Goal: Information Seeking & Learning: Compare options

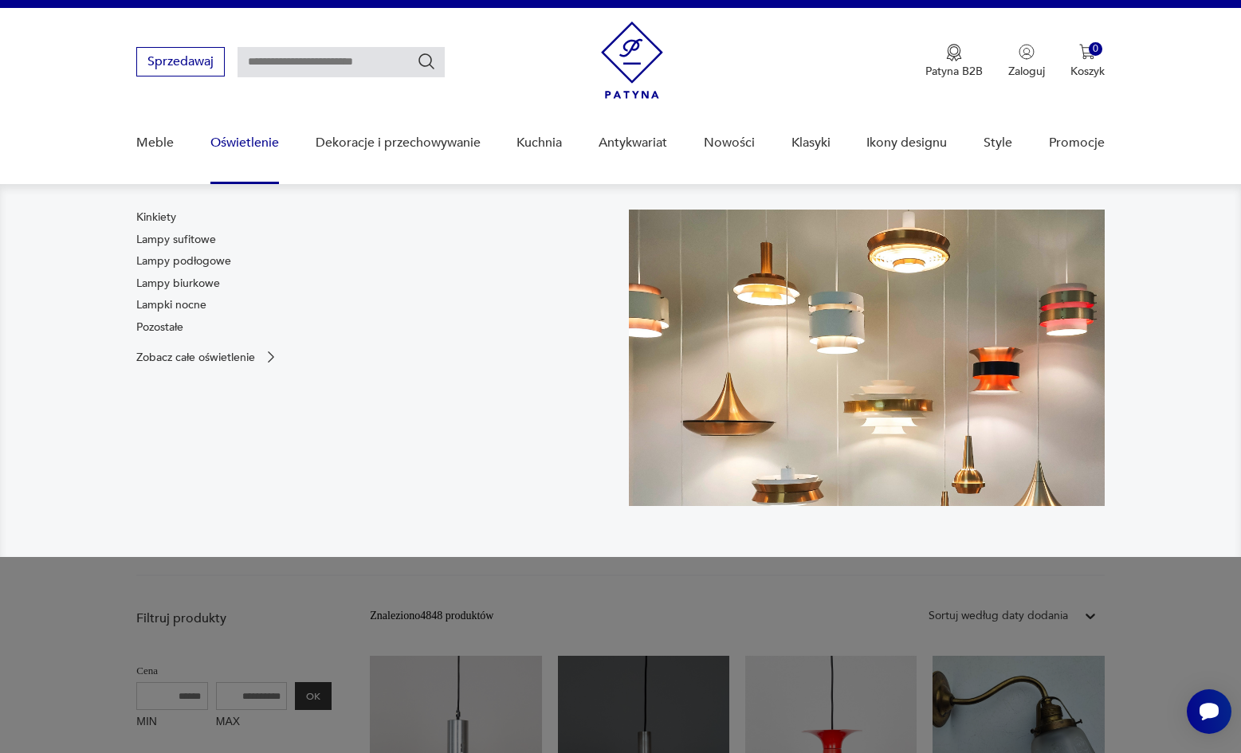
click at [301, 185] on nav "Kinkiety Lampy sufitowe Lampy podłogowe Lampy biurkowe Lampki nocne Pozostałe Z…" at bounding box center [620, 370] width 1241 height 373
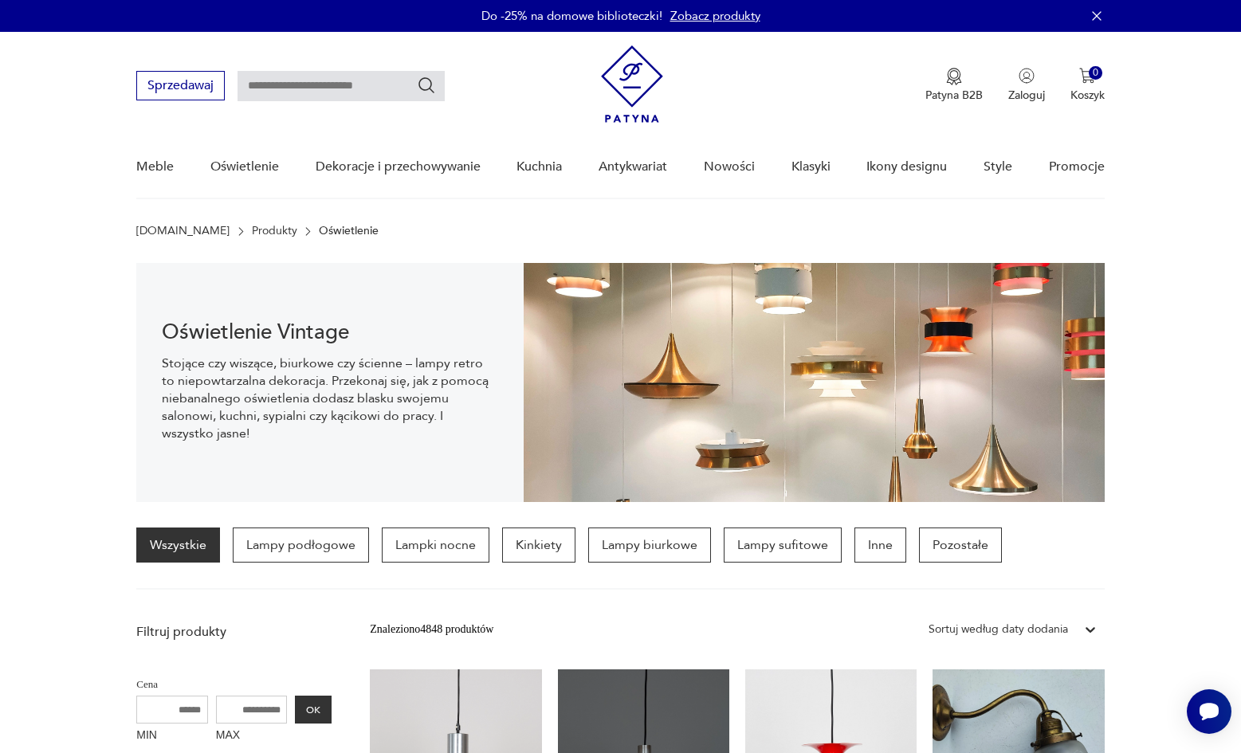
click at [302, 81] on input "text" at bounding box center [341, 86] width 207 height 30
type input "*******"
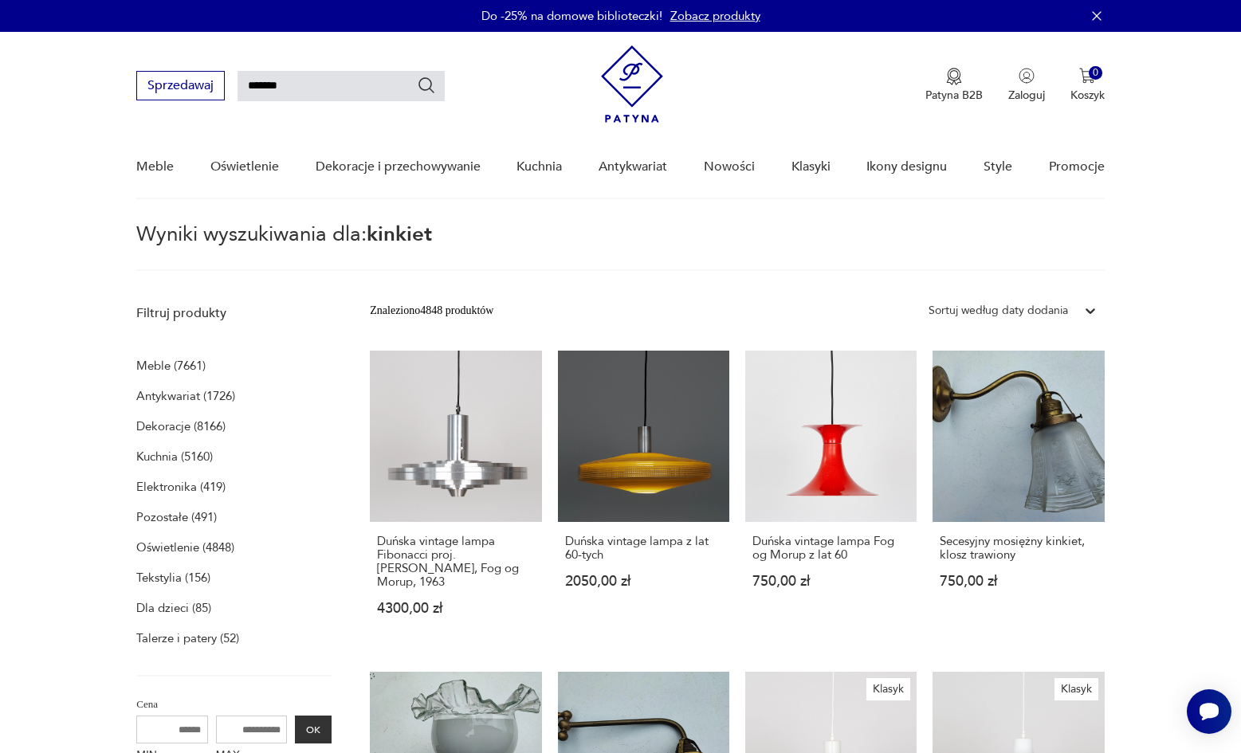
type input "*******"
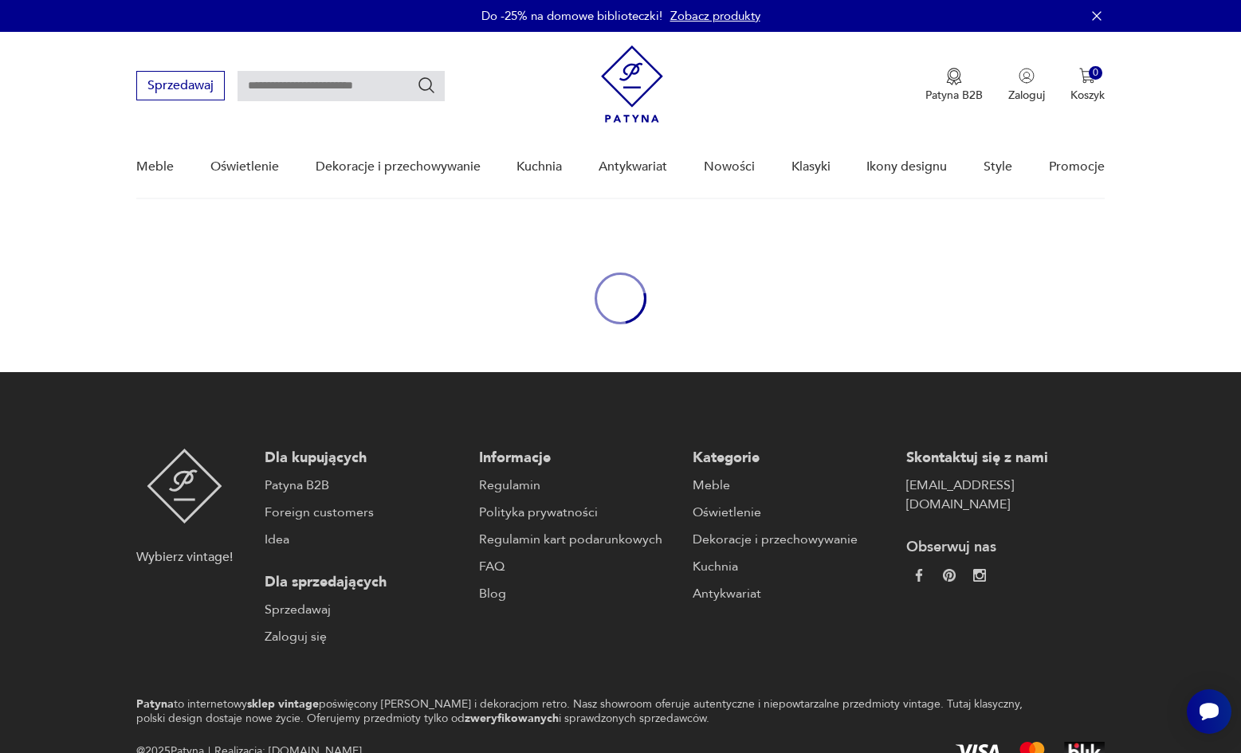
type input "*******"
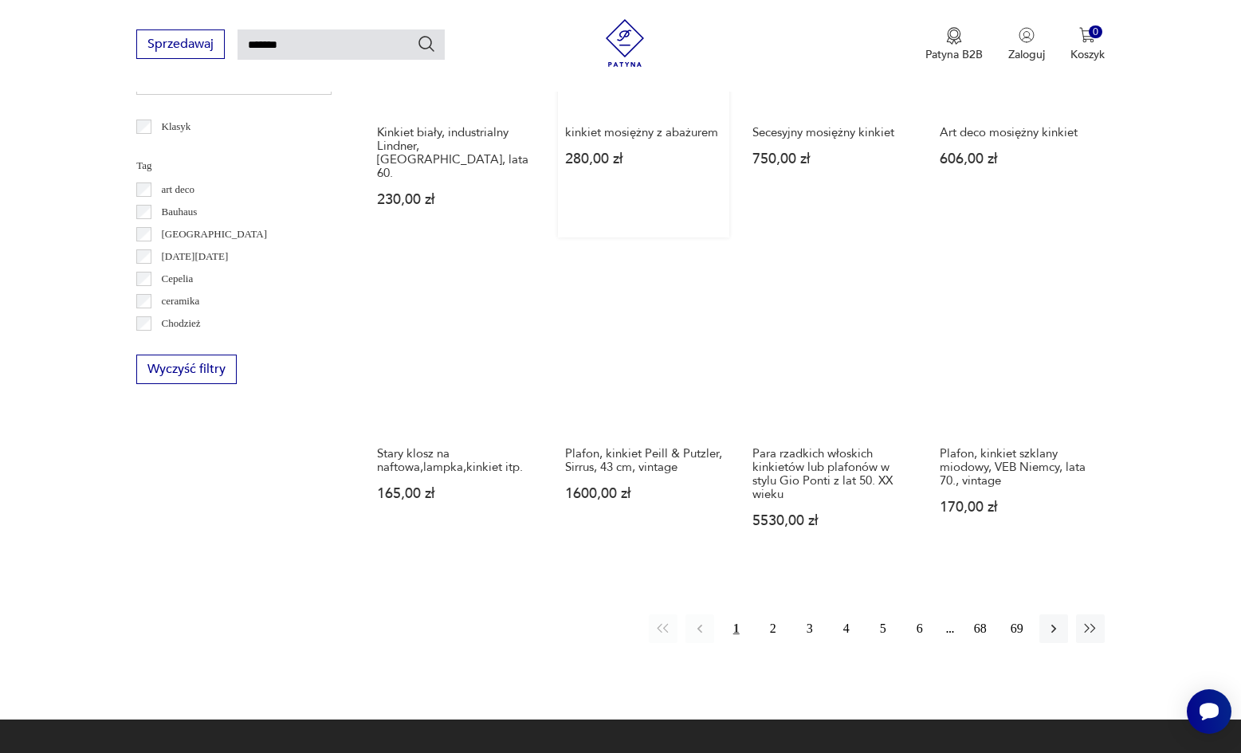
scroll to position [1028, 0]
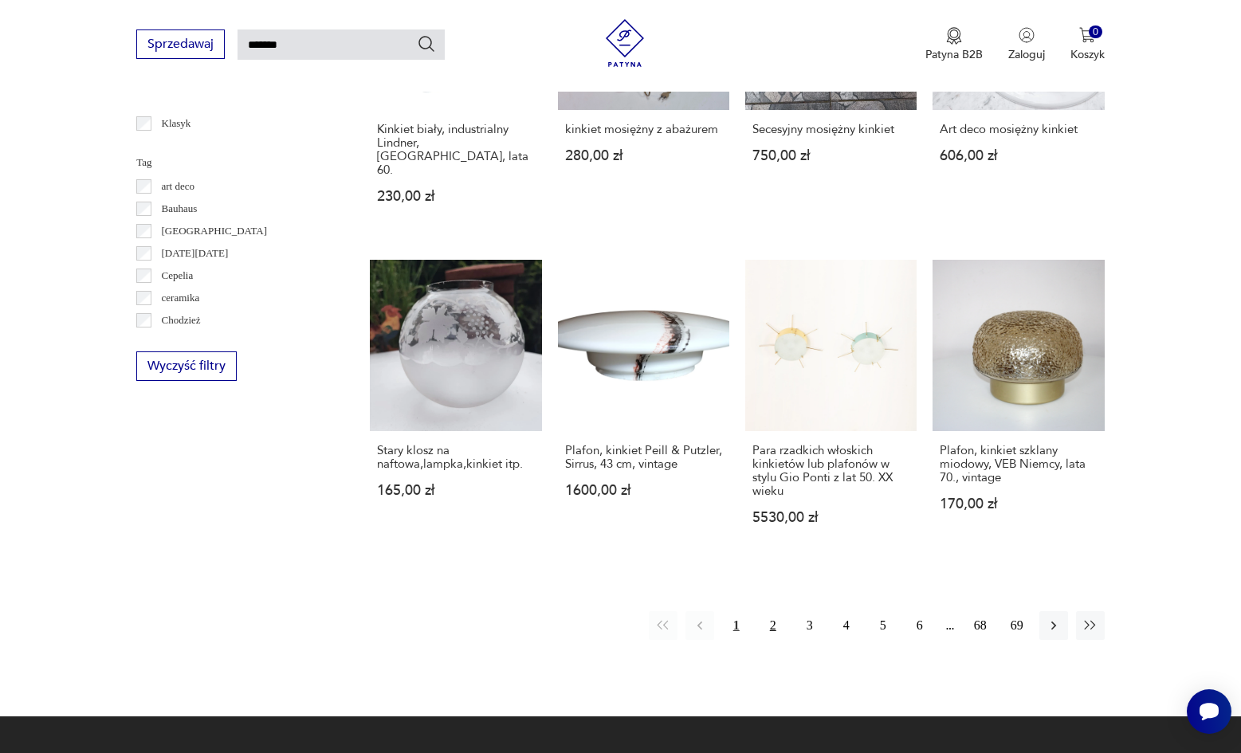
click at [770, 618] on button "2" at bounding box center [773, 626] width 29 height 29
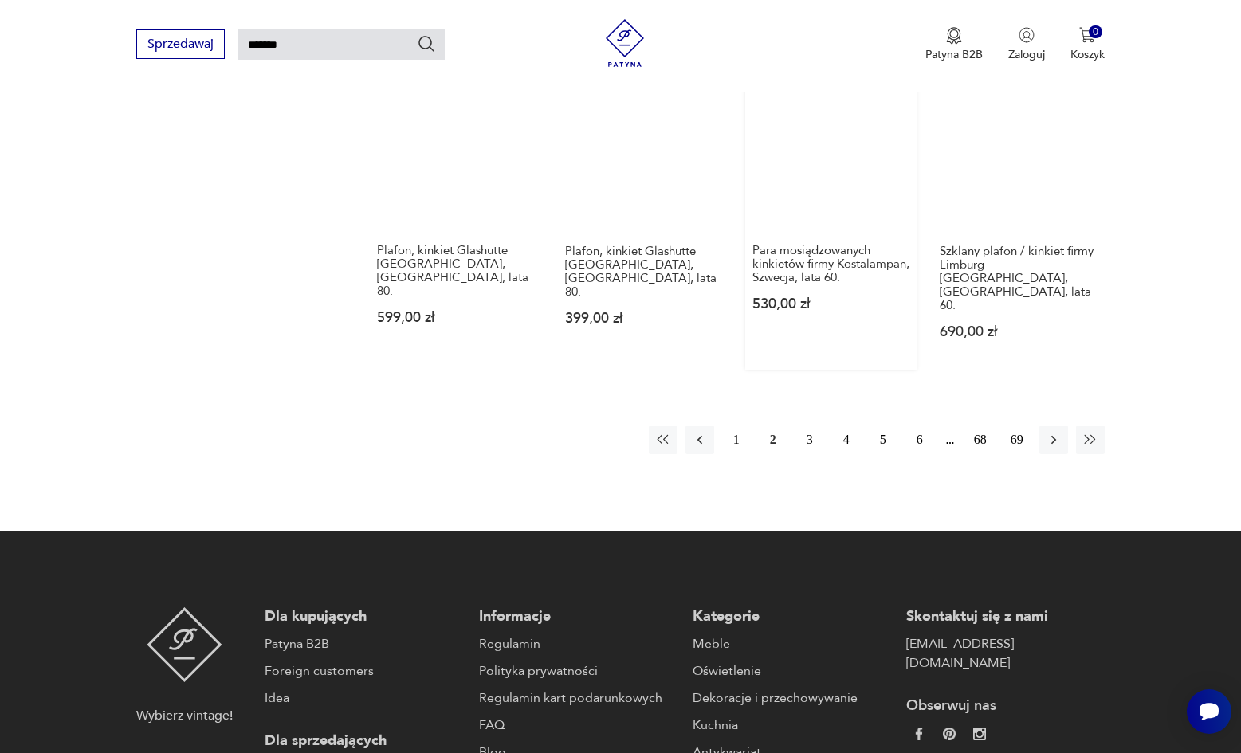
scroll to position [1227, 0]
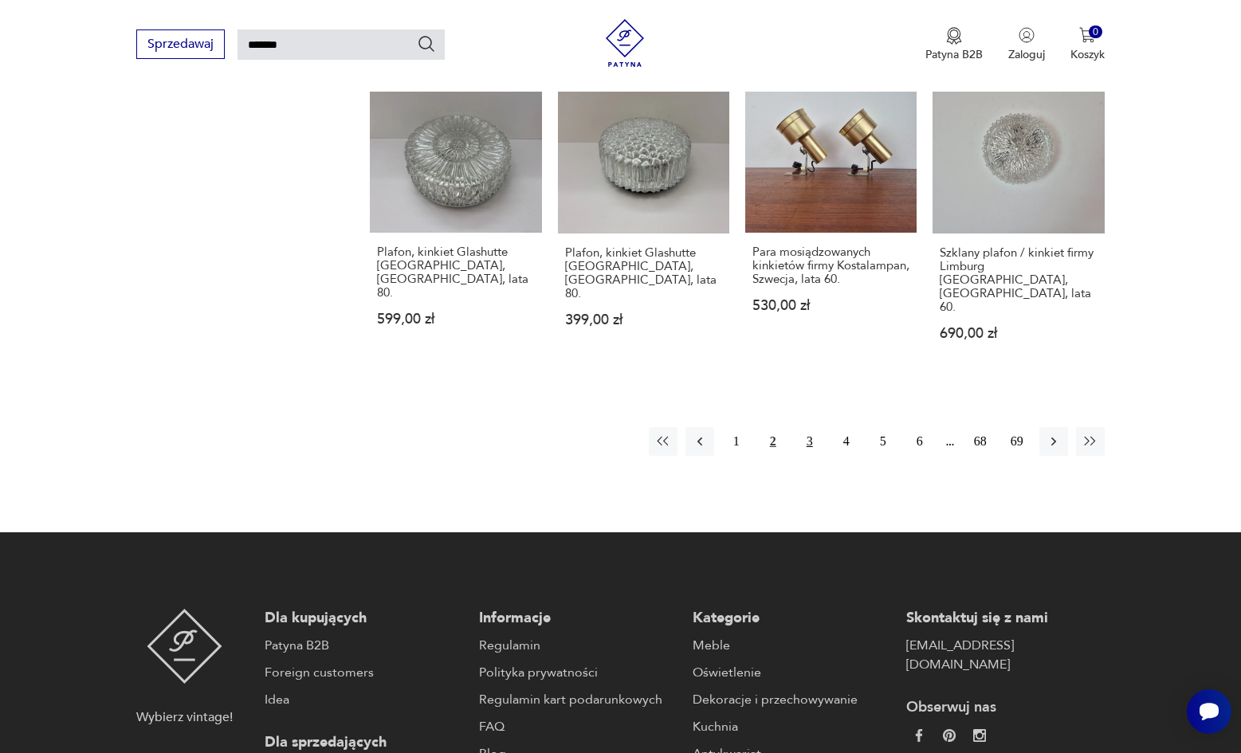
click at [804, 439] on button "3" at bounding box center [810, 441] width 29 height 29
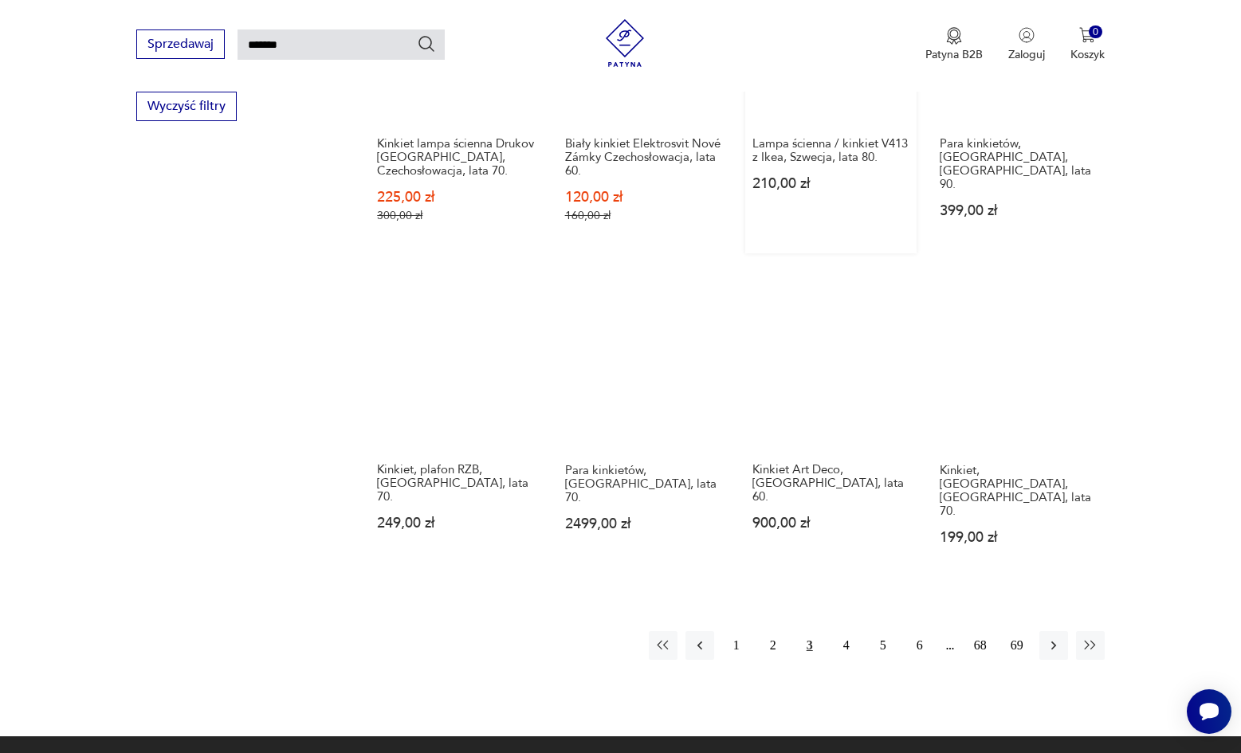
scroll to position [1060, 0]
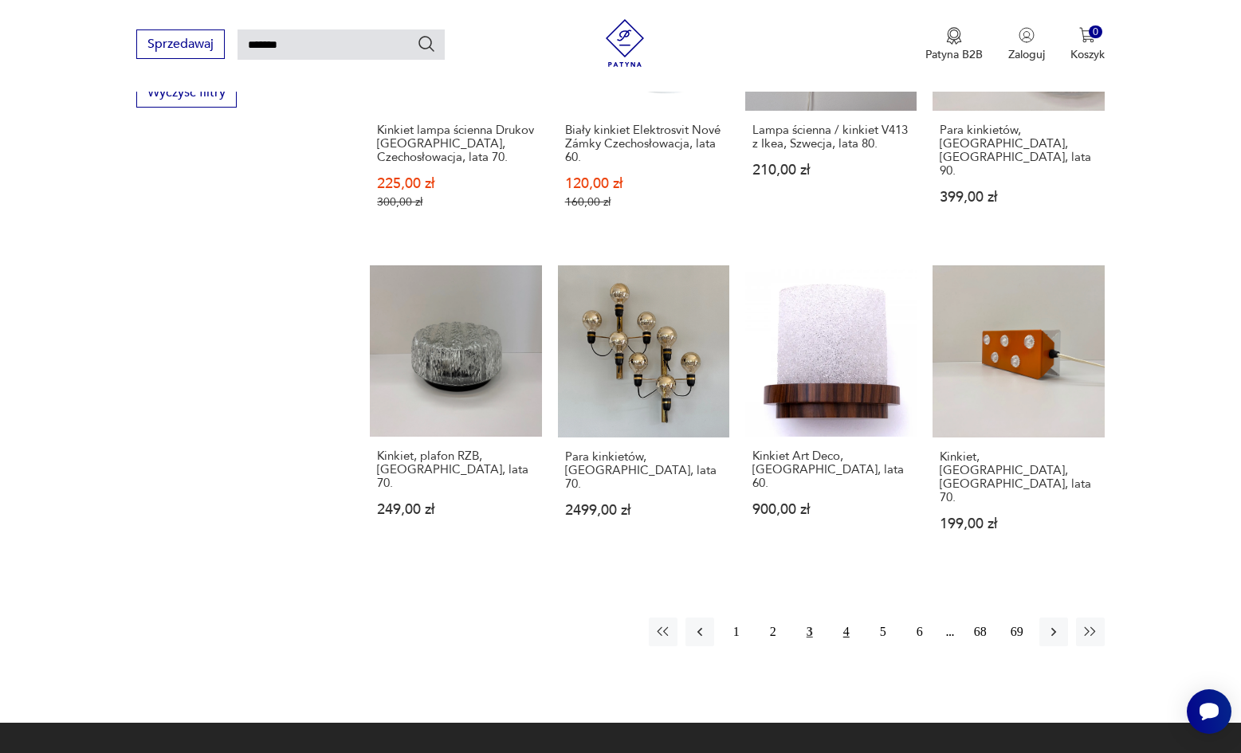
click at [835, 631] on button "4" at bounding box center [846, 632] width 29 height 29
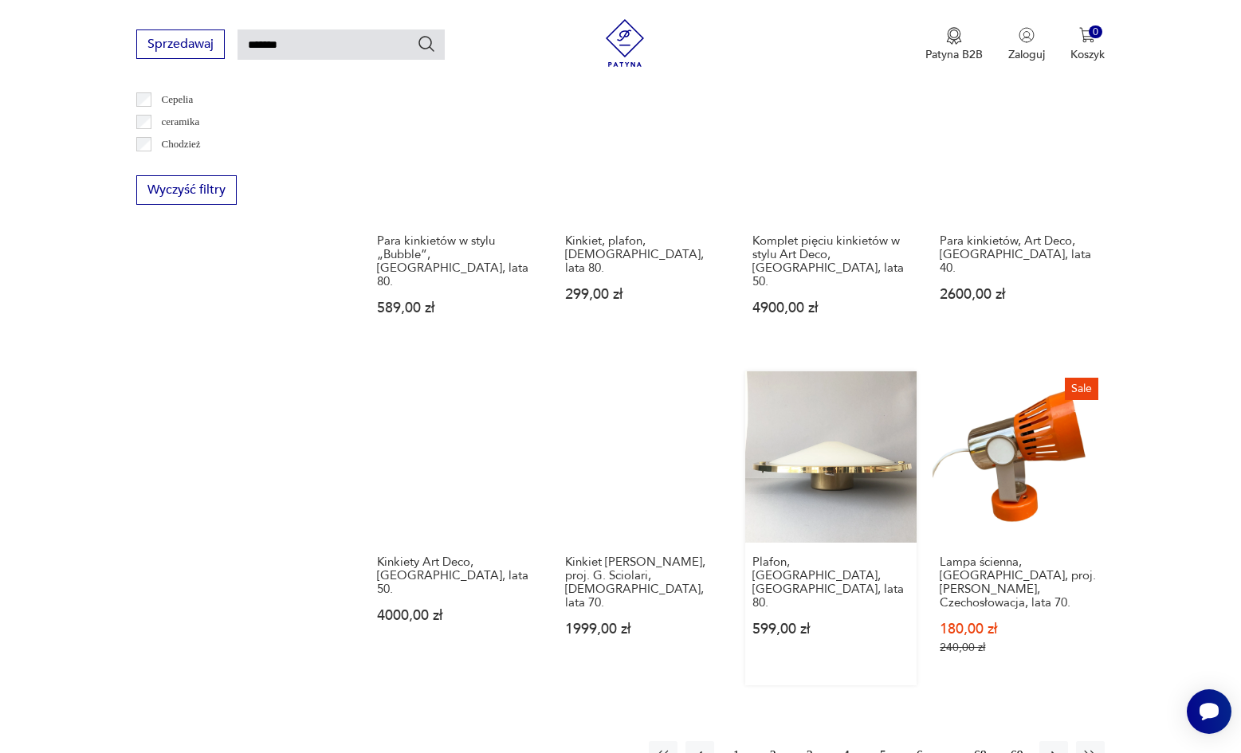
scroll to position [978, 0]
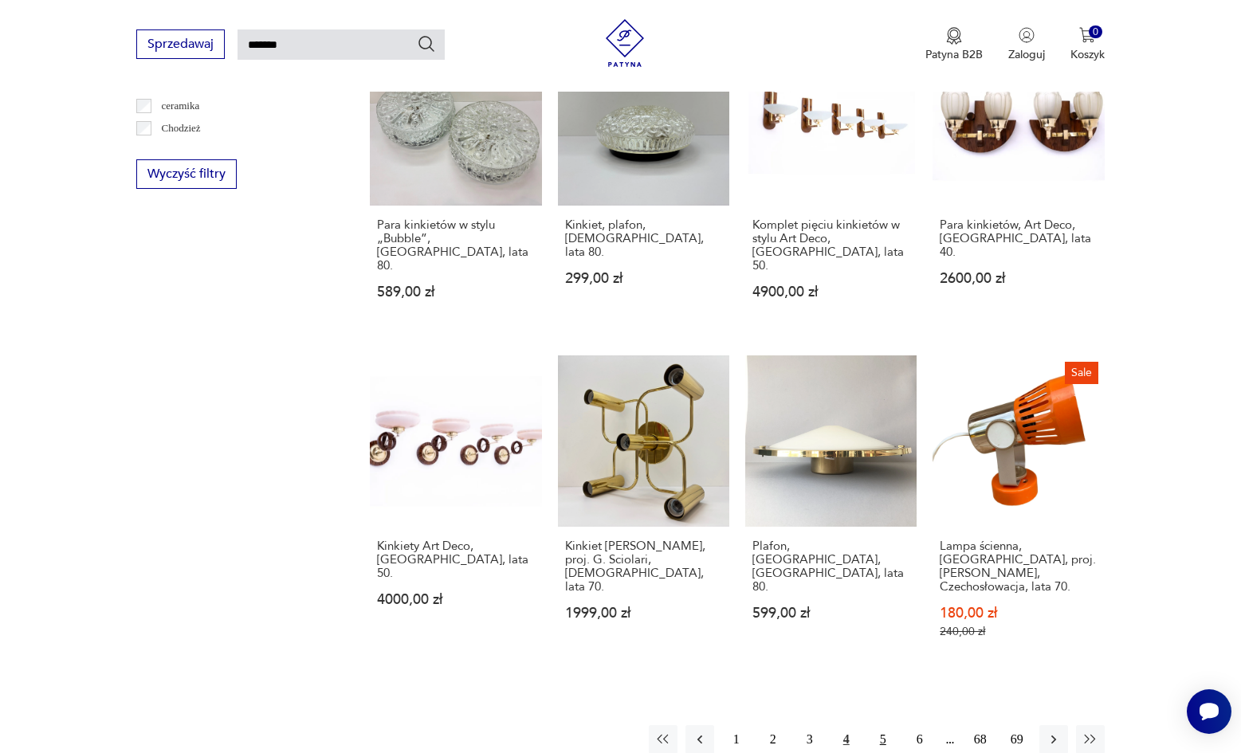
click at [885, 726] on button "5" at bounding box center [883, 740] width 29 height 29
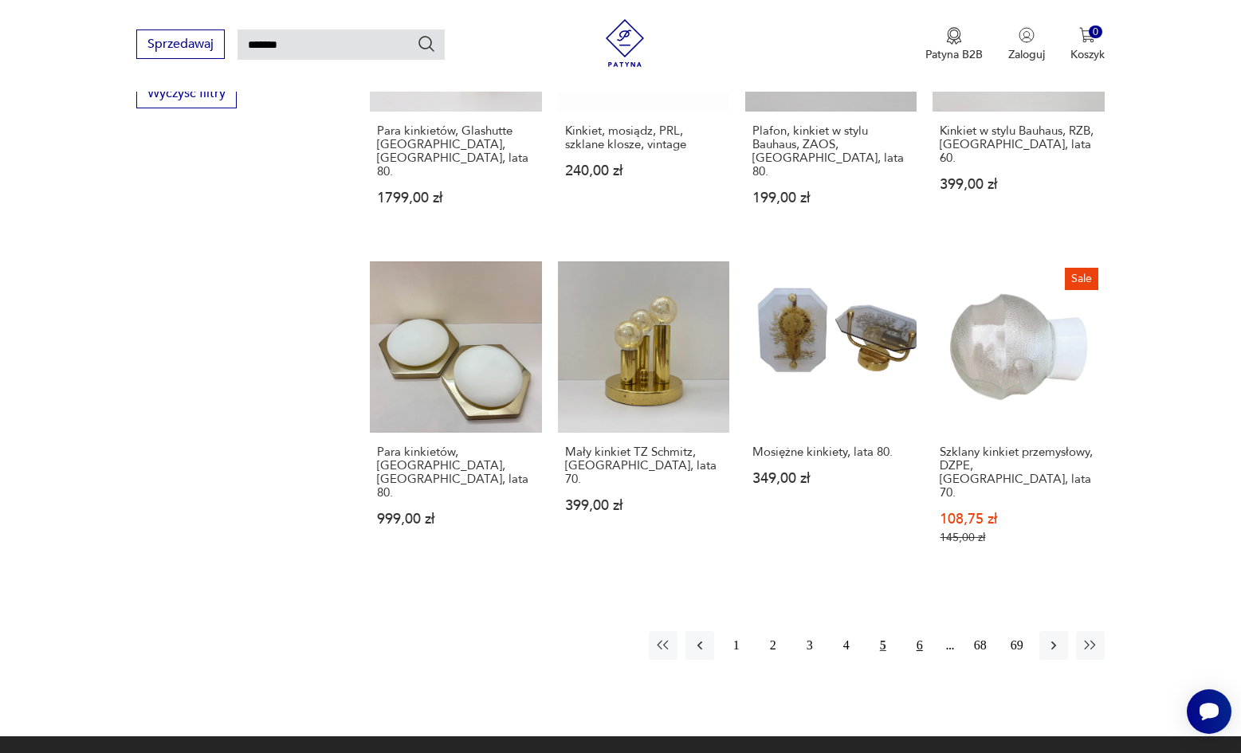
click at [926, 631] on button "6" at bounding box center [920, 645] width 29 height 29
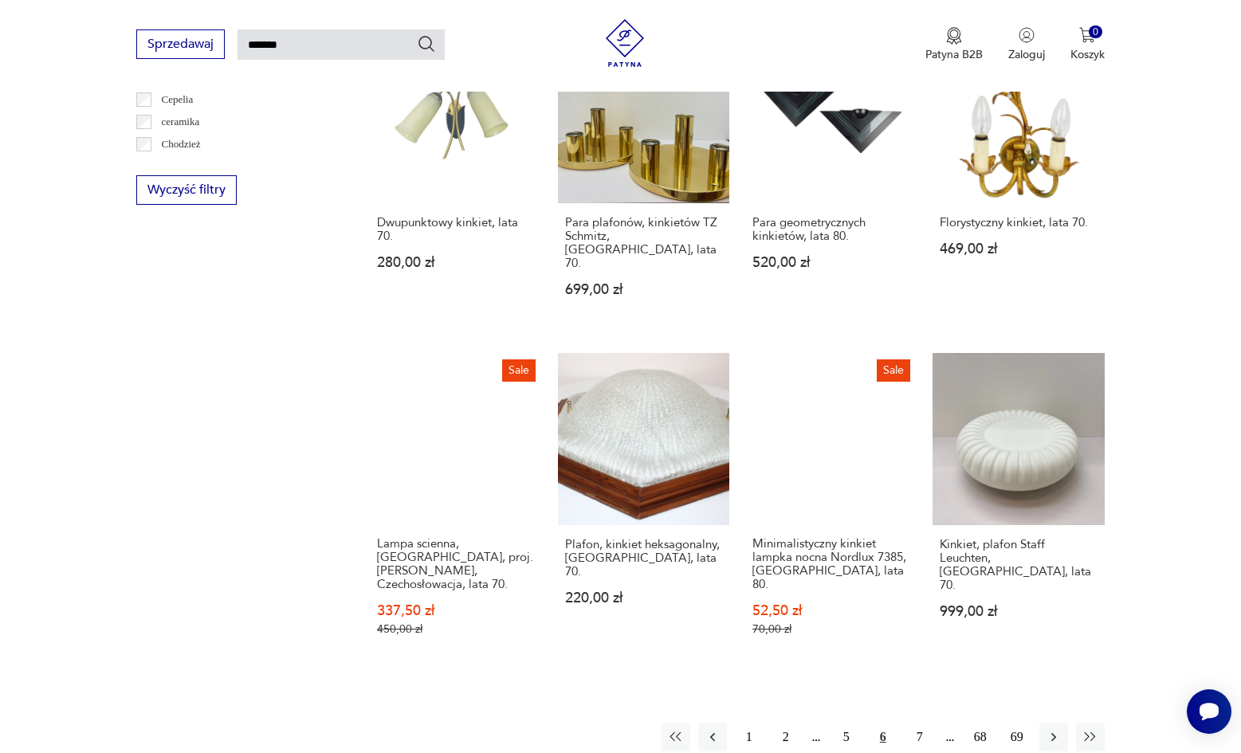
scroll to position [965, 0]
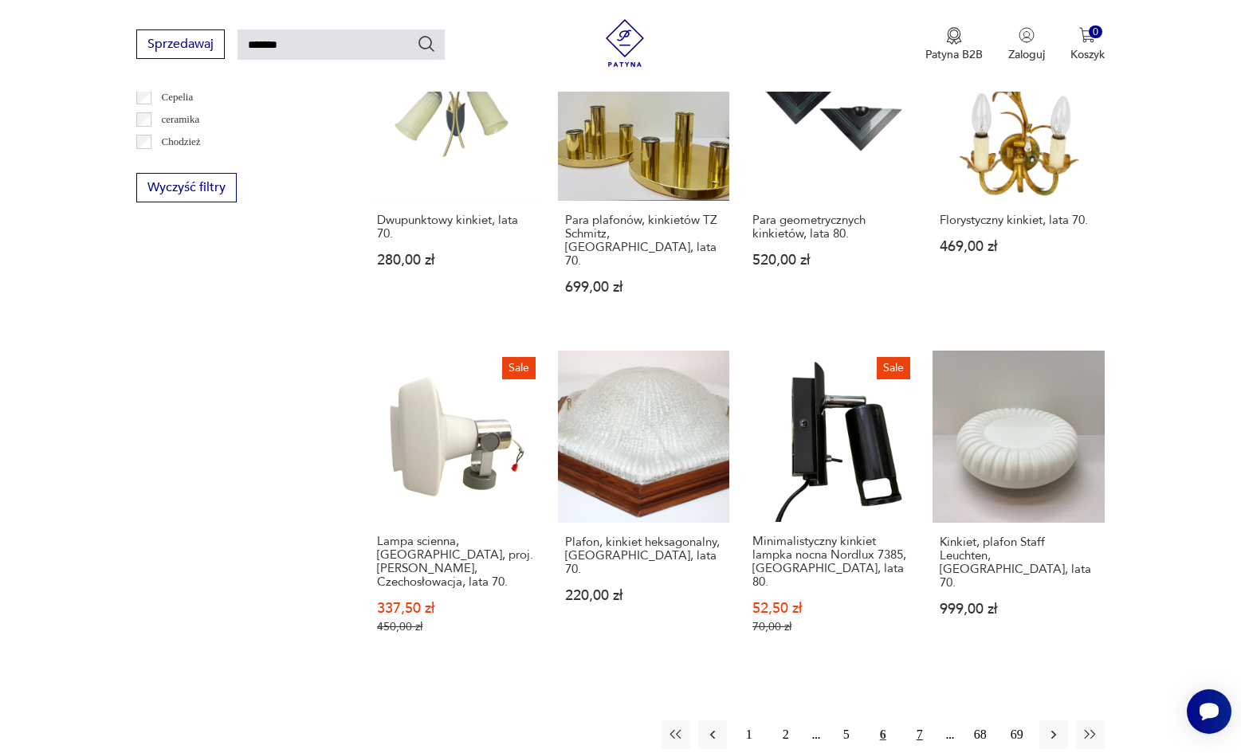
click at [932, 721] on button "7" at bounding box center [920, 735] width 29 height 29
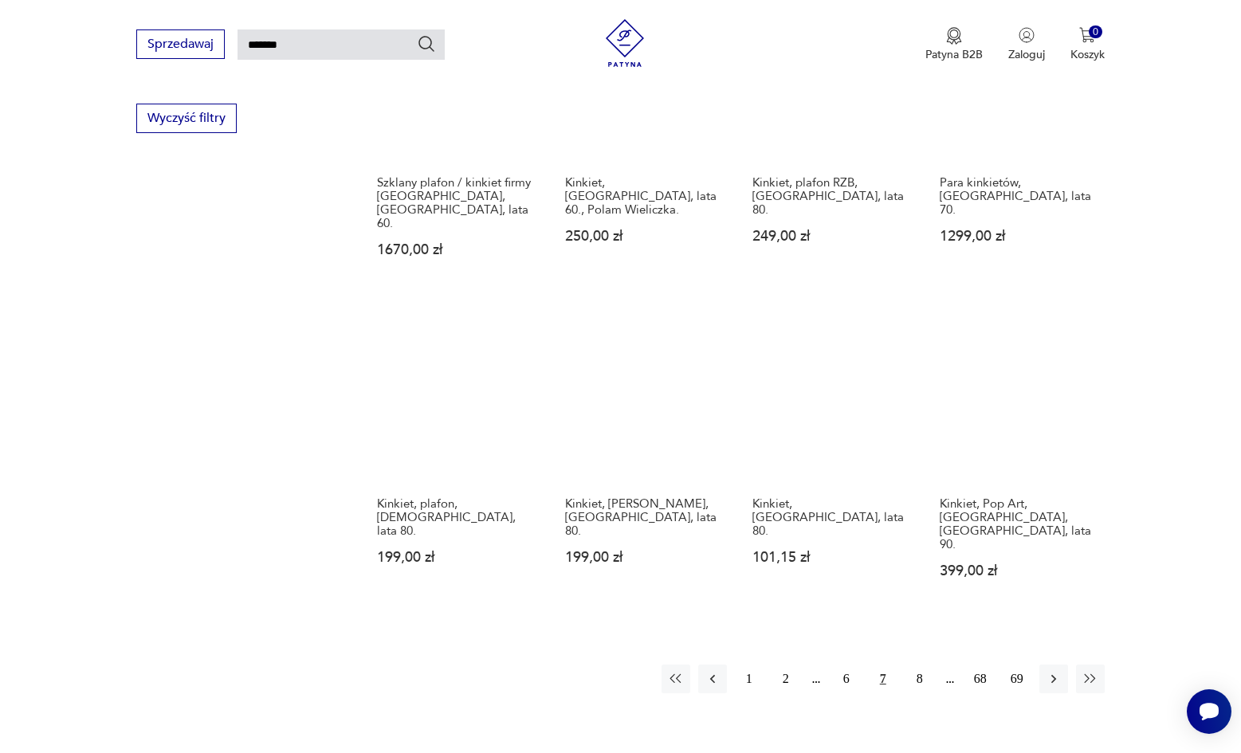
scroll to position [1035, 0]
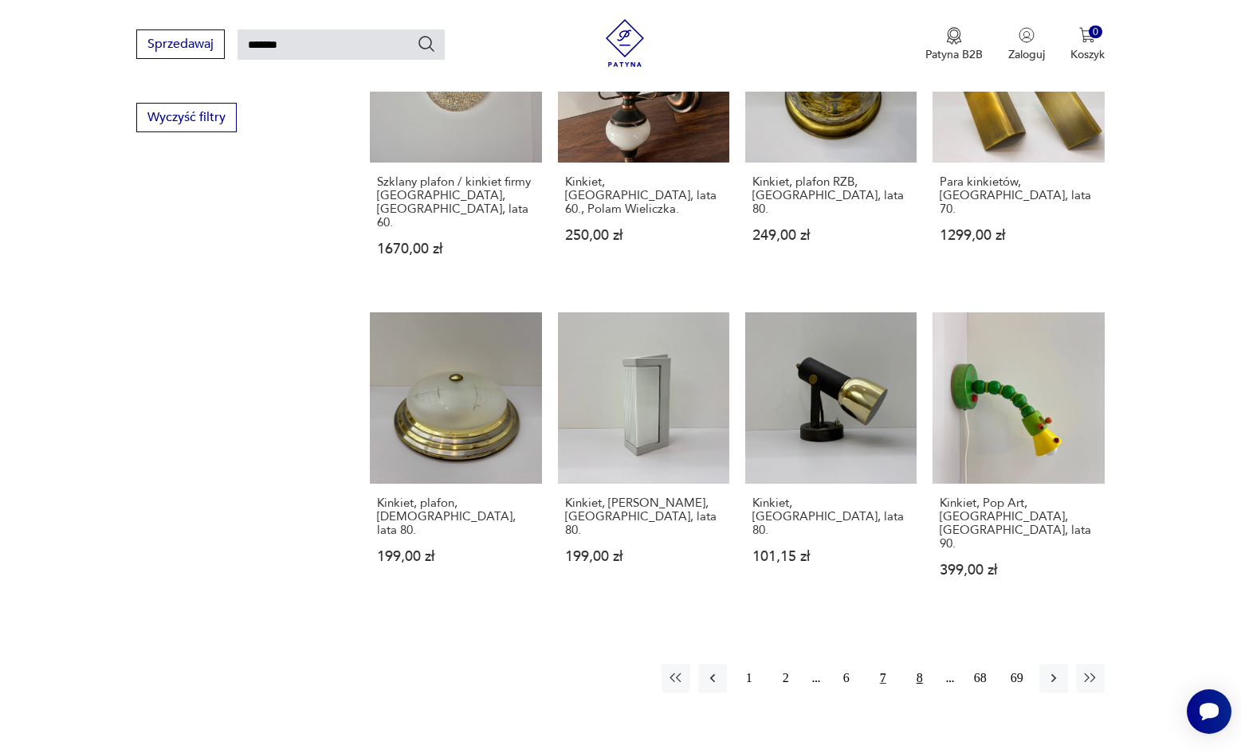
click at [915, 664] on button "8" at bounding box center [920, 678] width 29 height 29
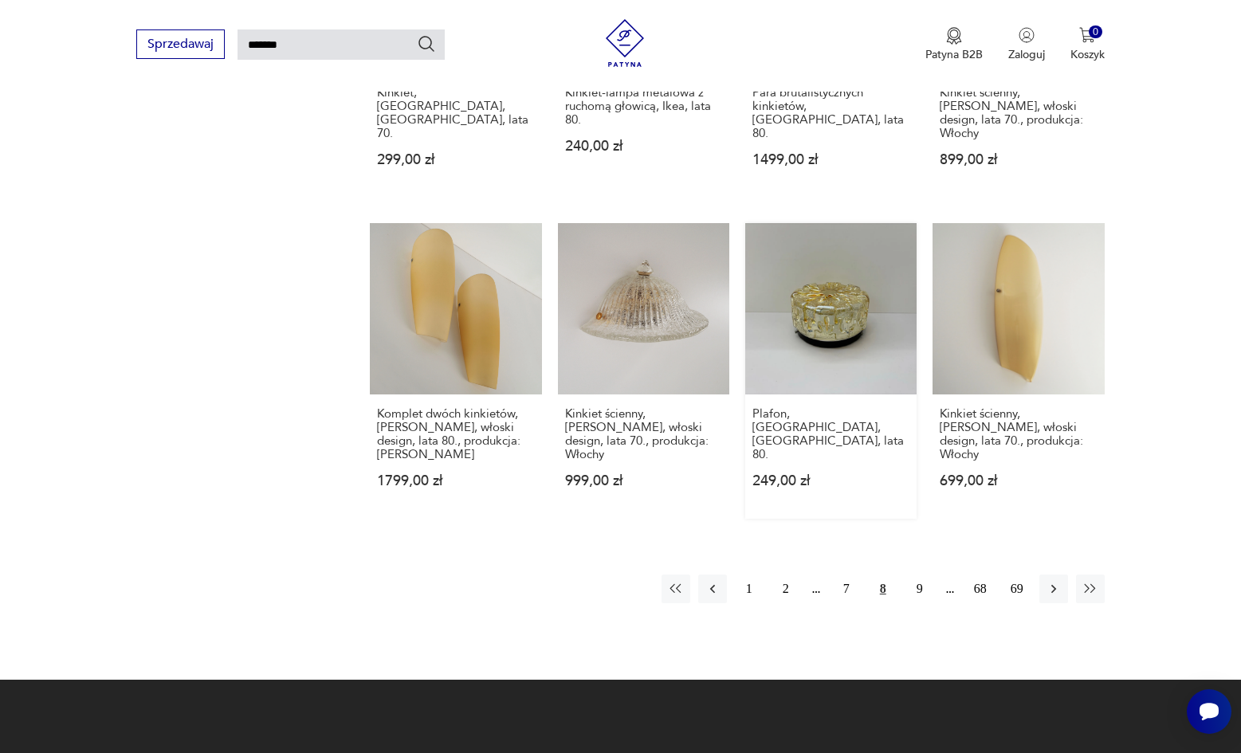
scroll to position [1221, 0]
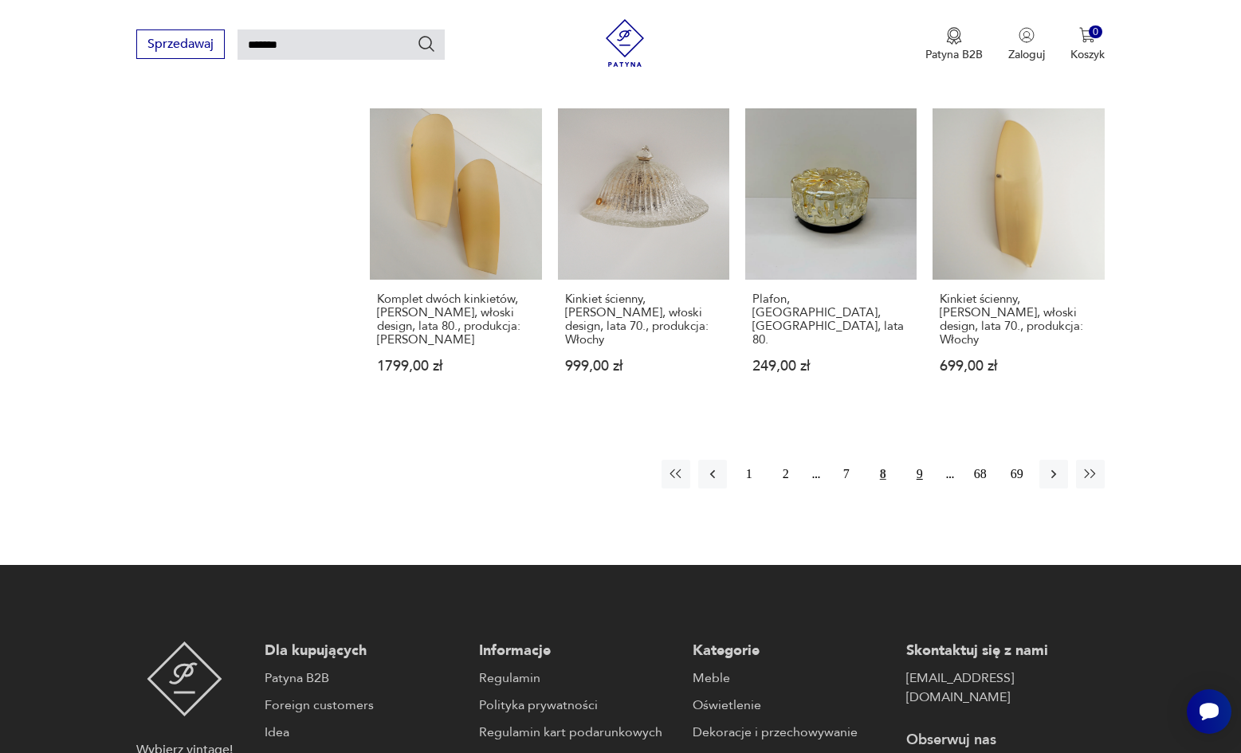
click at [926, 460] on button "9" at bounding box center [920, 474] width 29 height 29
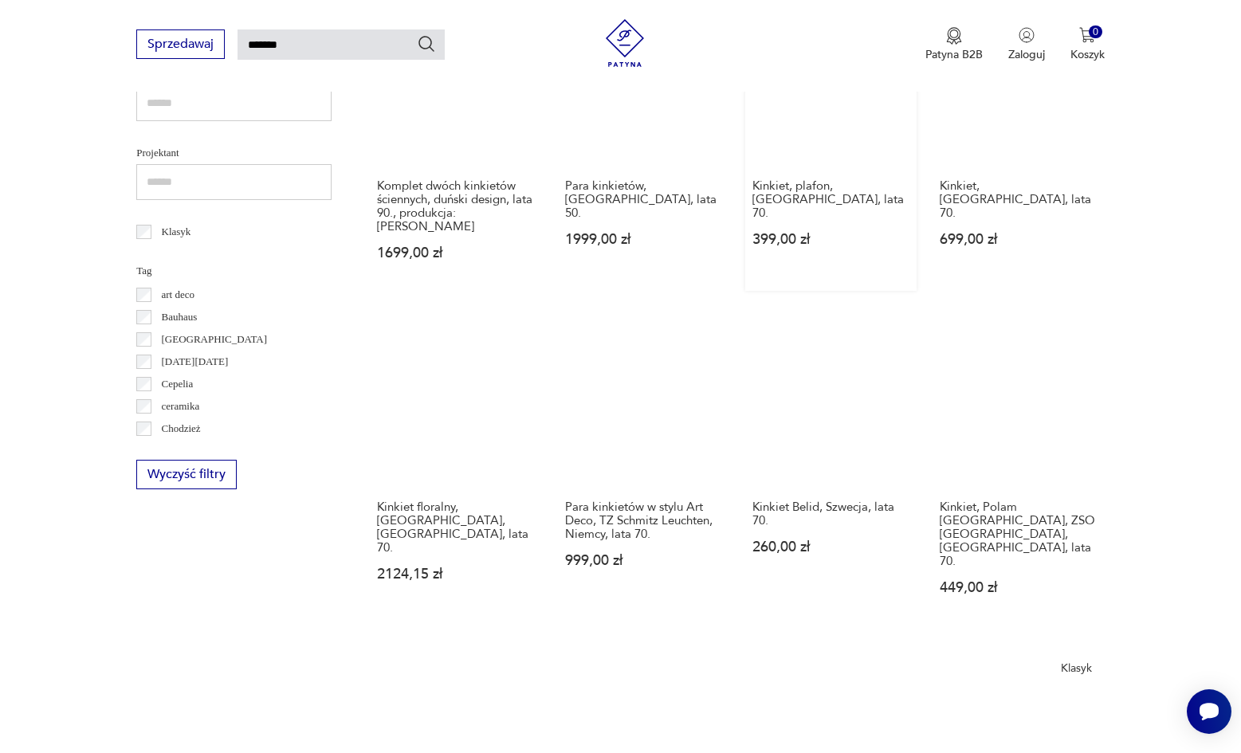
scroll to position [1045, 0]
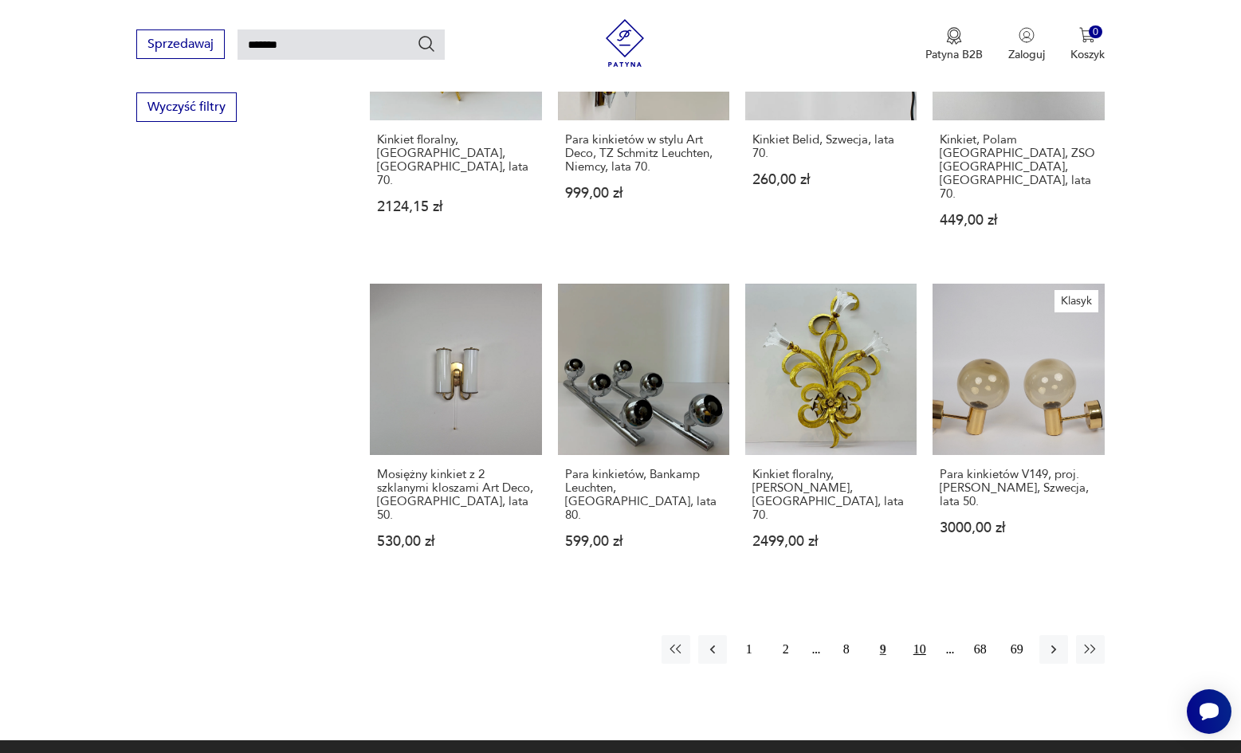
click at [926, 635] on button "10" at bounding box center [920, 649] width 29 height 29
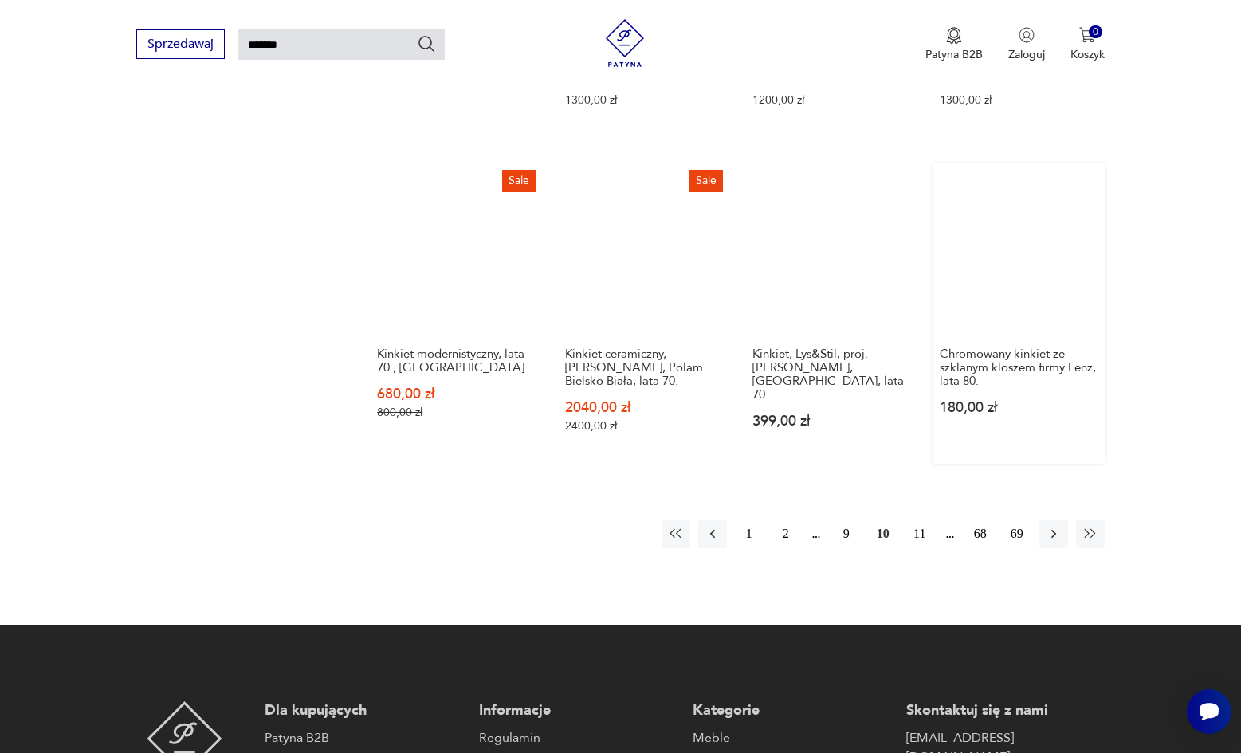
scroll to position [1166, 0]
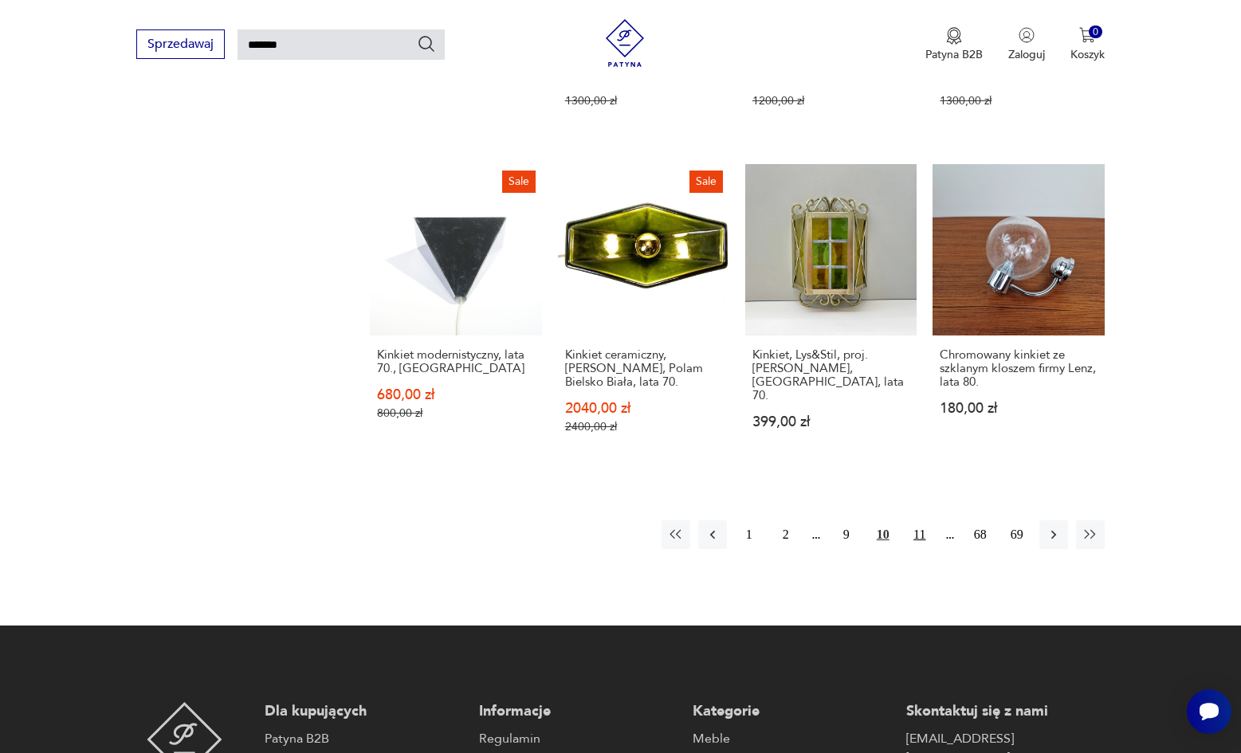
click at [913, 546] on button "11" at bounding box center [920, 535] width 29 height 29
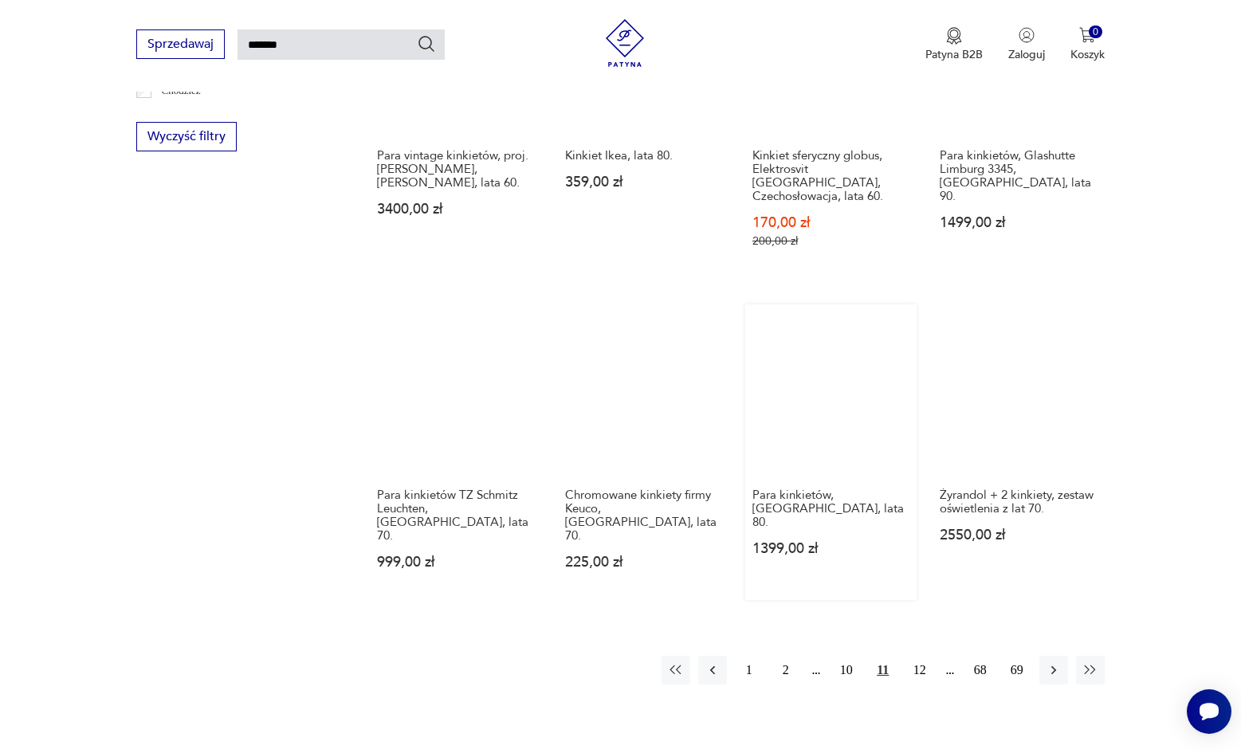
scroll to position [1016, 0]
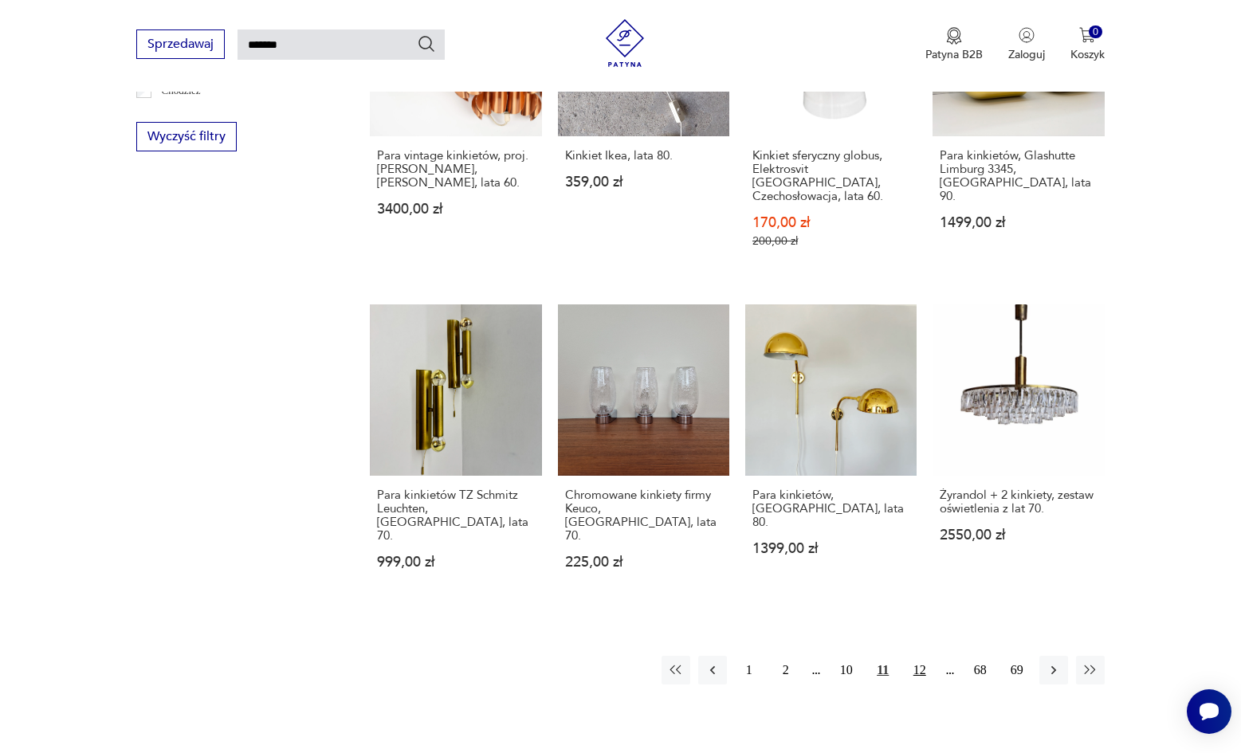
click at [923, 656] on button "12" at bounding box center [920, 670] width 29 height 29
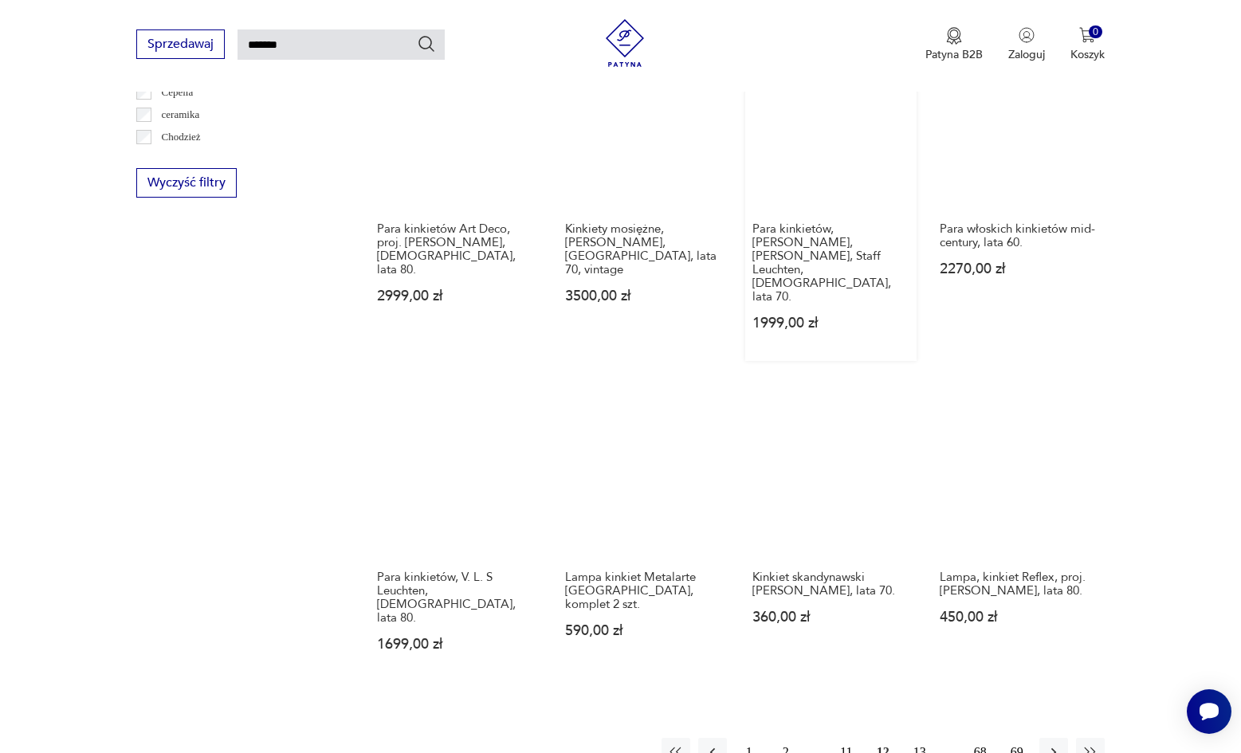
scroll to position [977, 0]
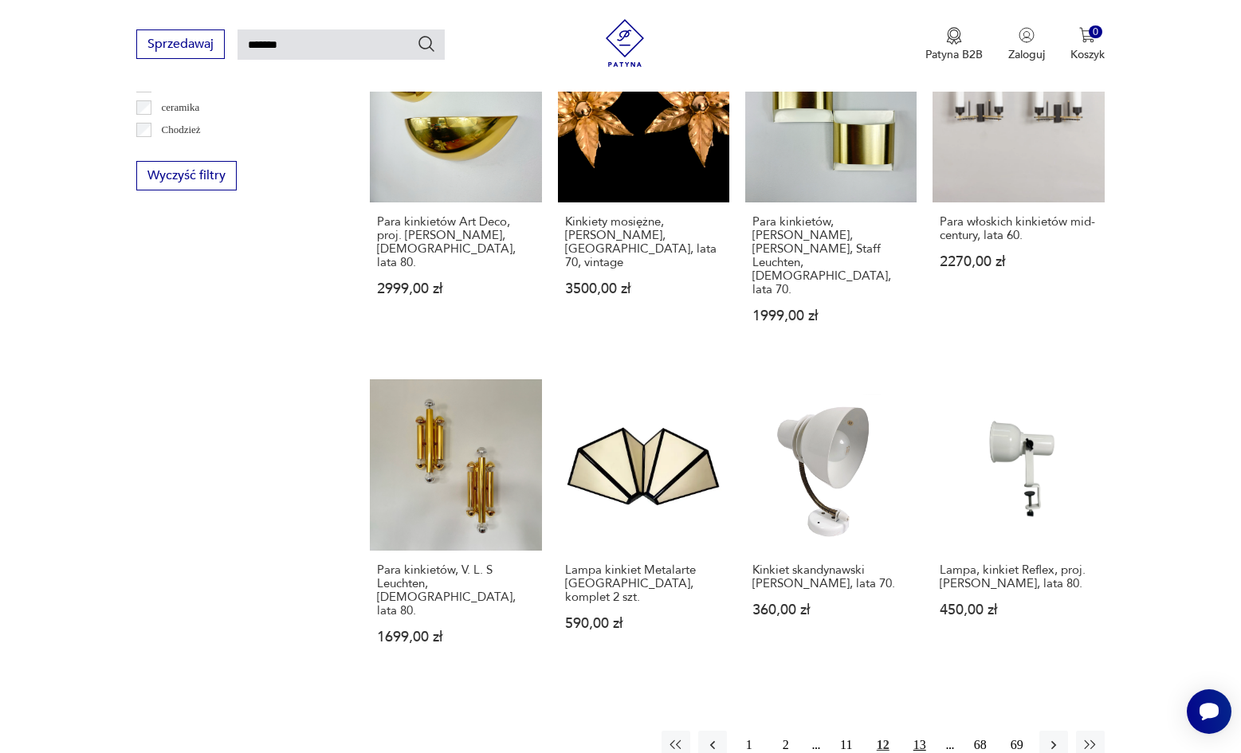
click at [918, 731] on button "13" at bounding box center [920, 745] width 29 height 29
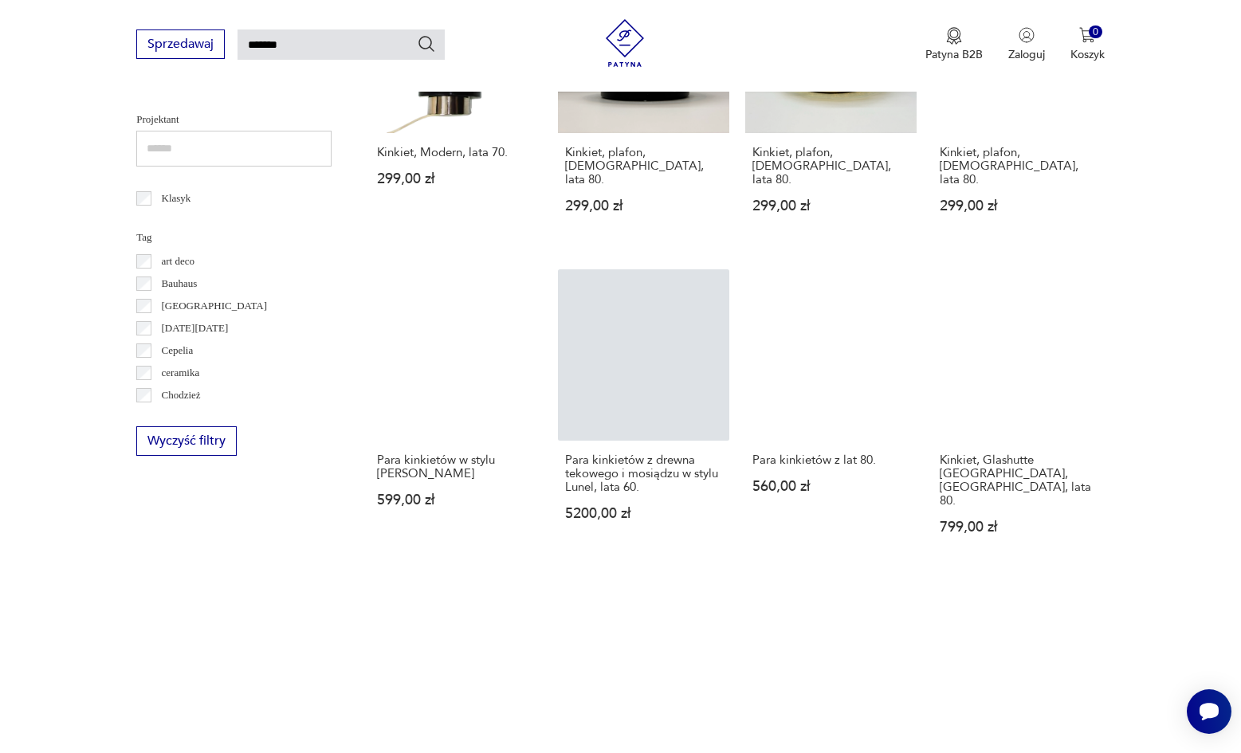
scroll to position [1025, 0]
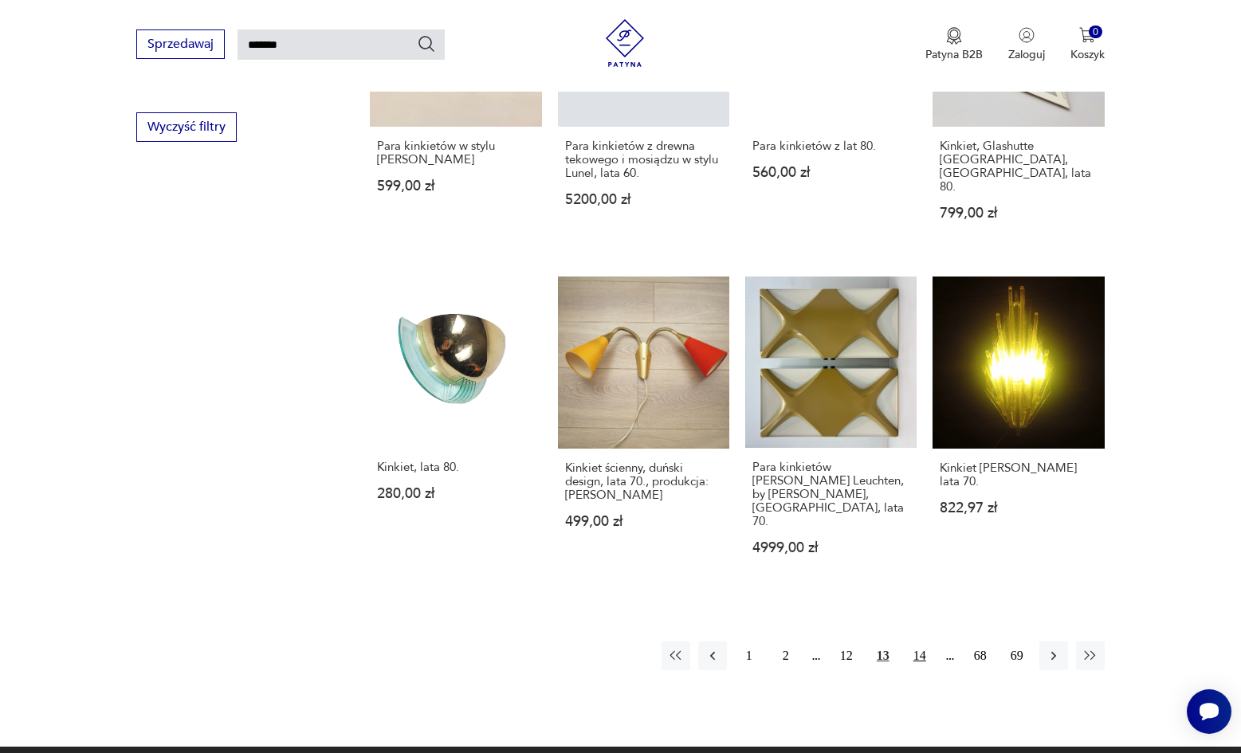
click at [926, 642] on button "14" at bounding box center [920, 656] width 29 height 29
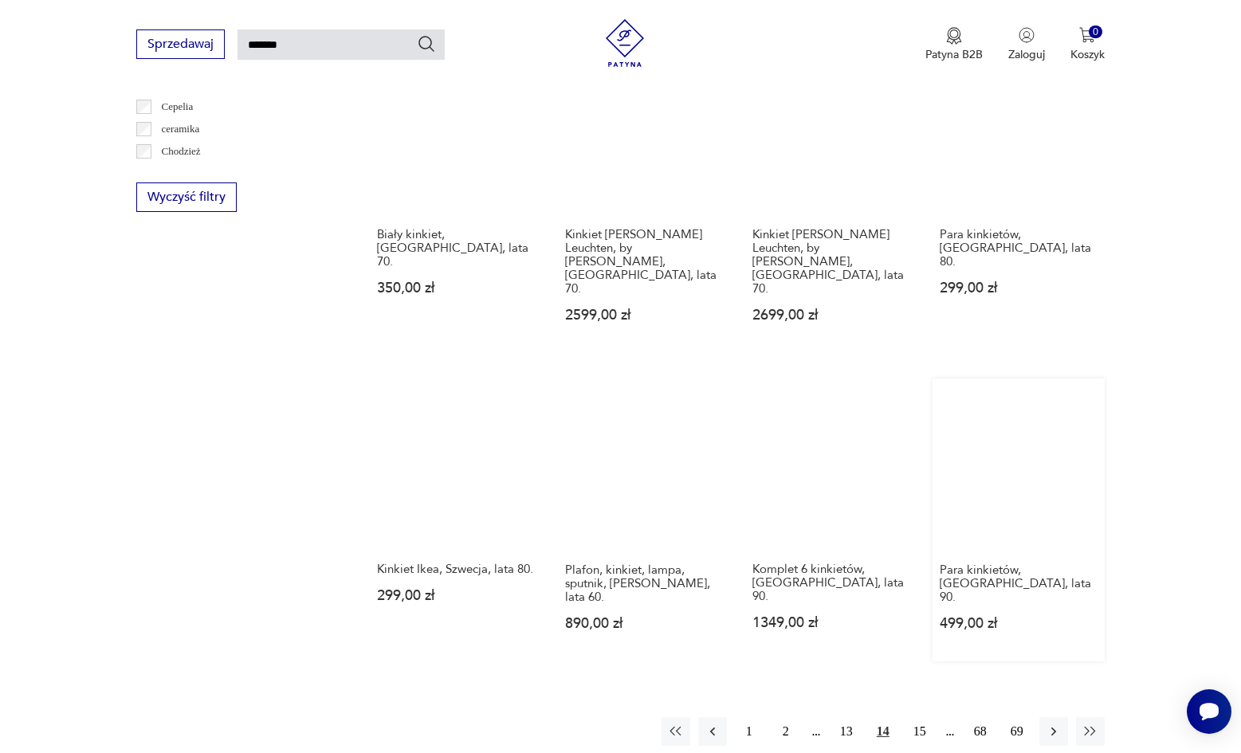
scroll to position [955, 0]
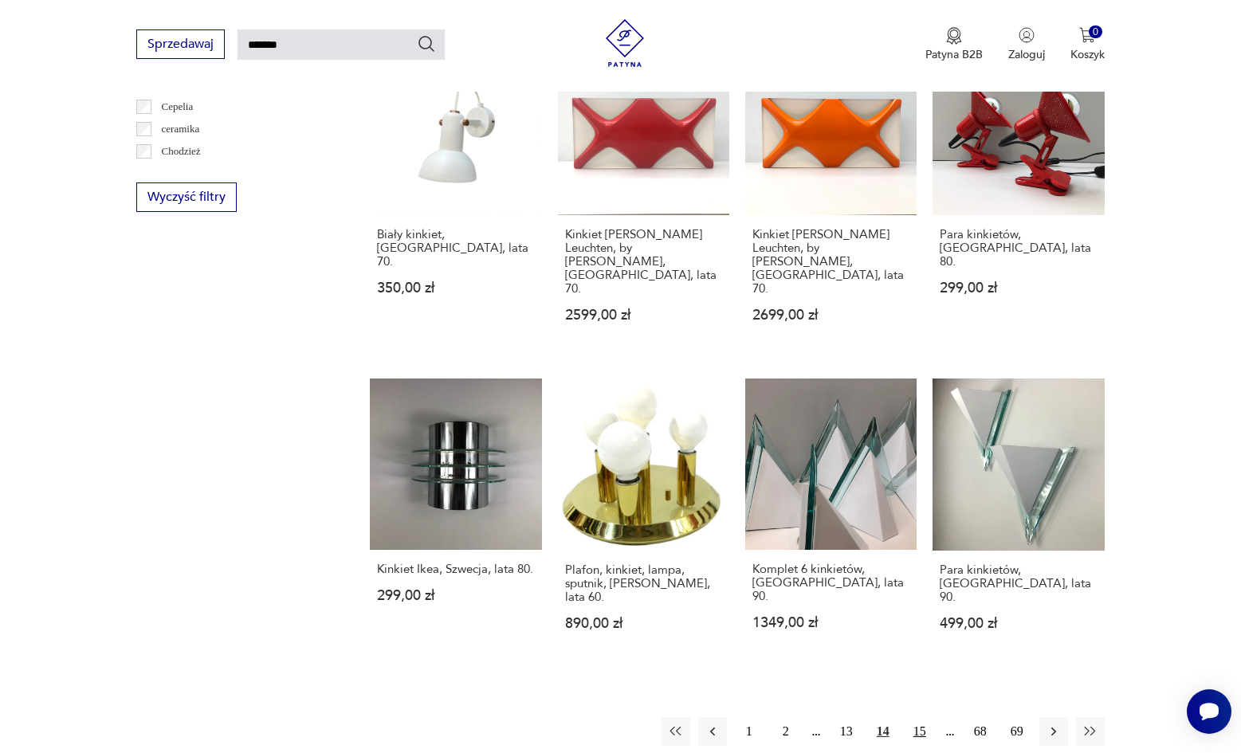
click at [921, 718] on button "15" at bounding box center [920, 732] width 29 height 29
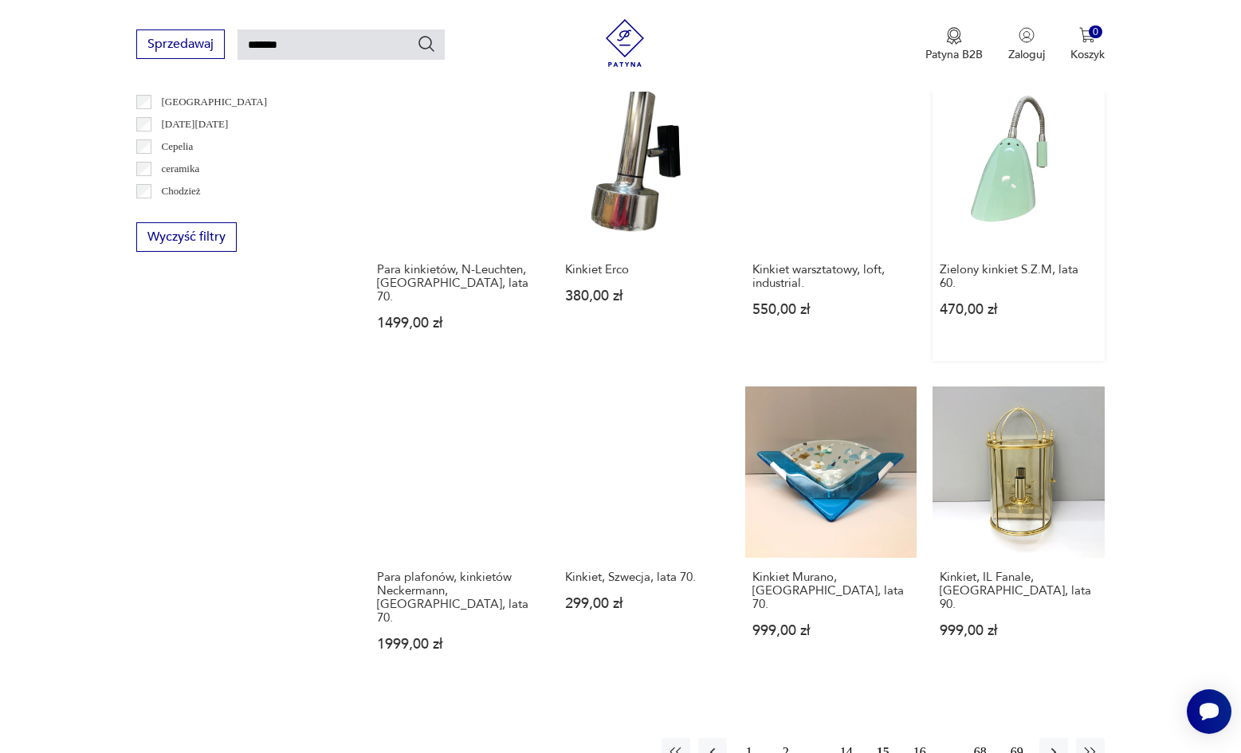
scroll to position [918, 0]
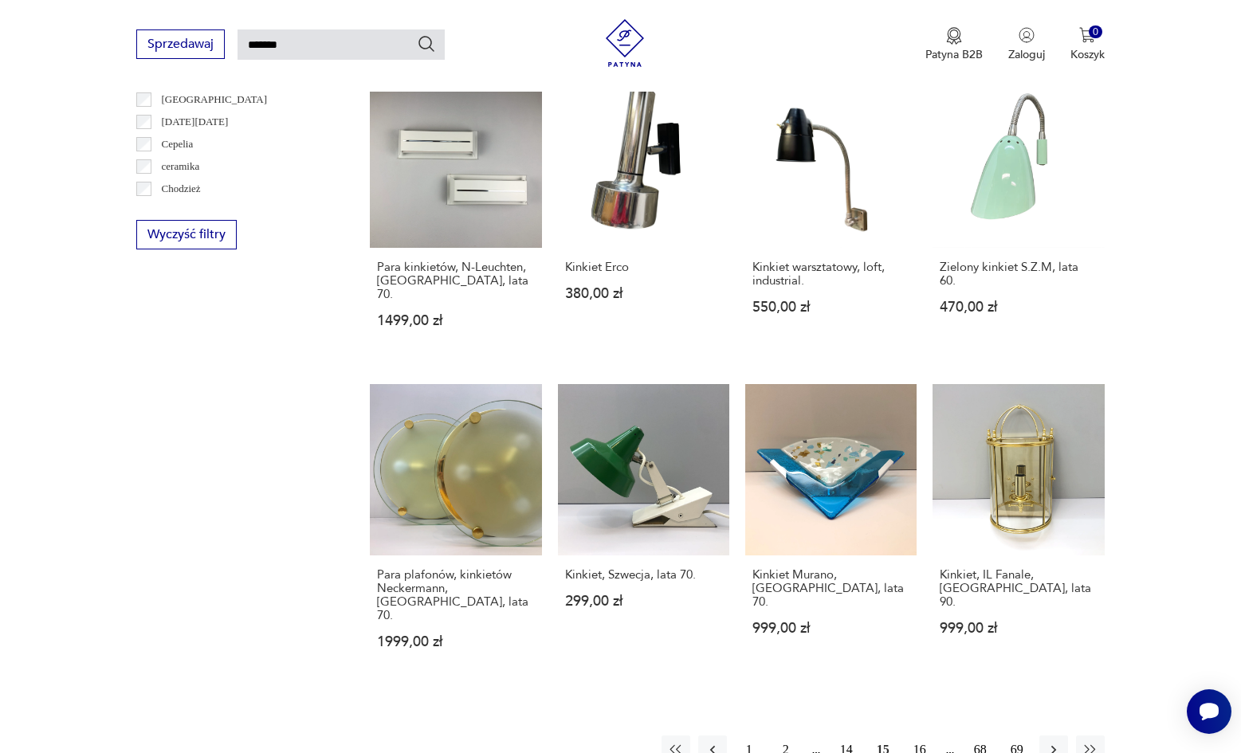
click at [919, 736] on button "16" at bounding box center [920, 750] width 29 height 29
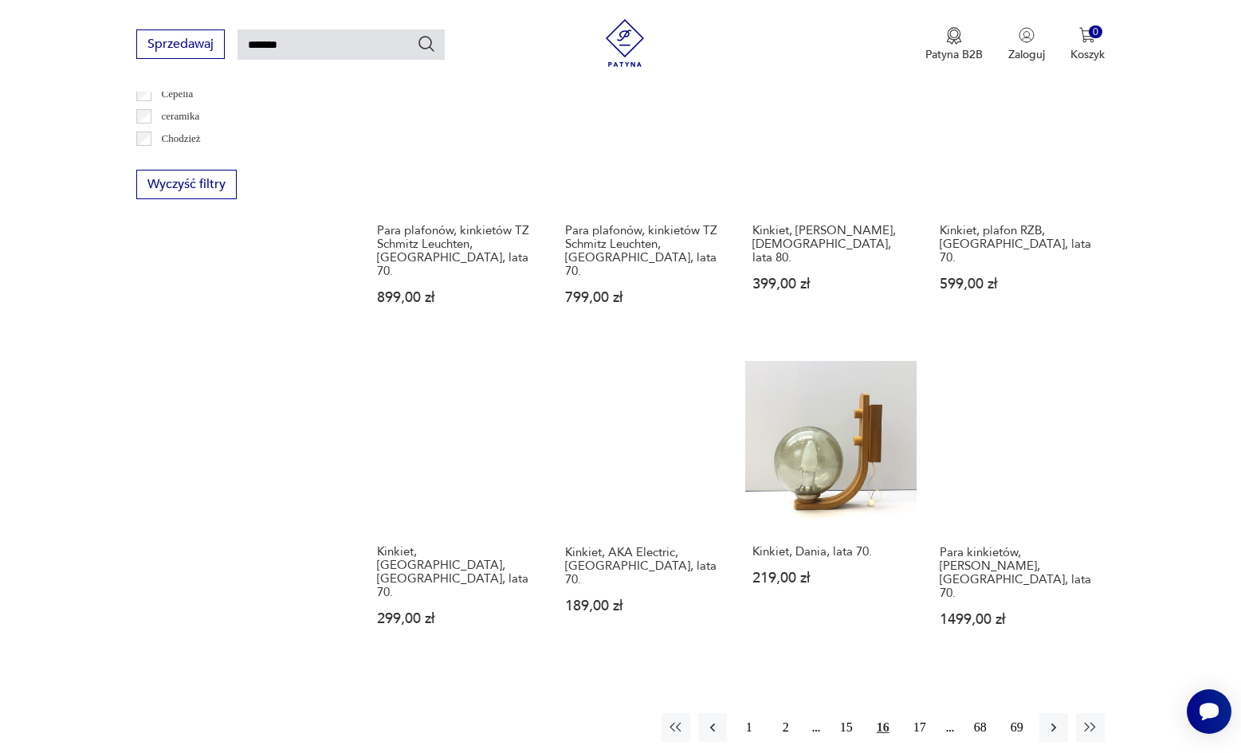
scroll to position [989, 0]
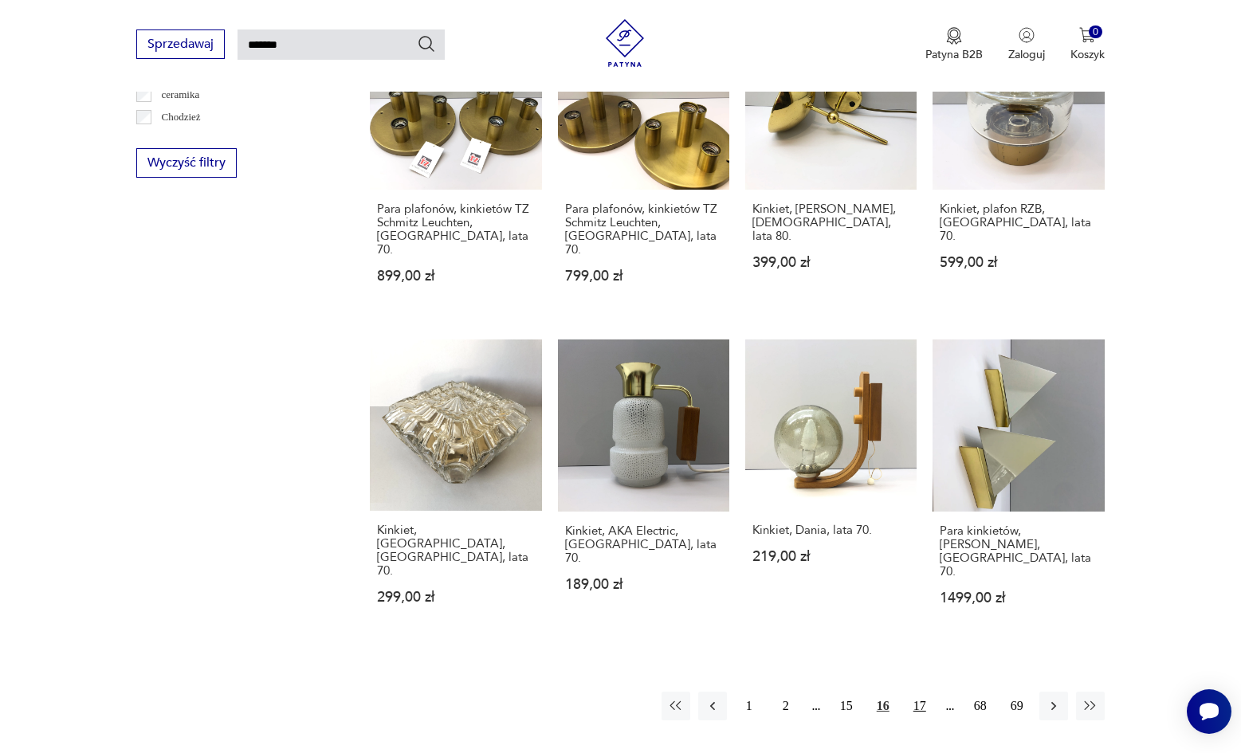
click at [910, 692] on button "17" at bounding box center [920, 706] width 29 height 29
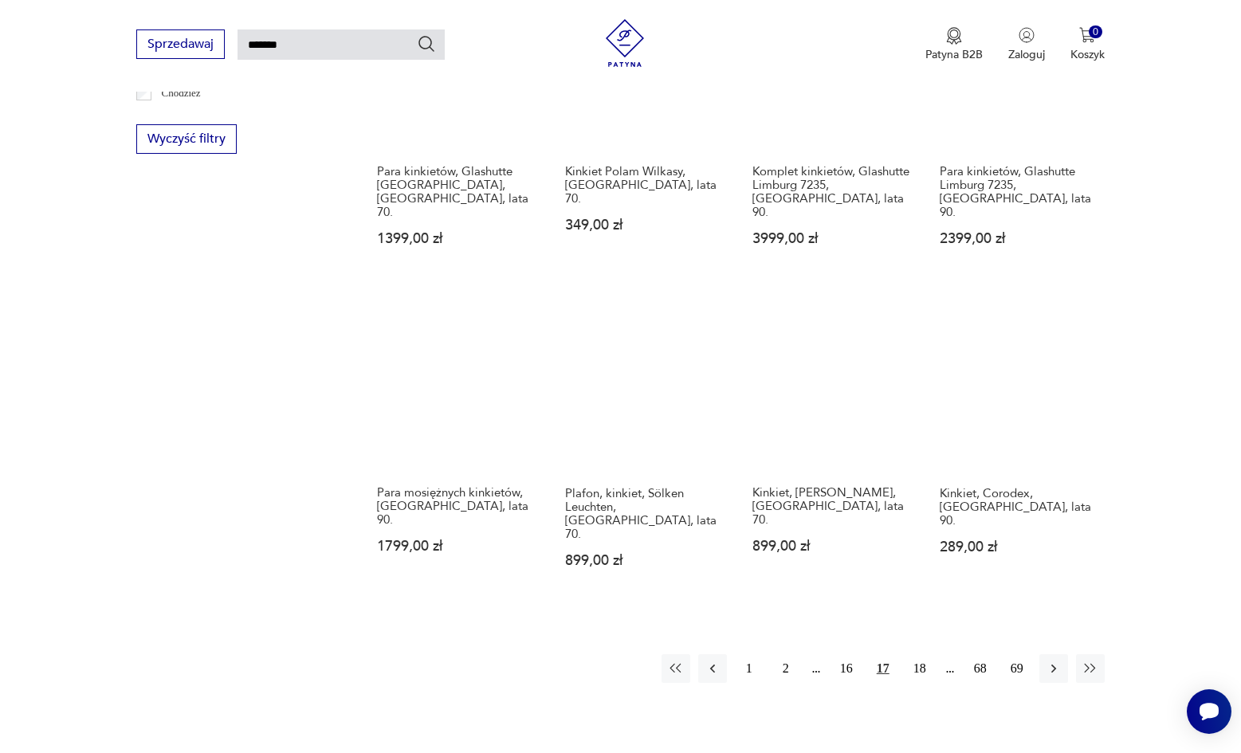
scroll to position [1013, 0]
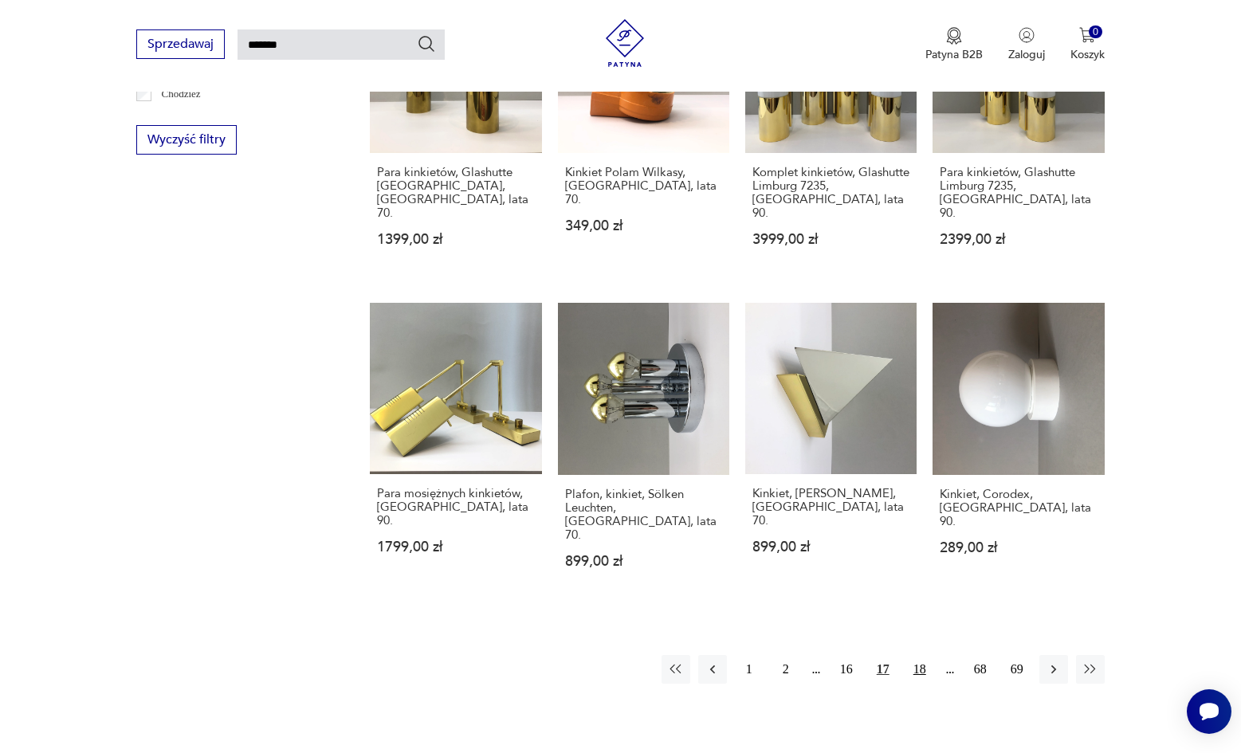
click at [930, 655] on button "18" at bounding box center [920, 669] width 29 height 29
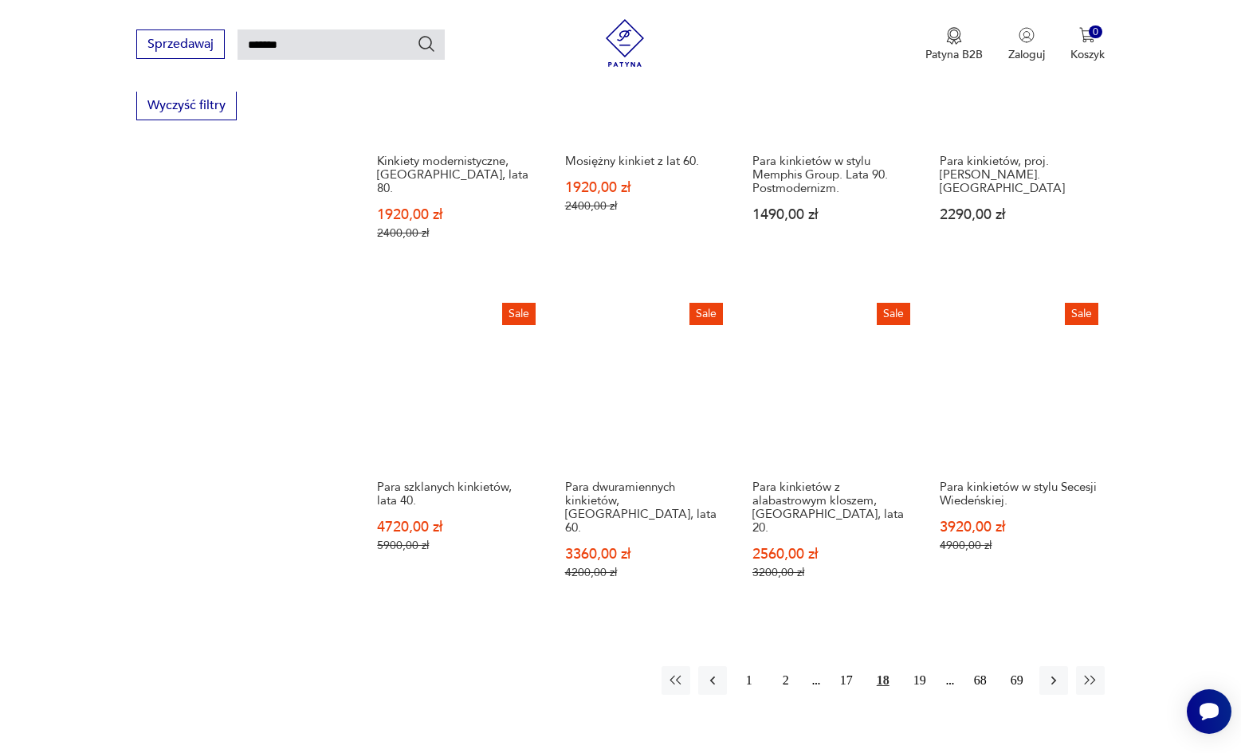
scroll to position [1054, 0]
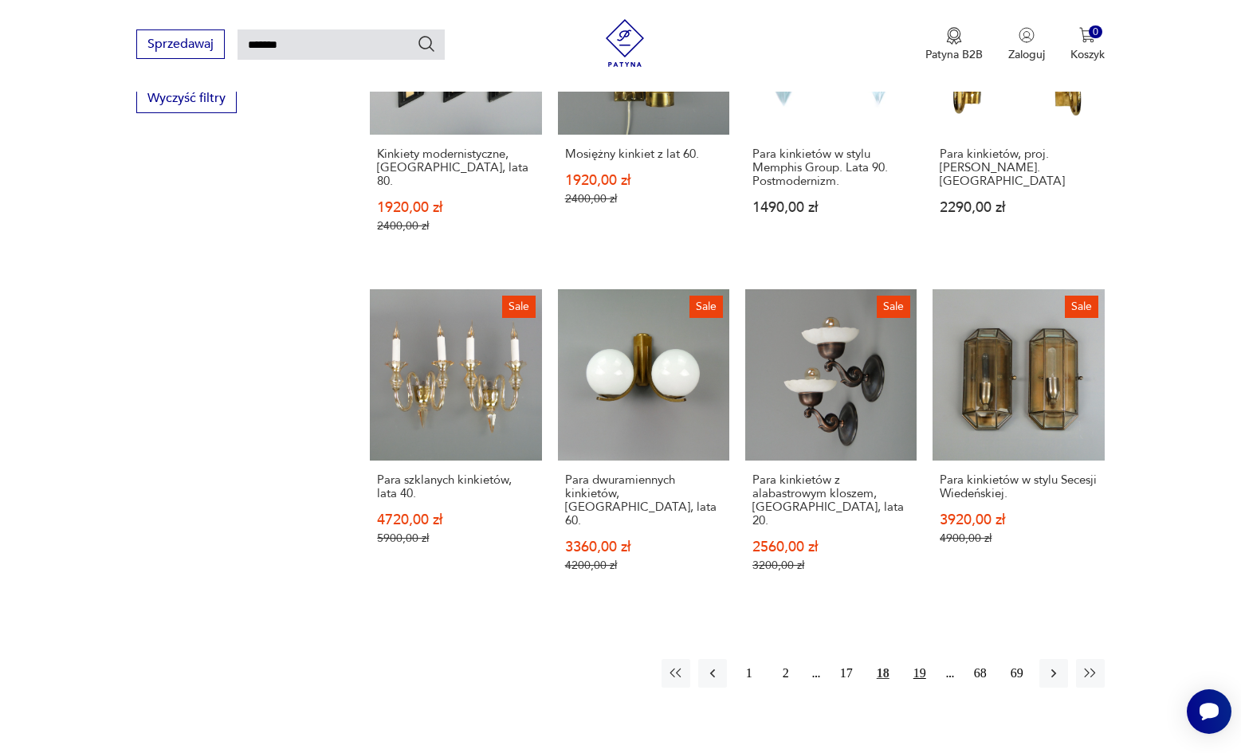
click at [930, 659] on button "19" at bounding box center [920, 673] width 29 height 29
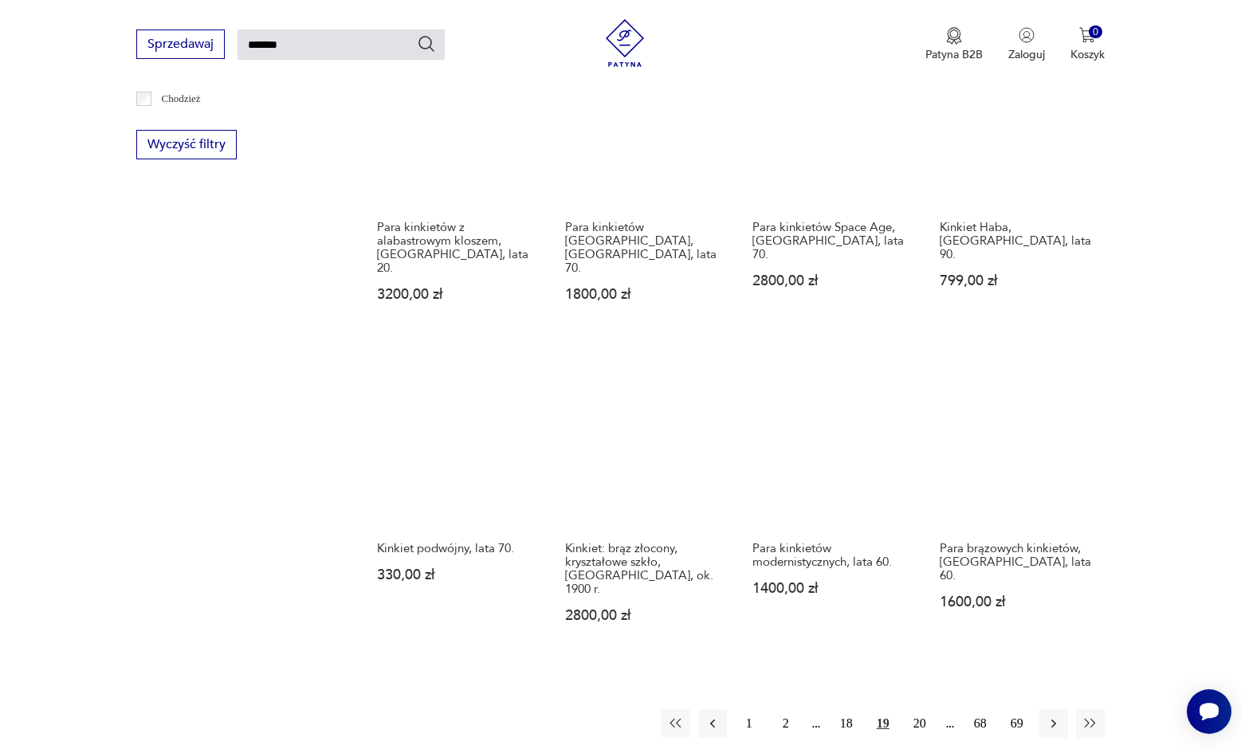
scroll to position [1009, 0]
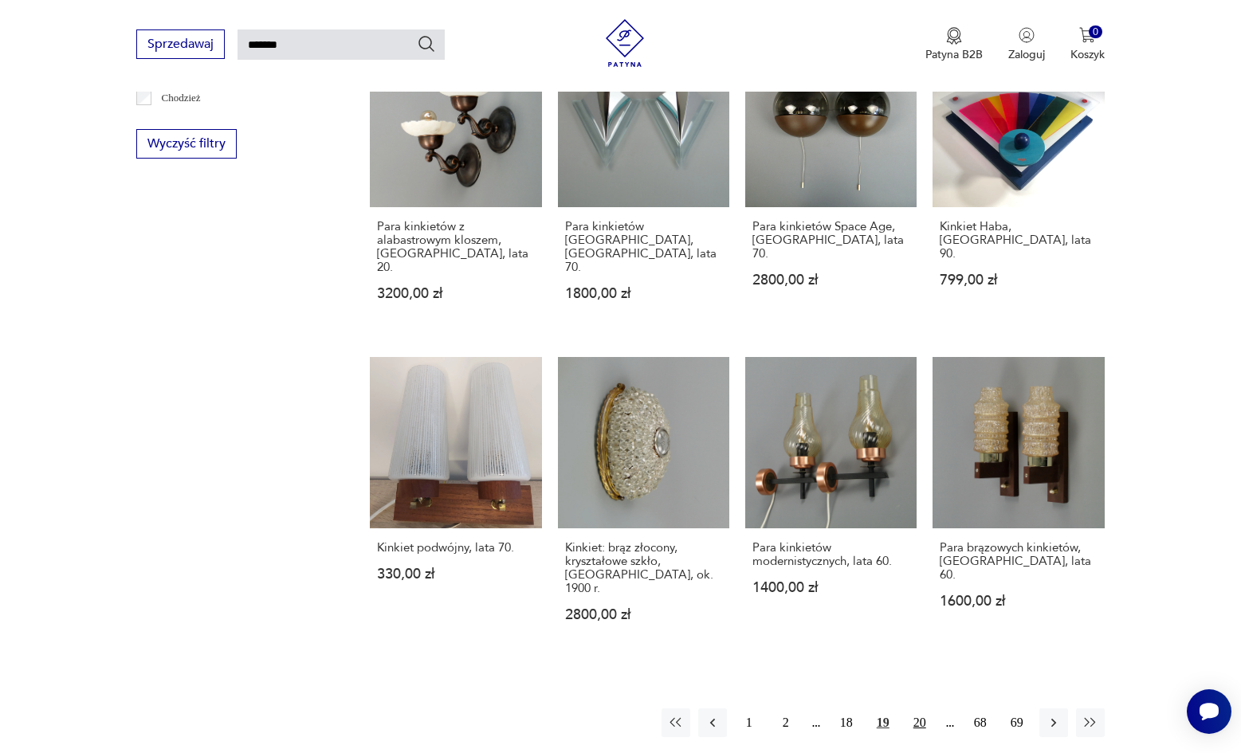
click at [930, 709] on button "20" at bounding box center [920, 723] width 29 height 29
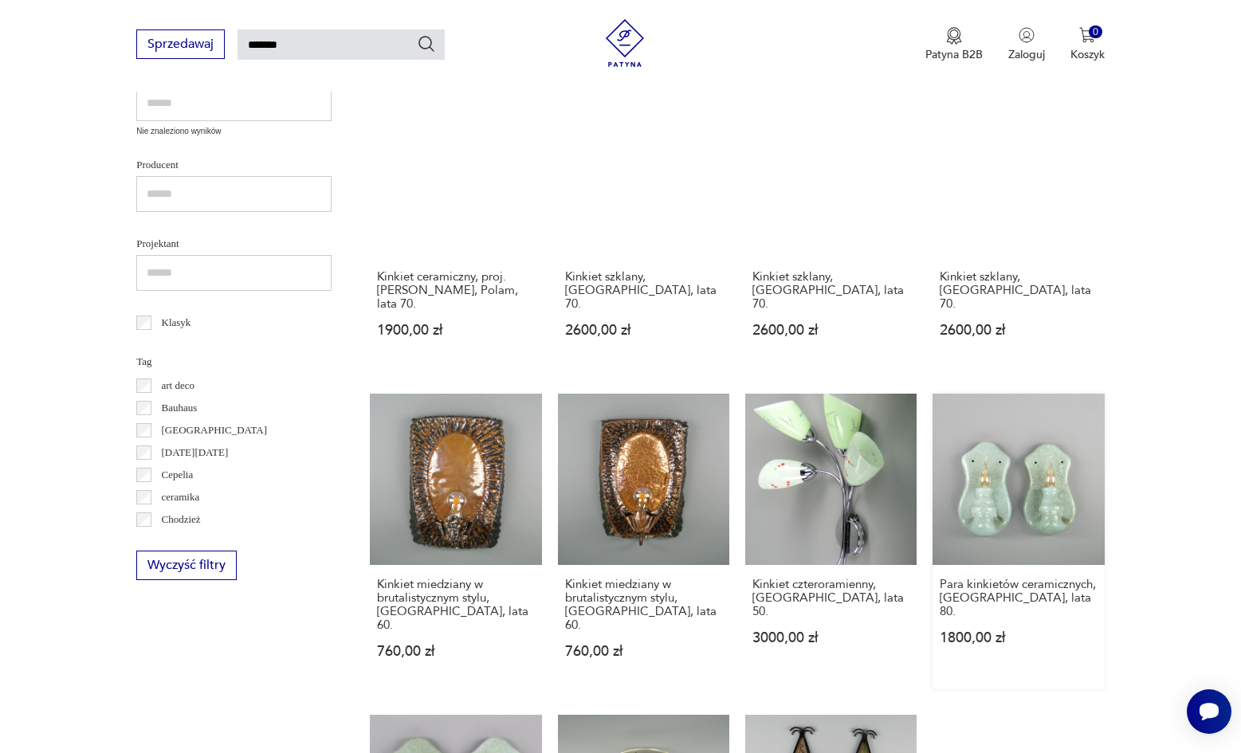
scroll to position [588, 1]
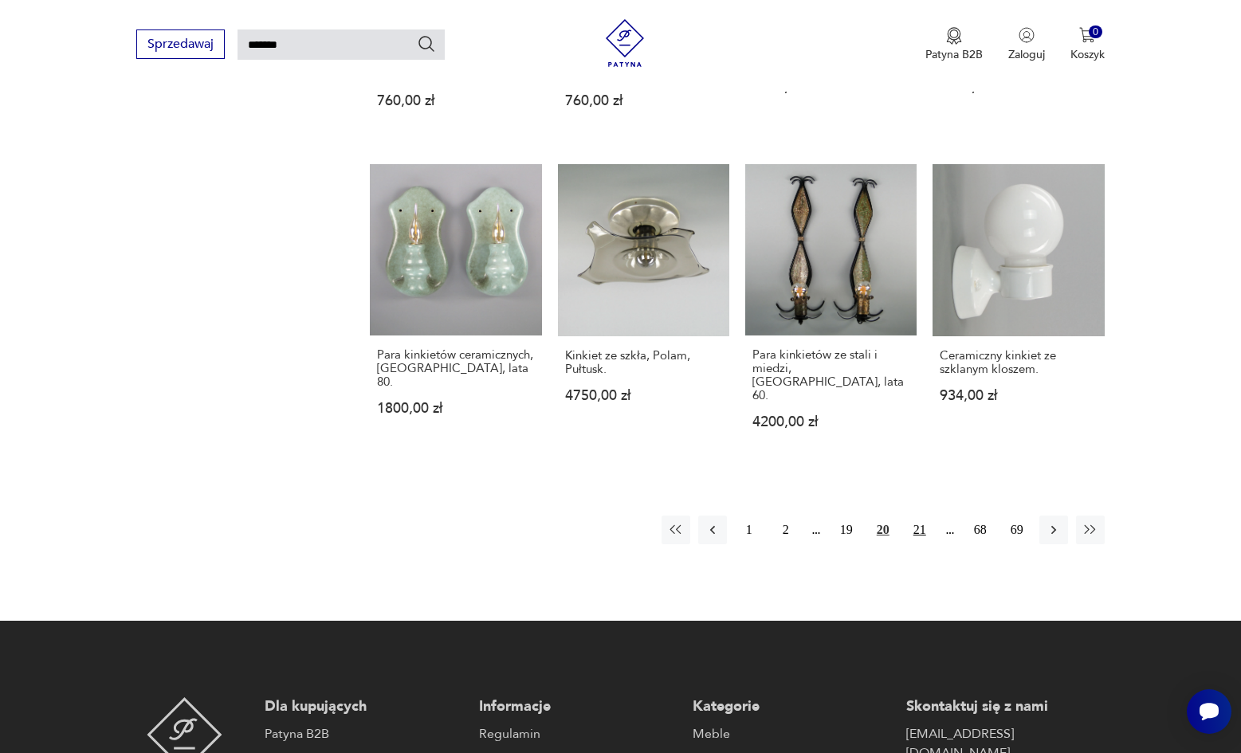
click at [921, 516] on button "21" at bounding box center [920, 530] width 29 height 29
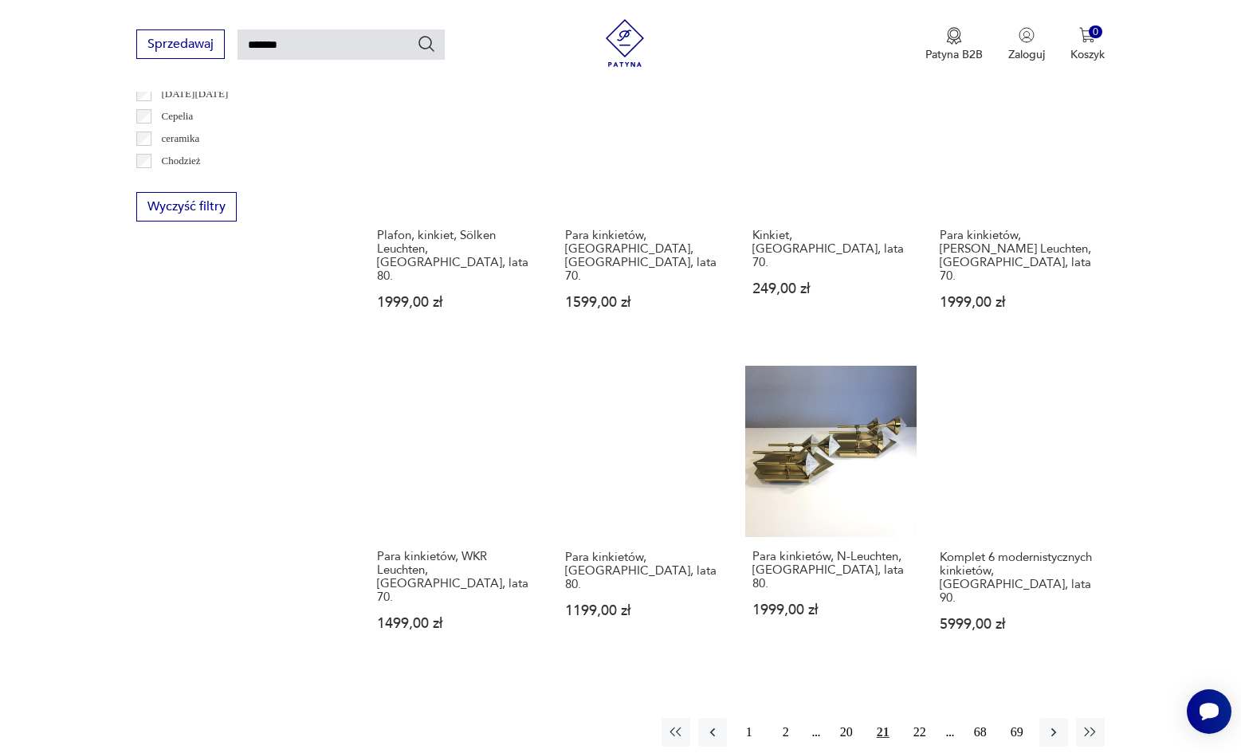
scroll to position [950, 0]
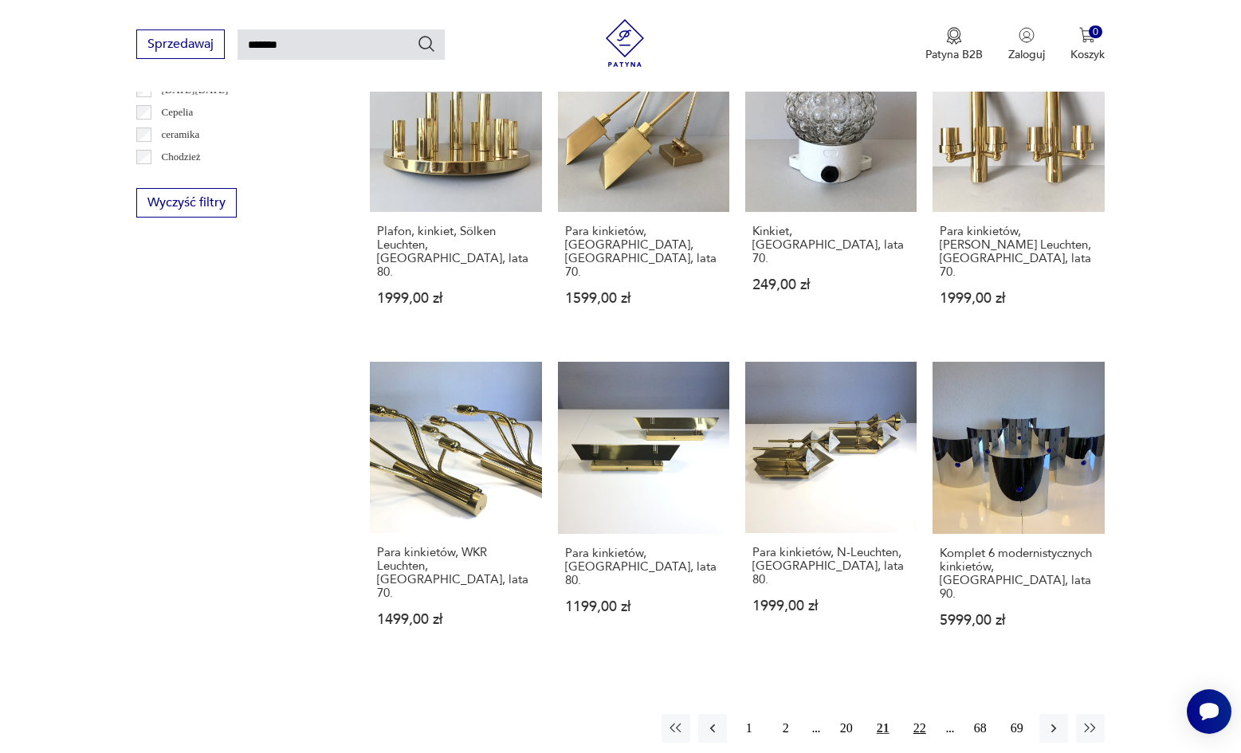
click at [916, 714] on button "22" at bounding box center [920, 728] width 29 height 29
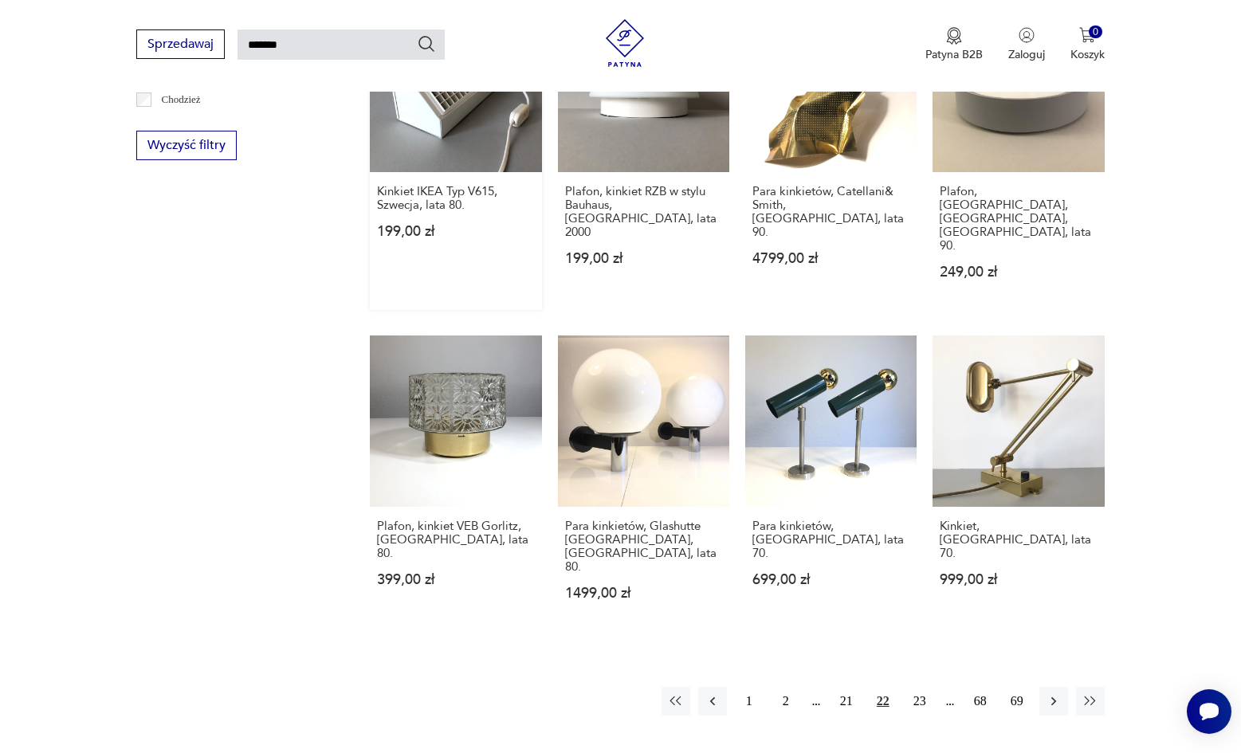
scroll to position [1096, 0]
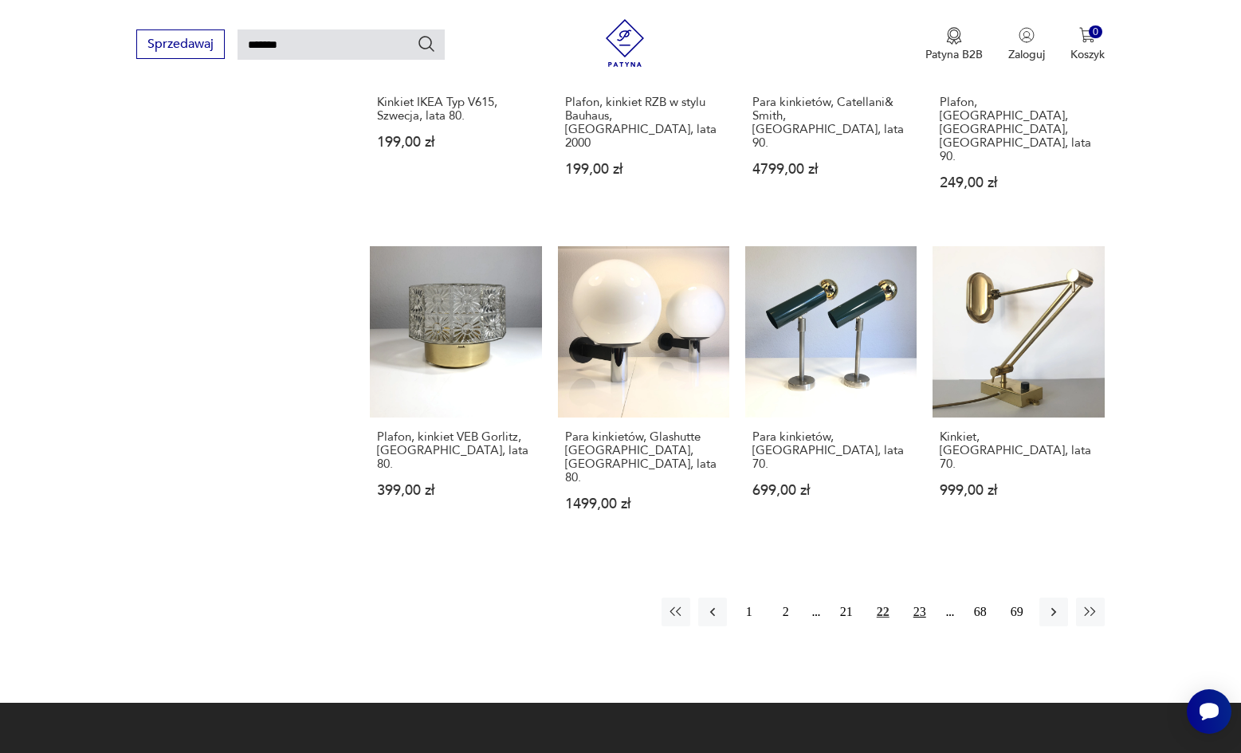
click at [924, 598] on button "23" at bounding box center [920, 612] width 29 height 29
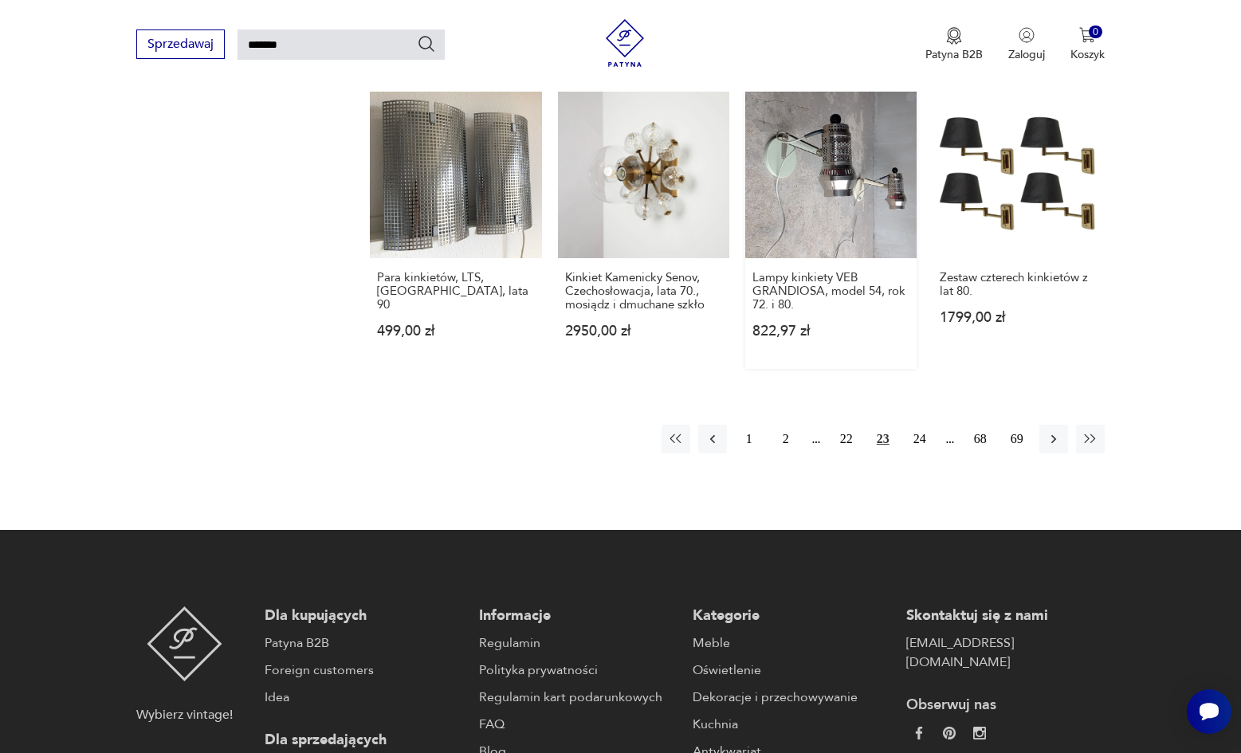
scroll to position [1319, 0]
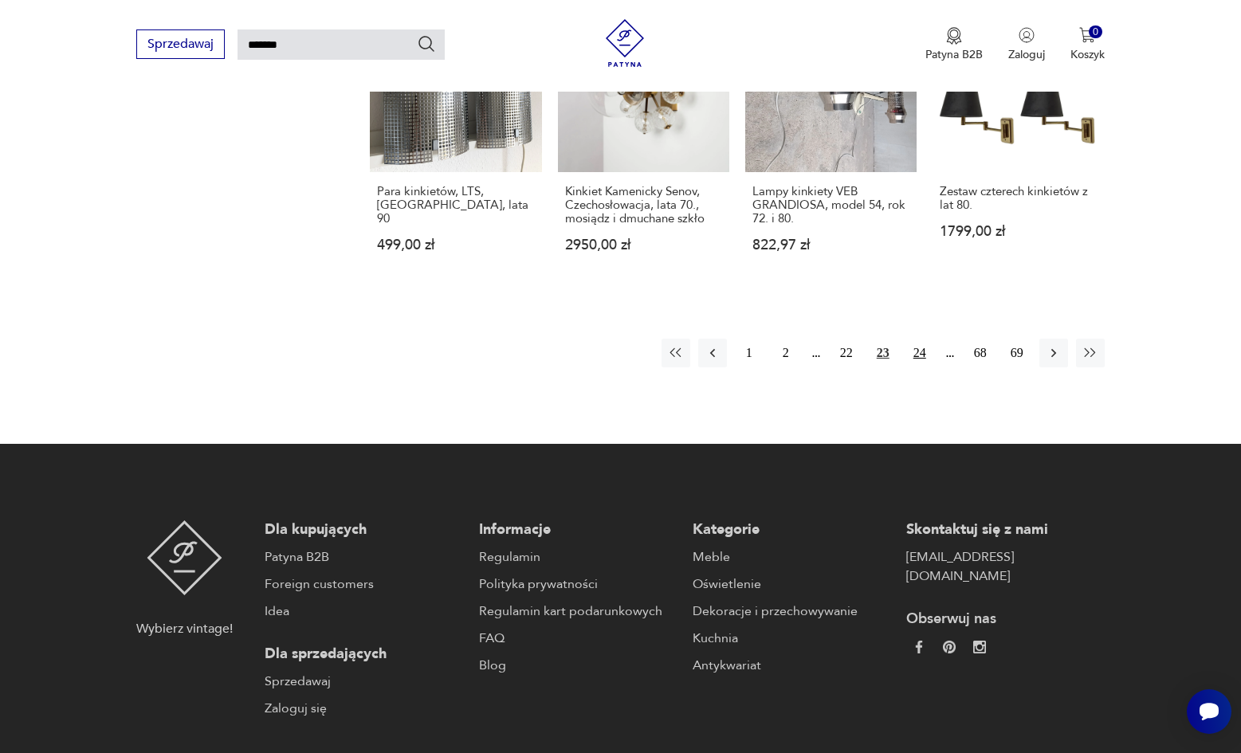
click at [924, 339] on button "24" at bounding box center [920, 353] width 29 height 29
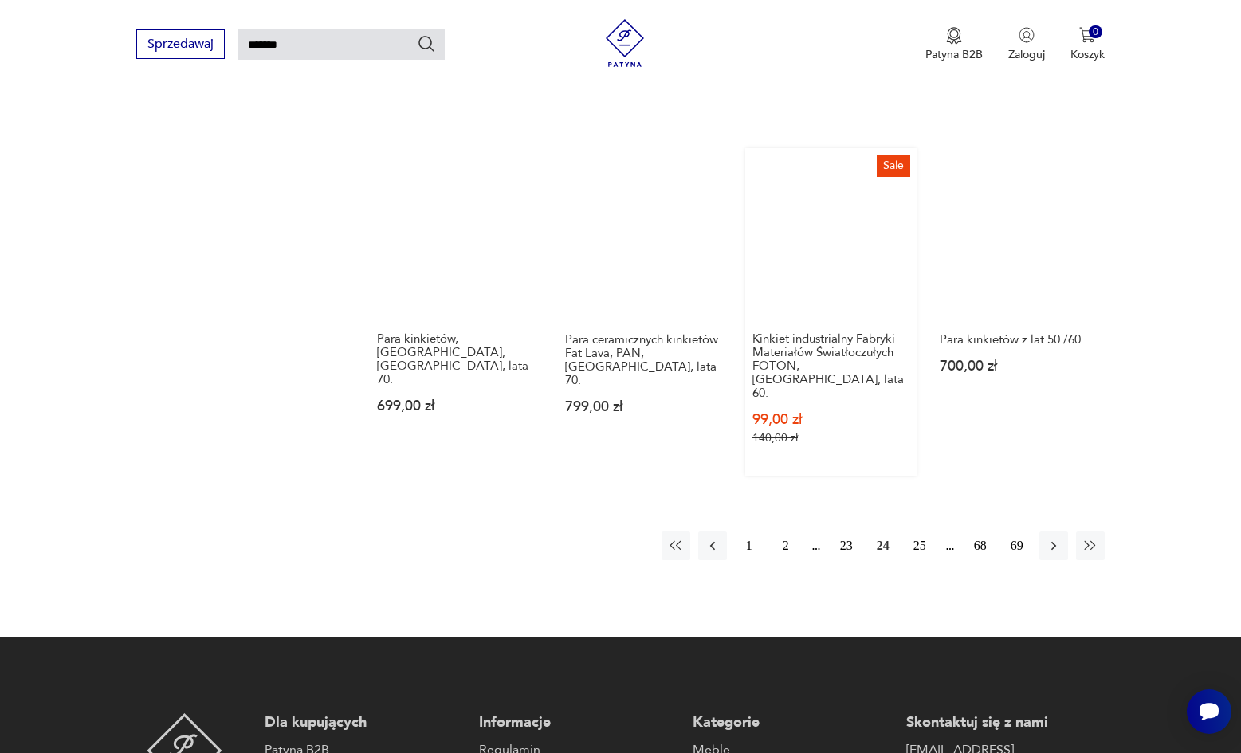
scroll to position [1184, 0]
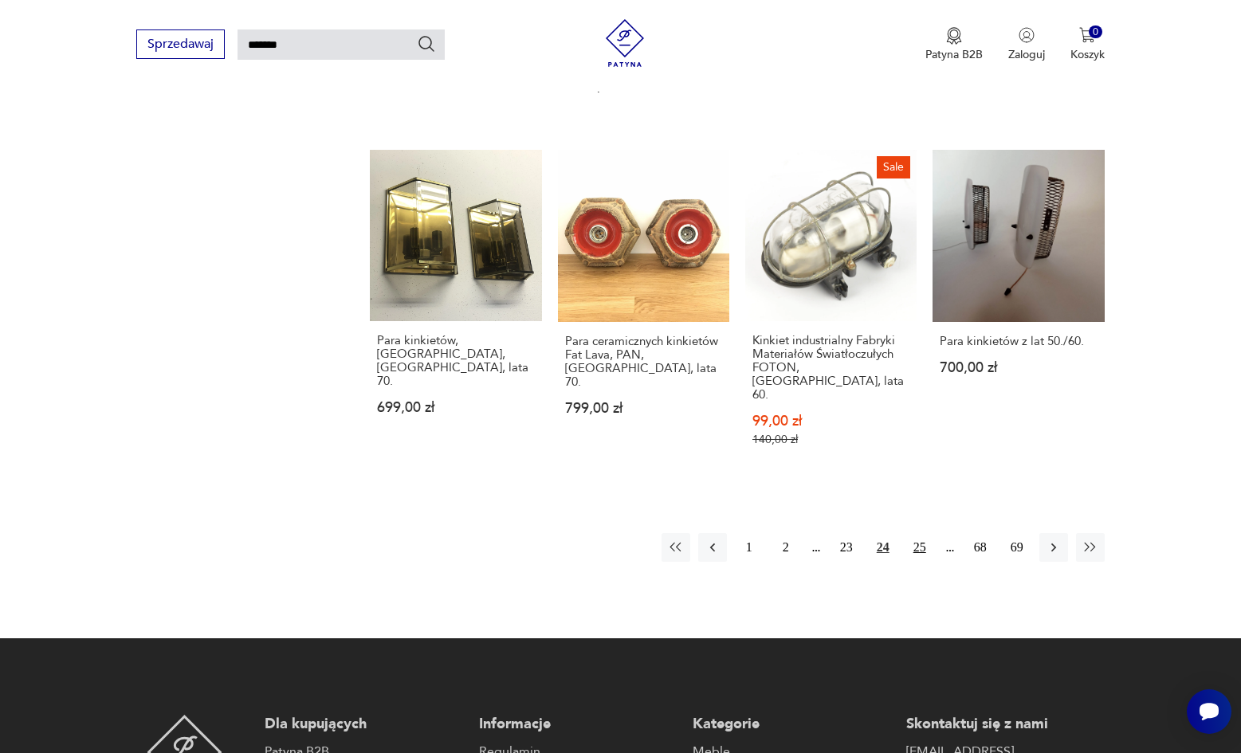
click at [918, 533] on button "25" at bounding box center [920, 547] width 29 height 29
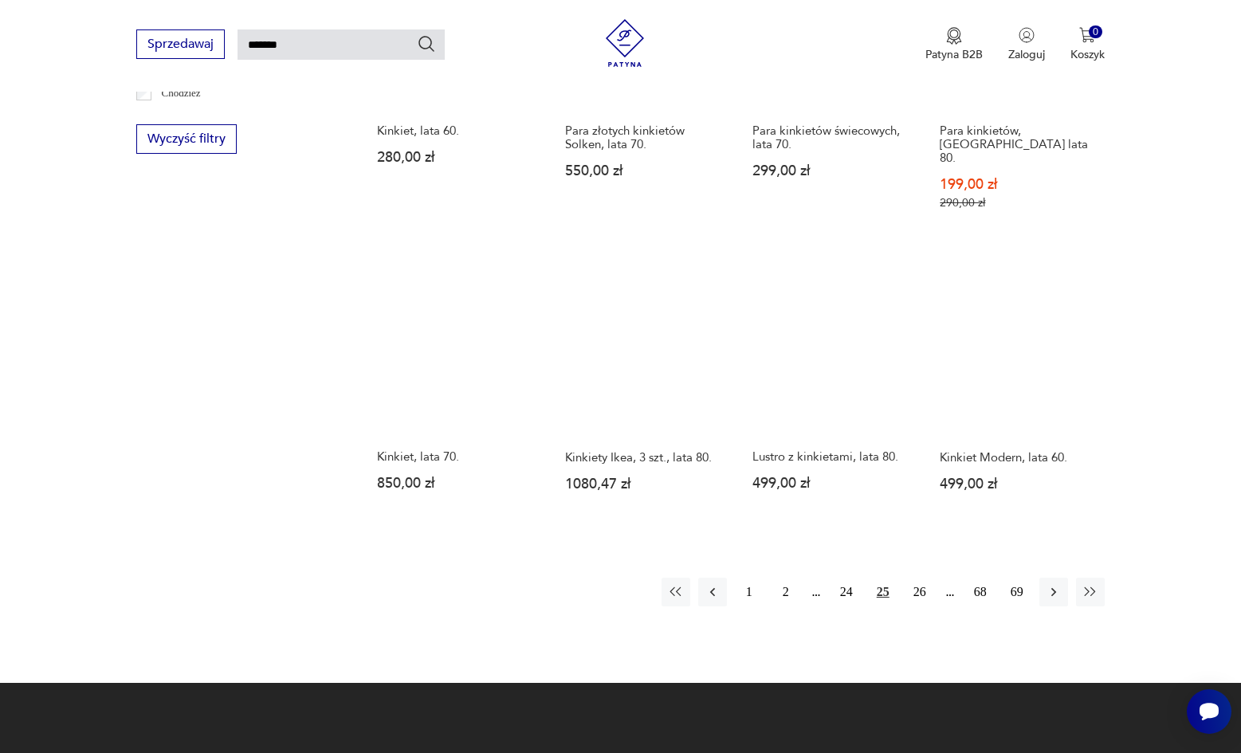
scroll to position [1014, 0]
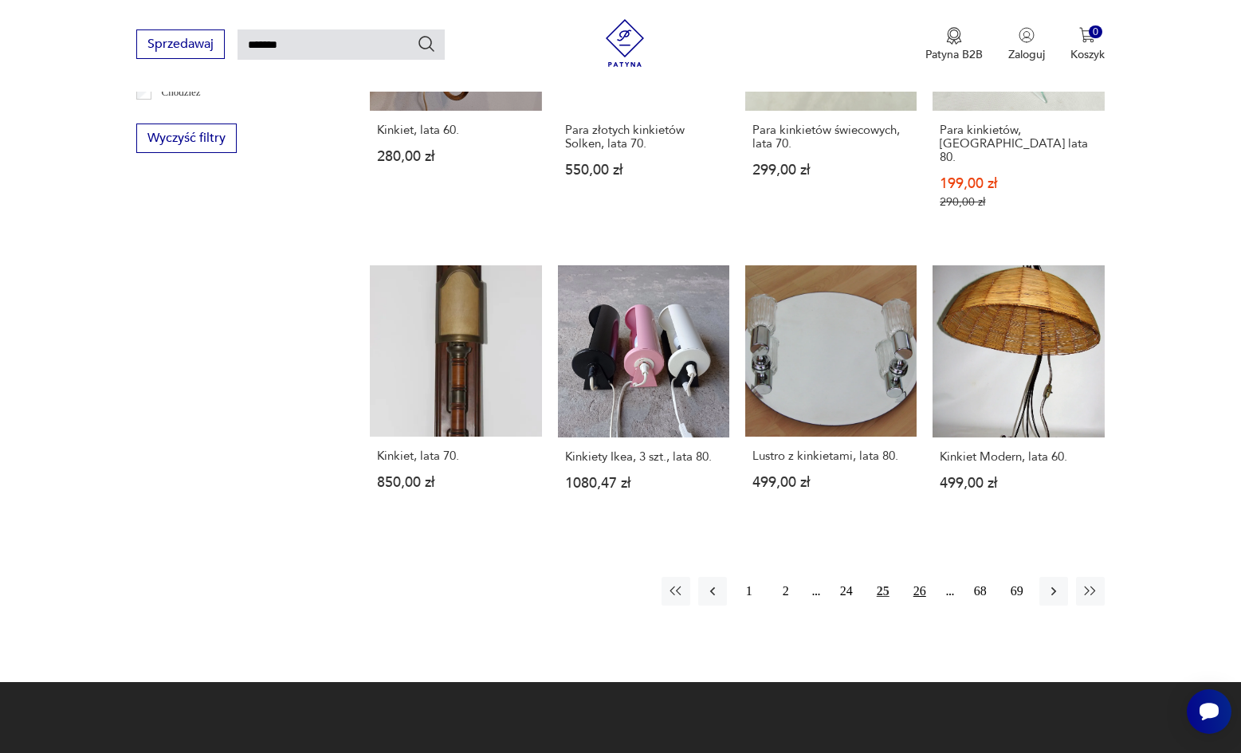
click at [922, 606] on button "26" at bounding box center [920, 591] width 29 height 29
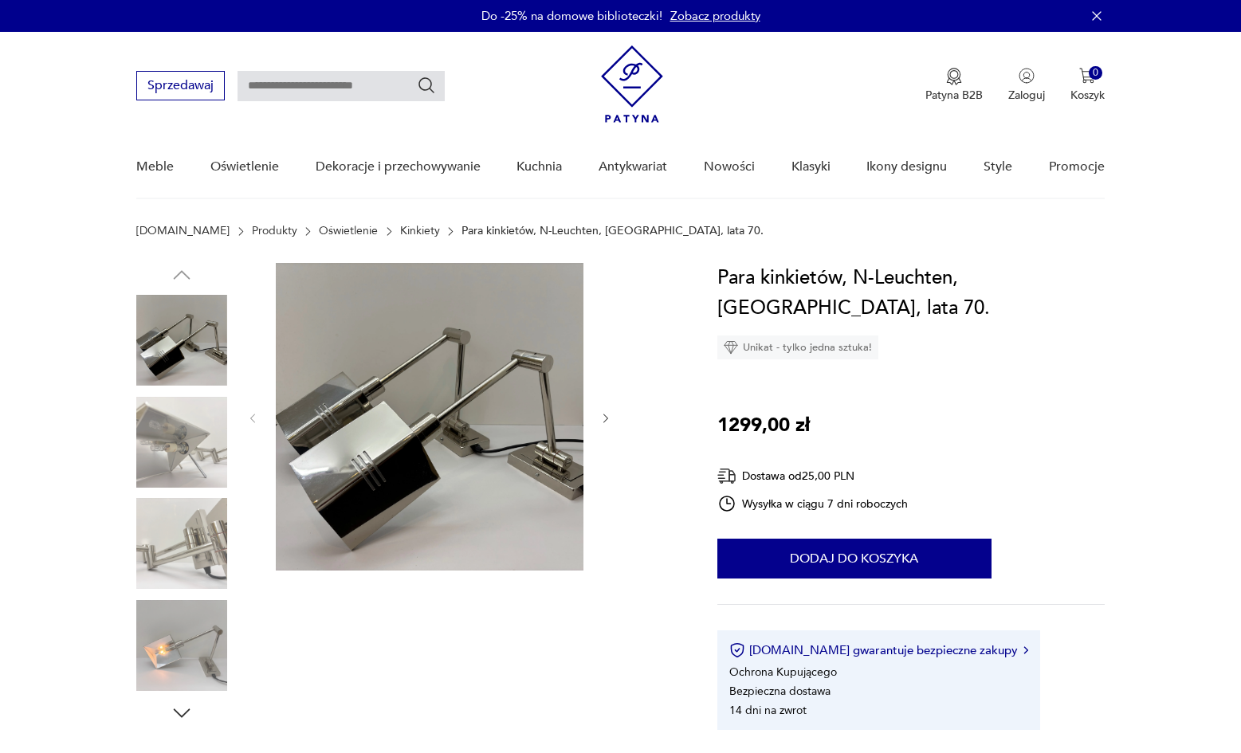
click at [392, 415] on img at bounding box center [430, 417] width 308 height 308
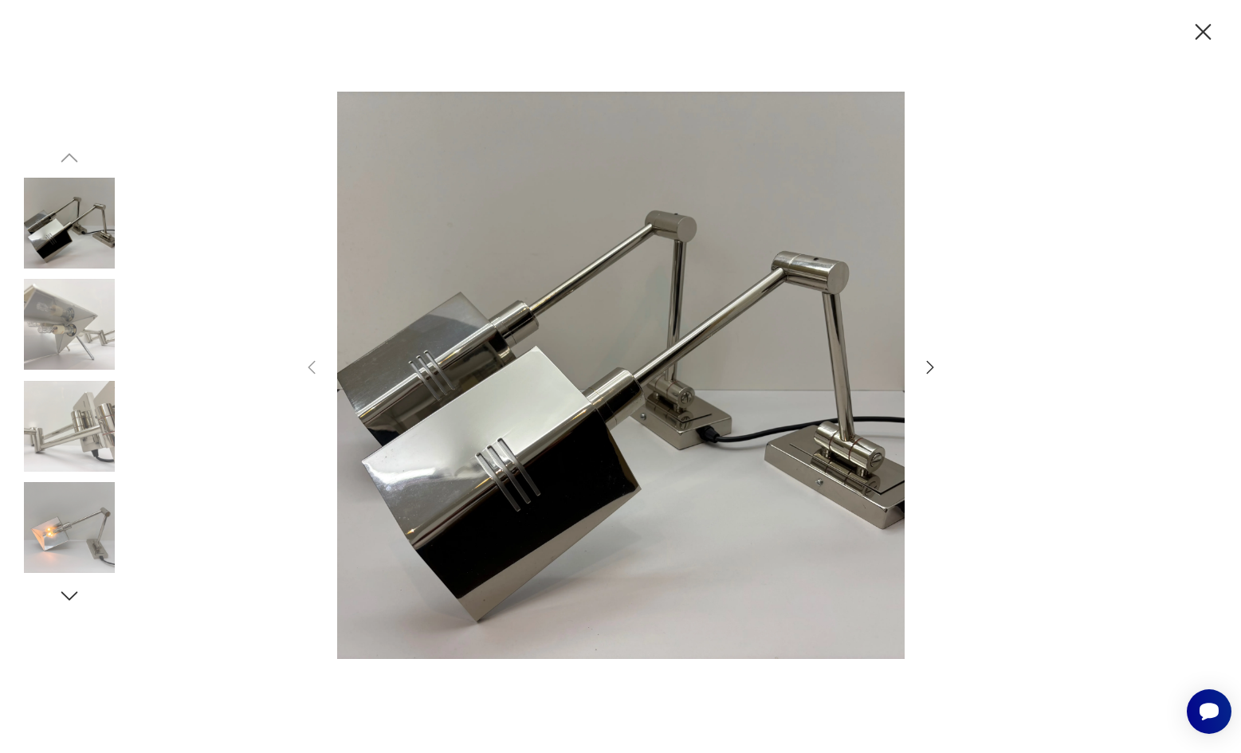
click at [932, 369] on icon "button" at bounding box center [930, 367] width 19 height 19
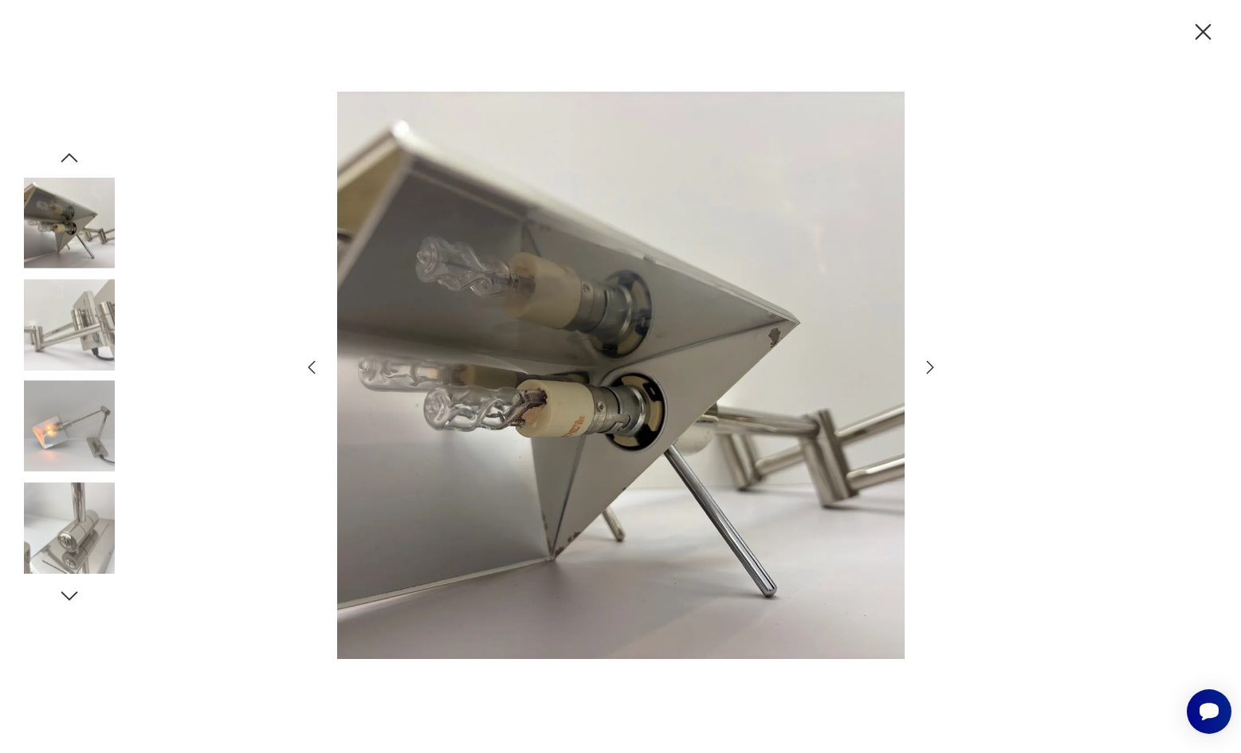
click at [932, 369] on icon "button" at bounding box center [930, 367] width 19 height 19
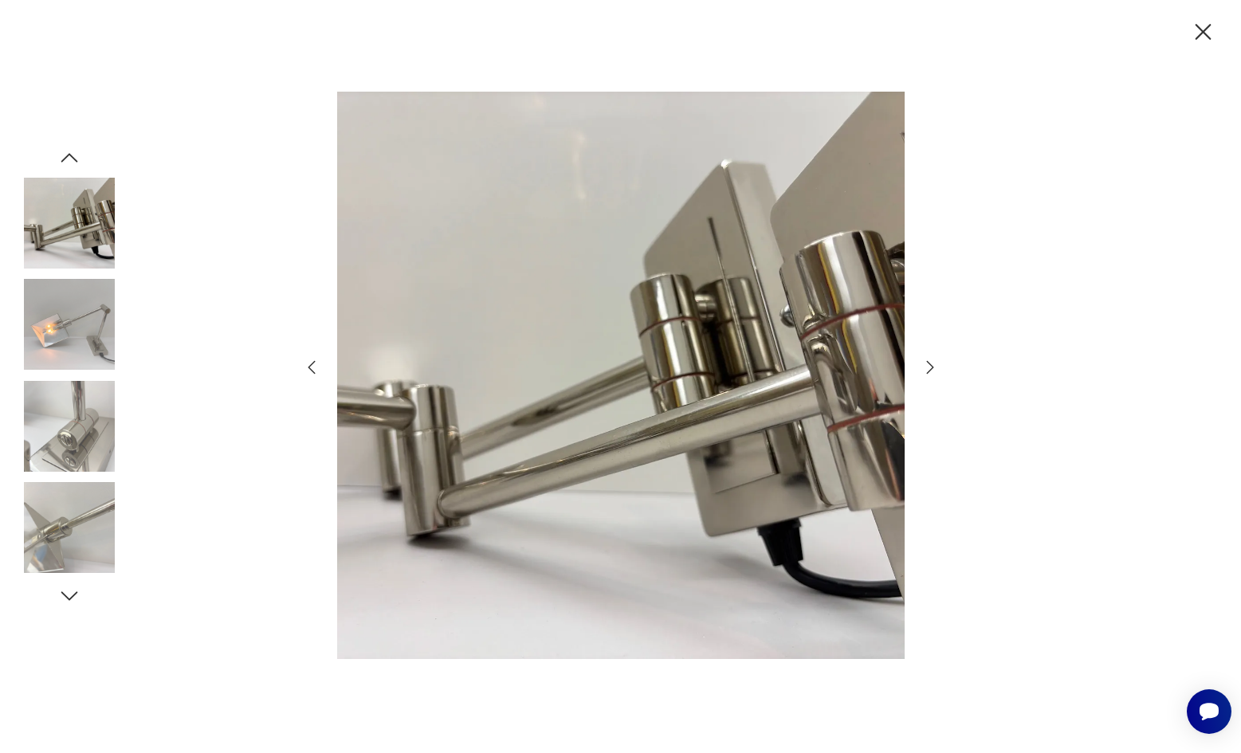
click at [932, 369] on icon "button" at bounding box center [930, 367] width 19 height 19
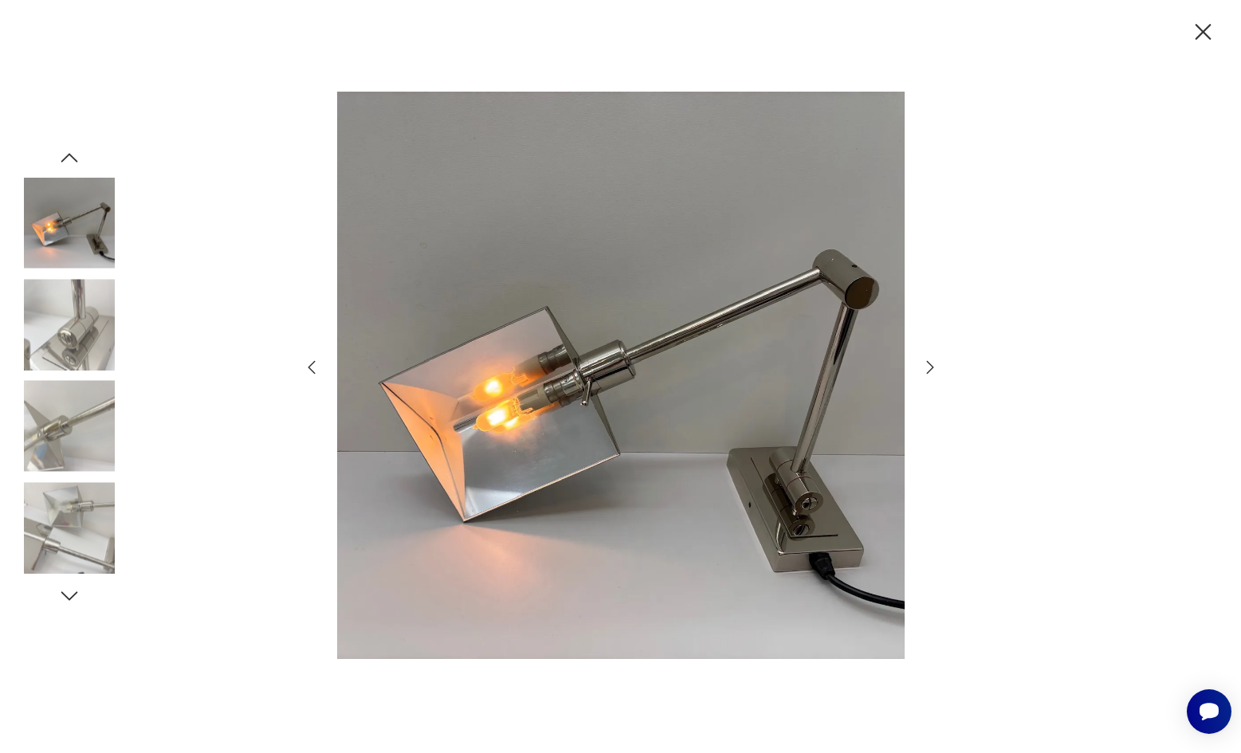
click at [932, 369] on icon "button" at bounding box center [930, 367] width 19 height 19
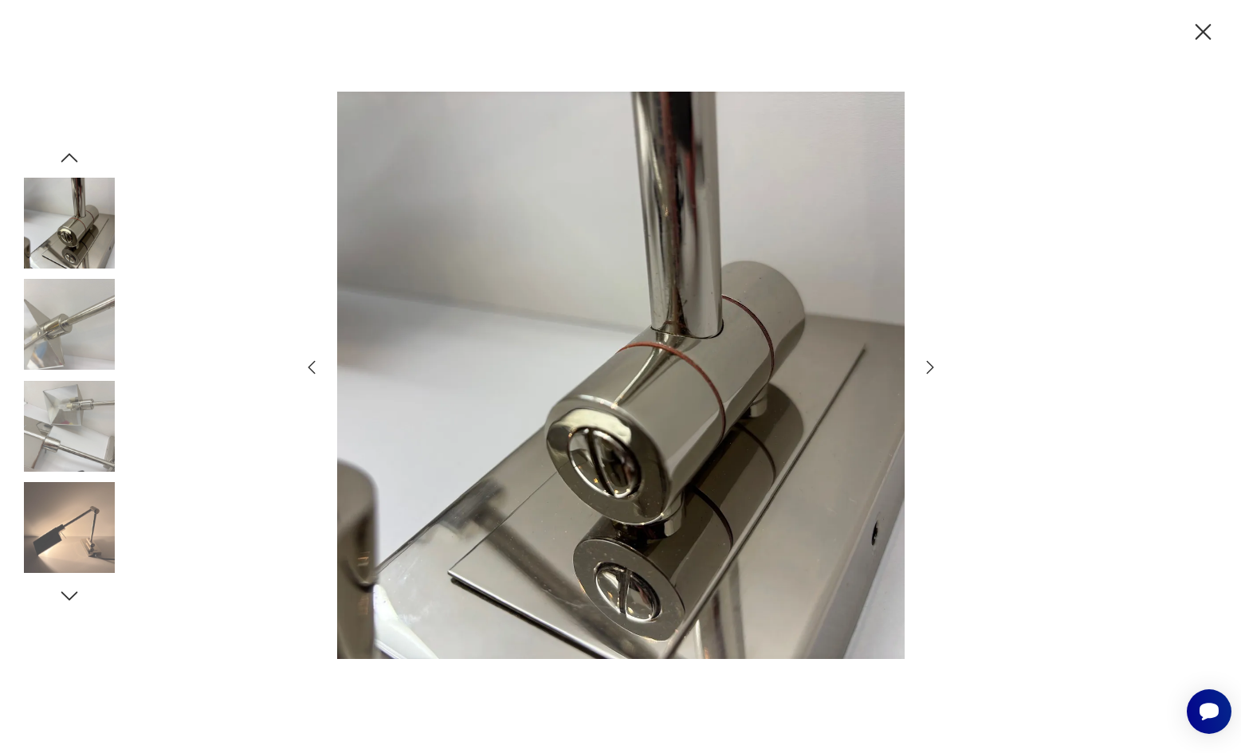
click at [932, 369] on icon "button" at bounding box center [930, 367] width 19 height 19
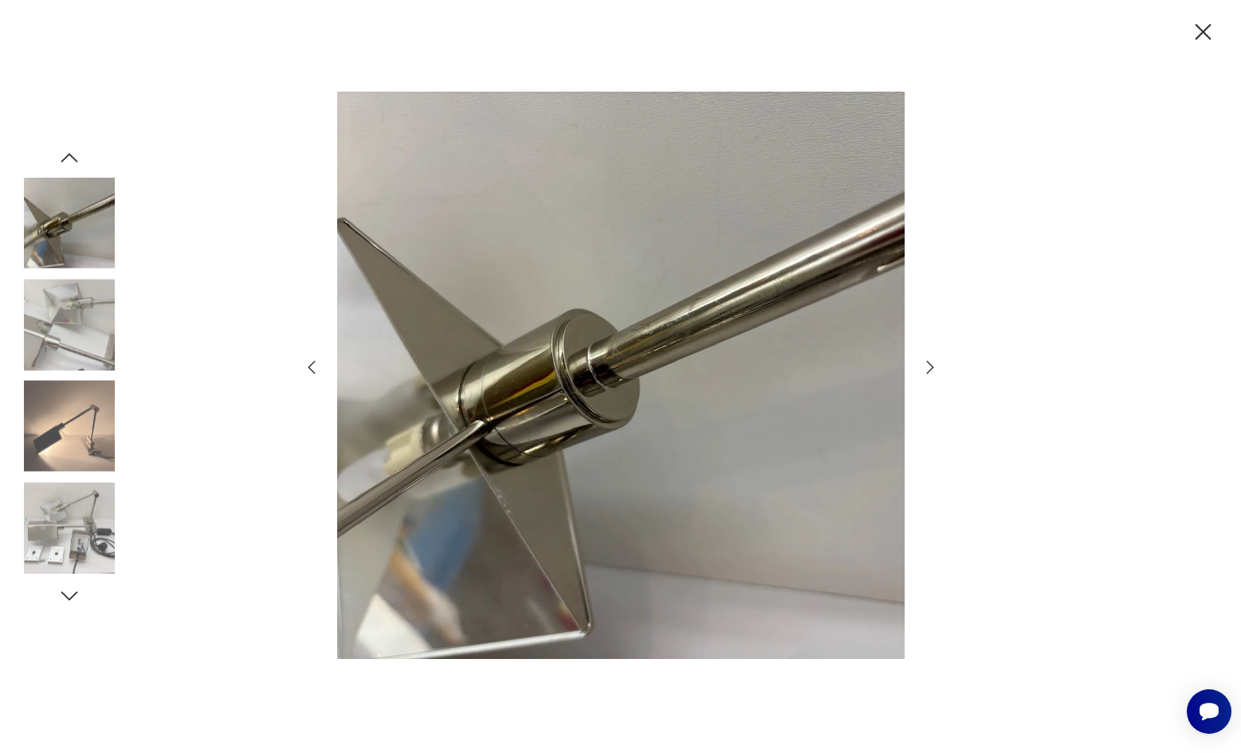
click at [1198, 37] on icon "button" at bounding box center [1204, 32] width 16 height 16
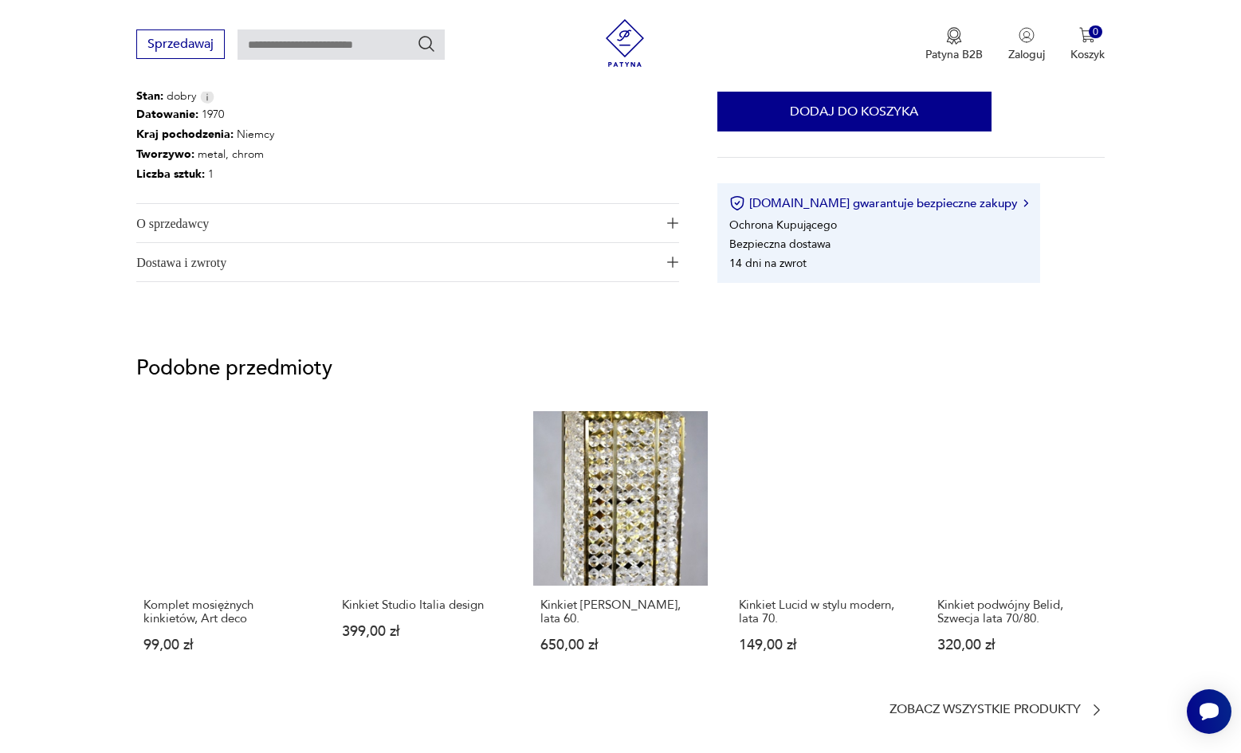
scroll to position [1222, 0]
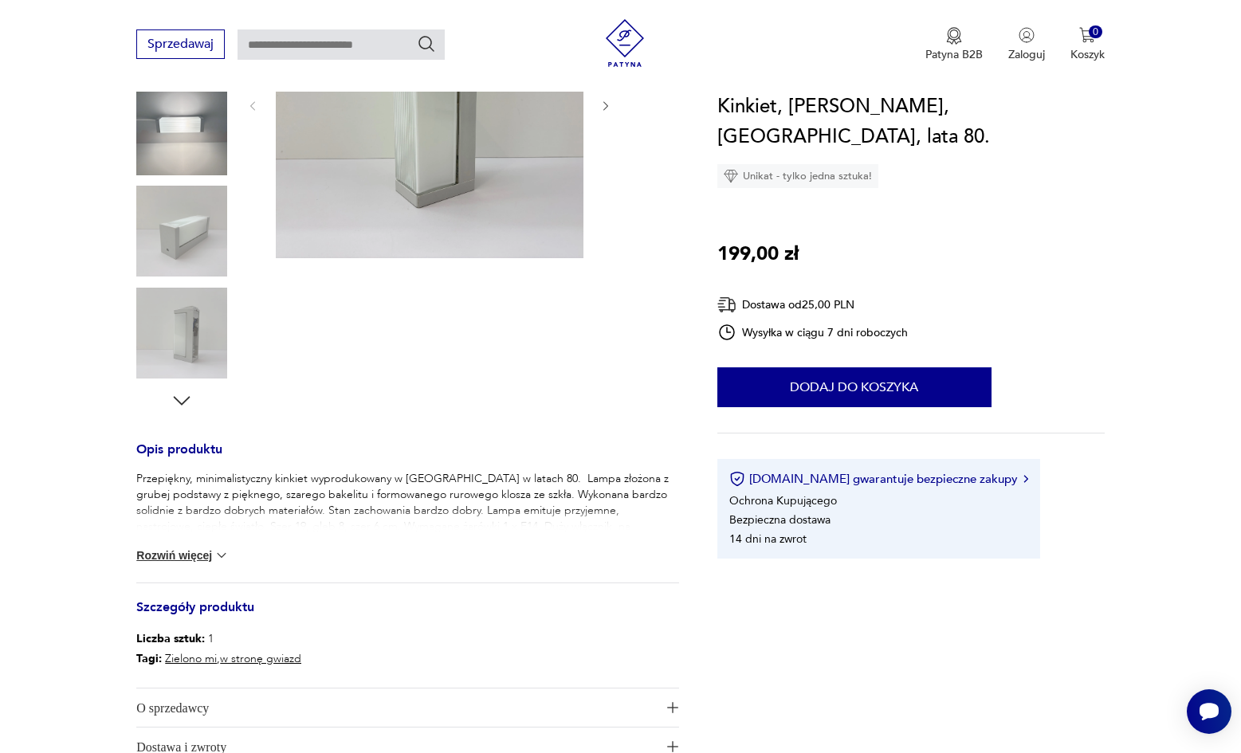
scroll to position [313, 0]
click at [214, 539] on div "Przepiękny, minimalistyczny kinkiet wyprodukowany w Niemczech w latach 80. Lamp…" at bounding box center [407, 527] width 543 height 112
click at [209, 558] on button "Rozwiń więcej" at bounding box center [182, 556] width 92 height 16
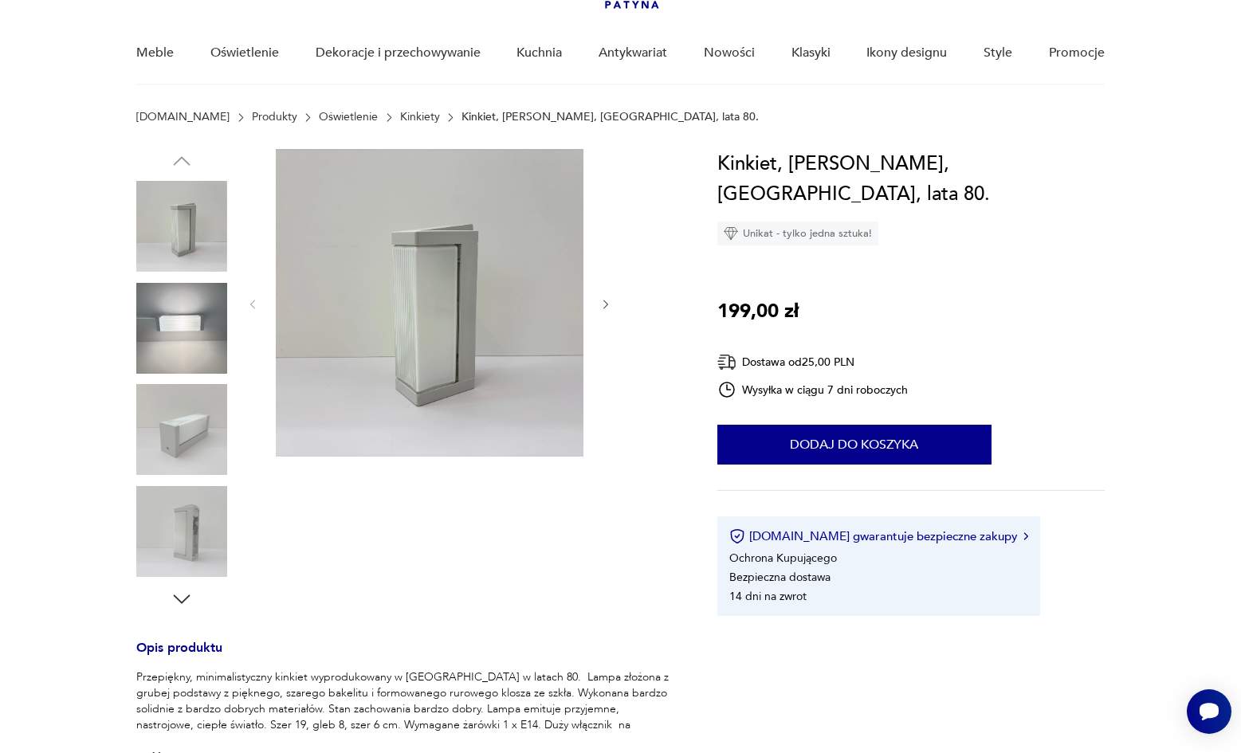
scroll to position [61, 0]
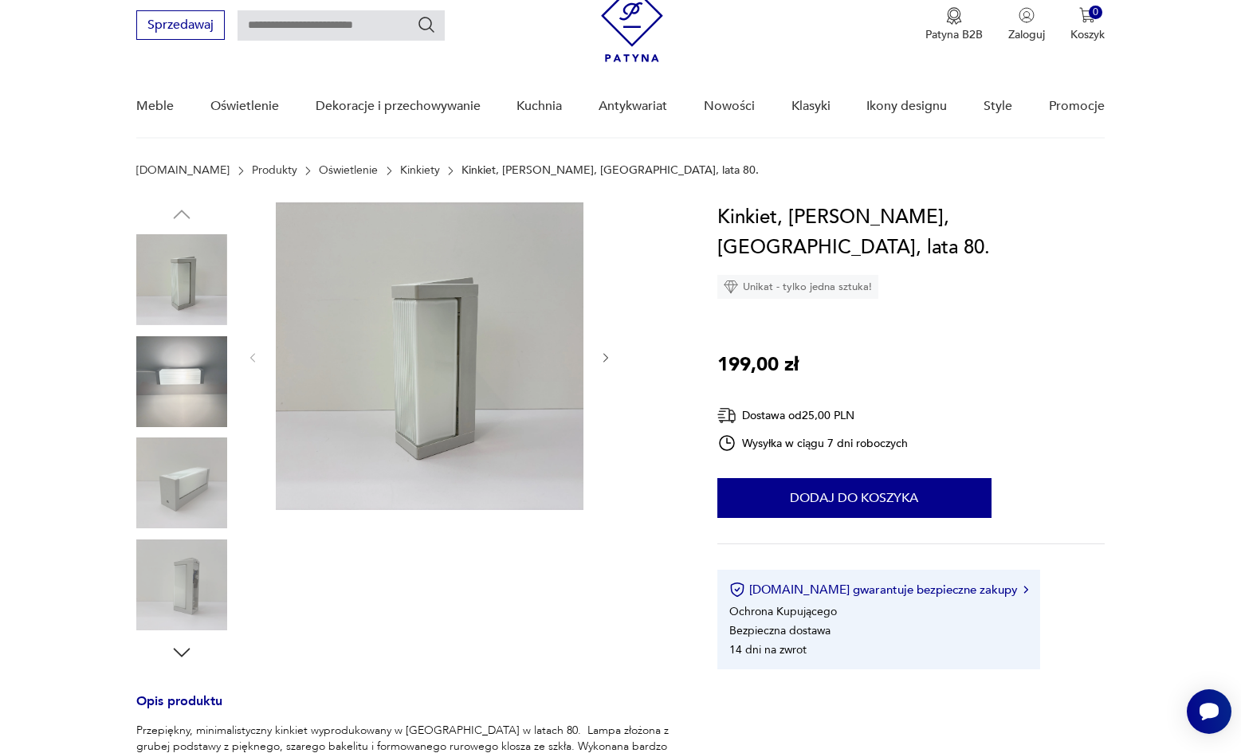
click at [400, 277] on img at bounding box center [430, 357] width 308 height 308
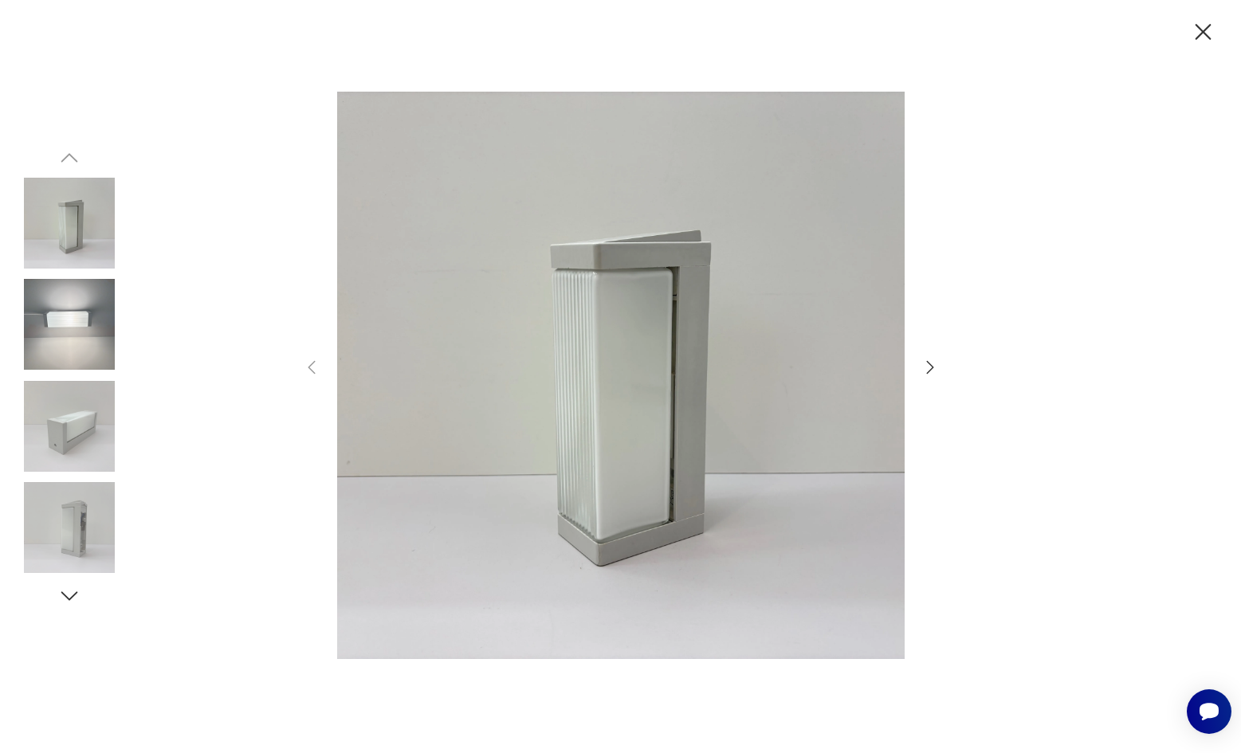
click at [929, 360] on icon "button" at bounding box center [930, 367] width 19 height 19
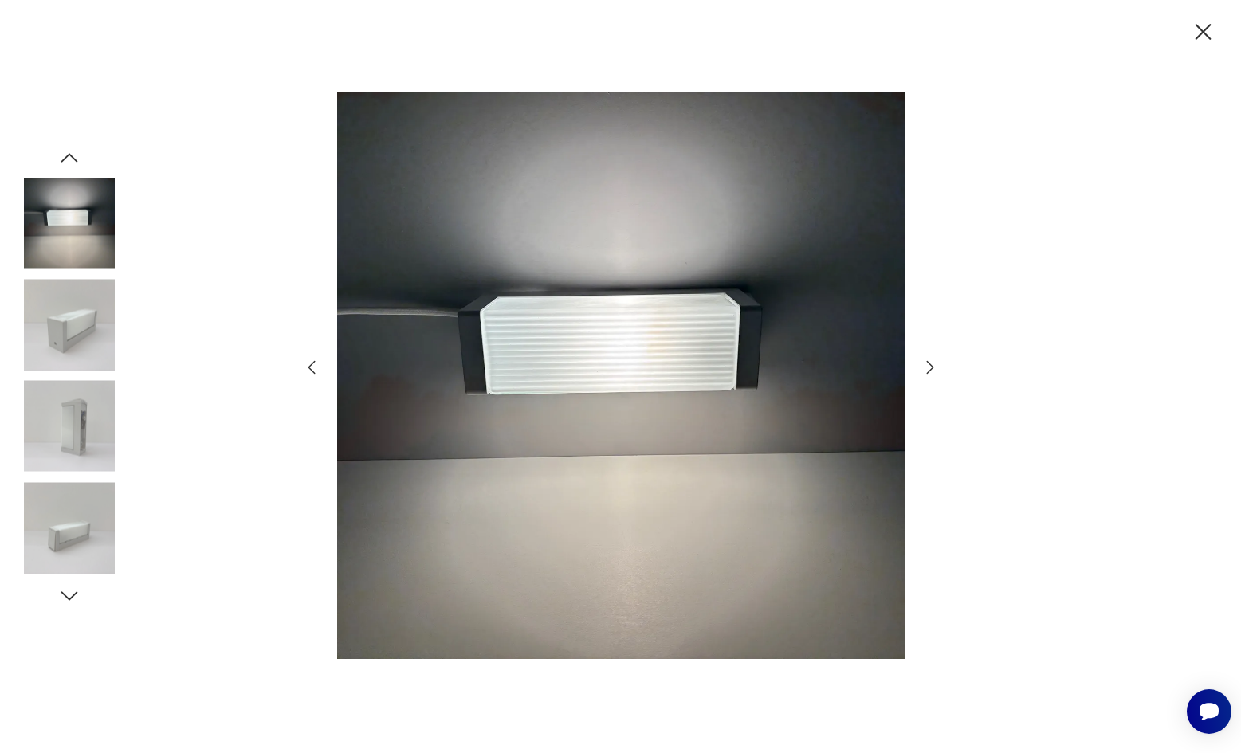
click at [929, 360] on icon "button" at bounding box center [930, 367] width 19 height 19
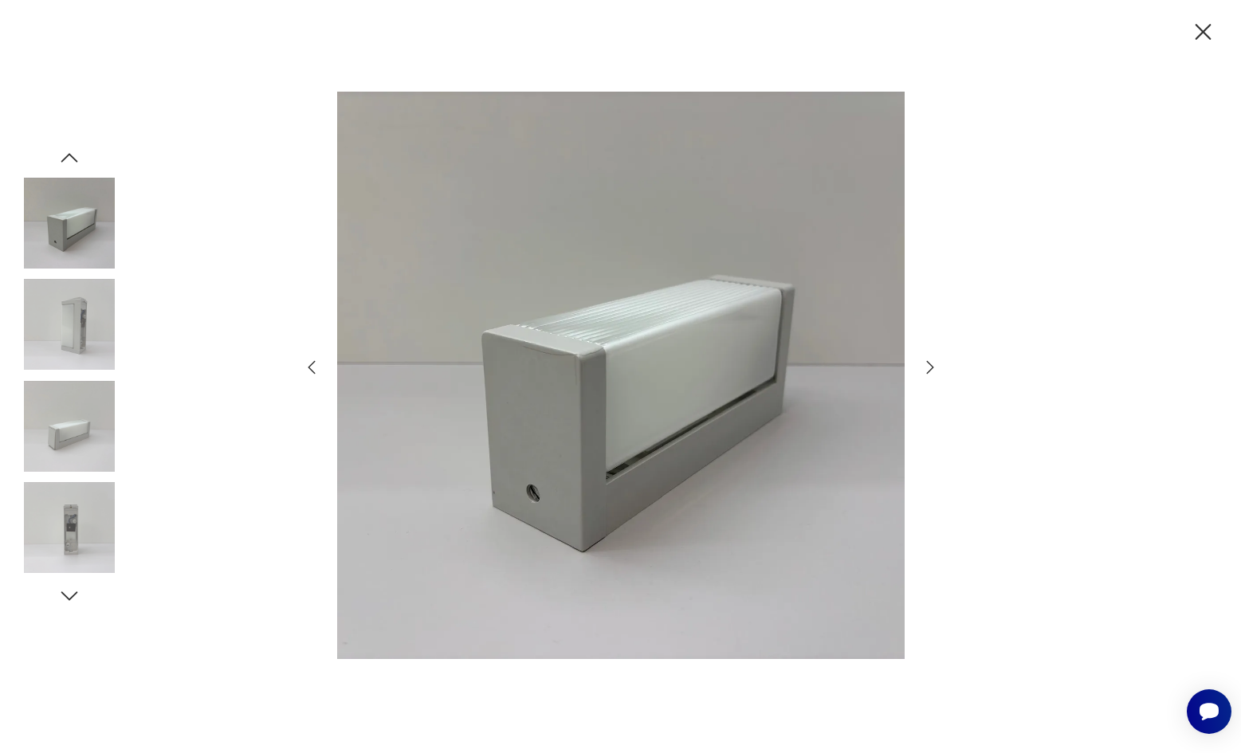
click at [929, 360] on icon "button" at bounding box center [930, 367] width 19 height 19
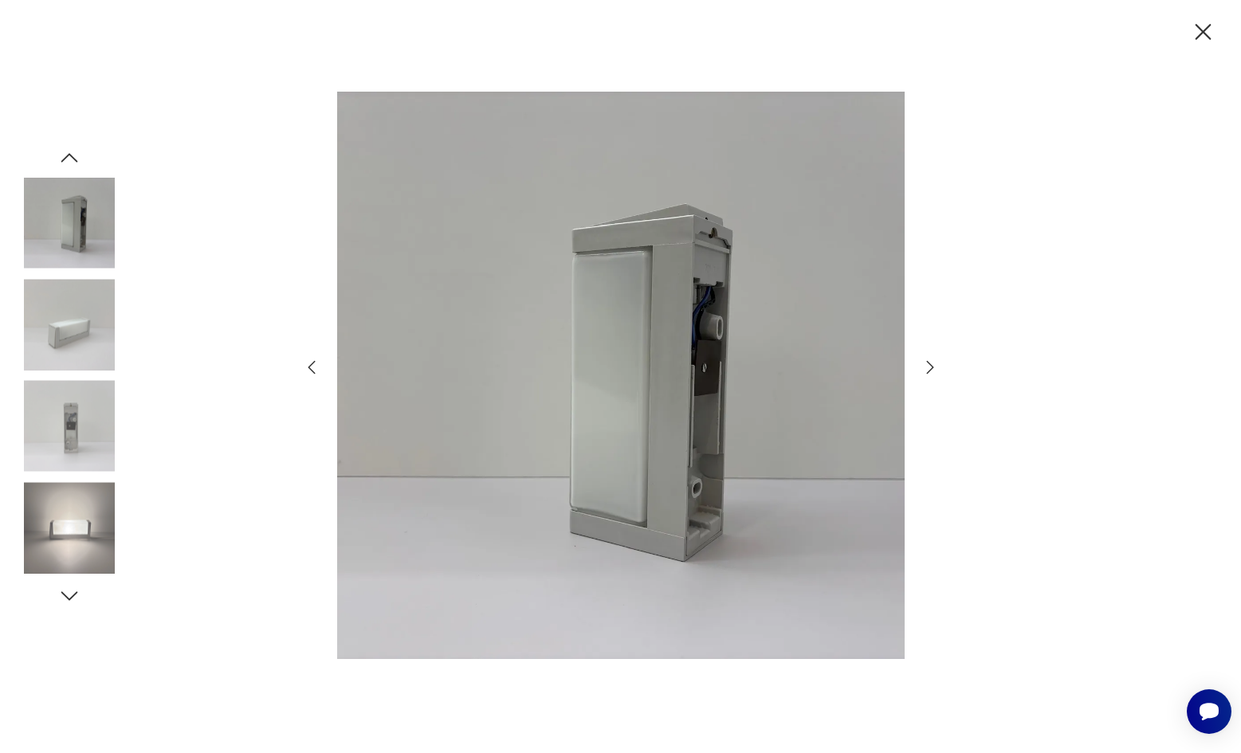
click at [929, 360] on icon "button" at bounding box center [930, 367] width 19 height 19
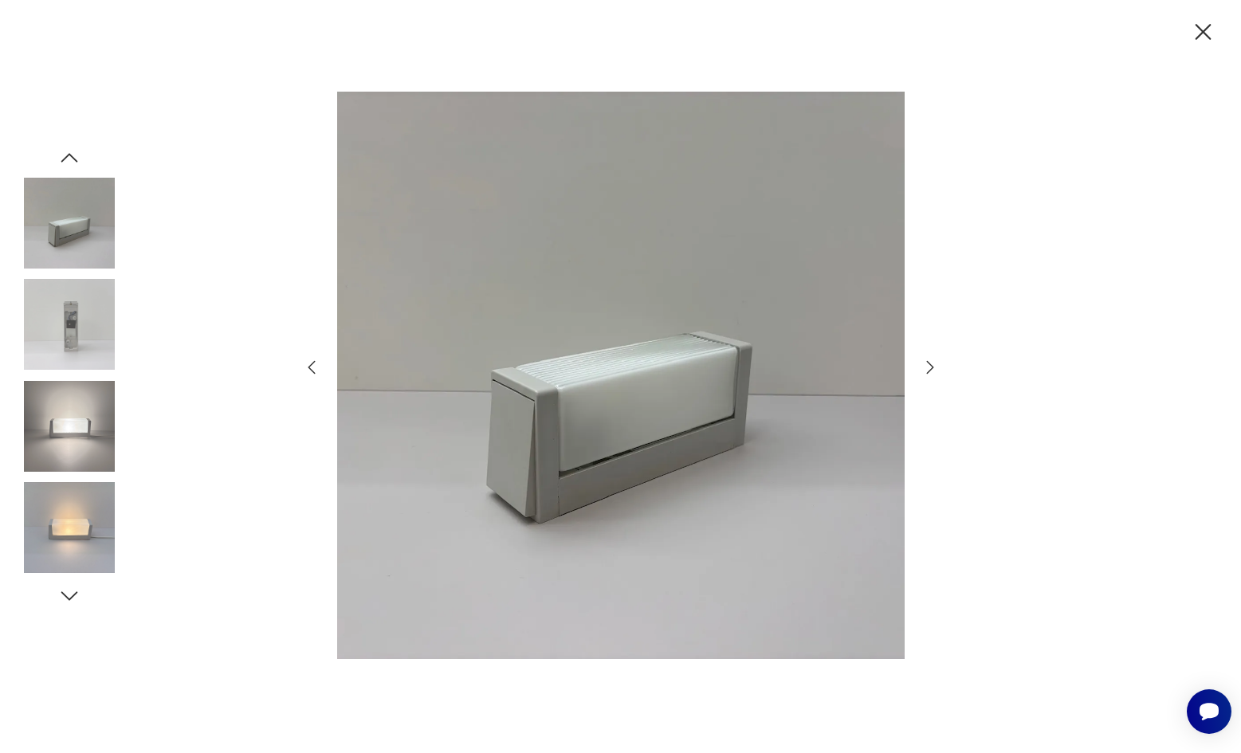
click at [929, 360] on icon "button" at bounding box center [930, 367] width 19 height 19
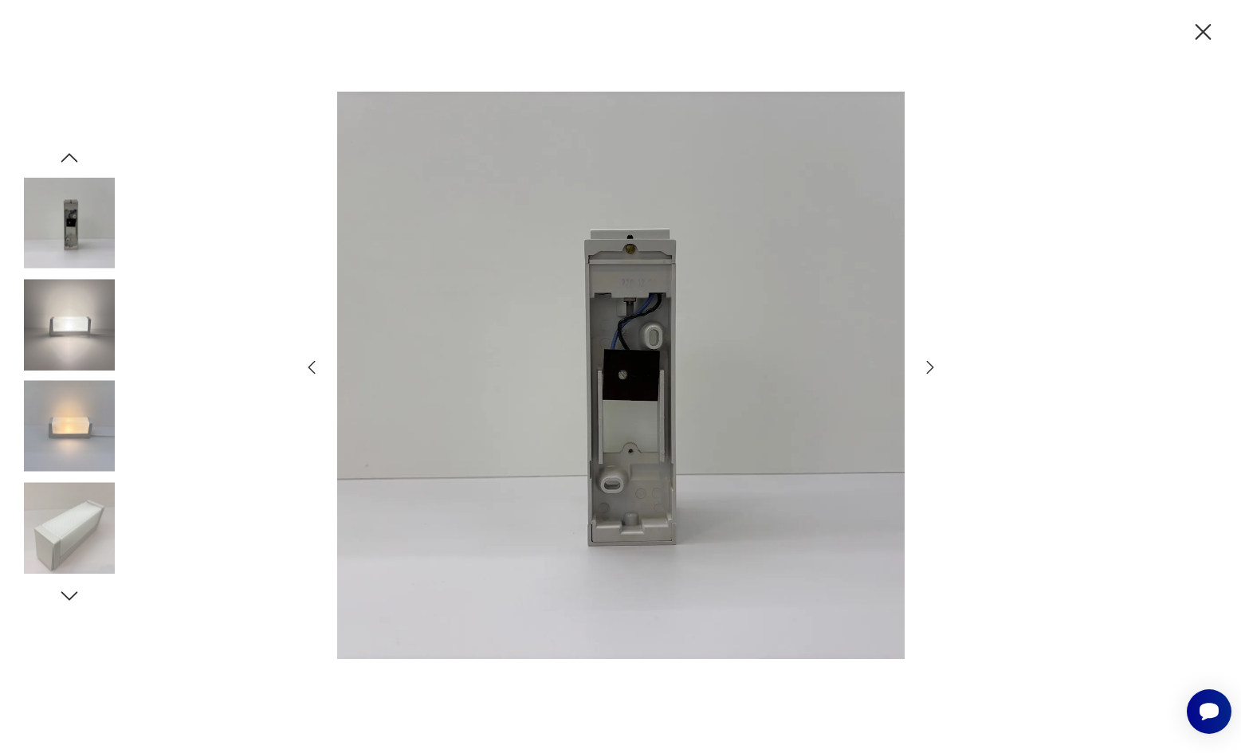
click at [929, 360] on icon "button" at bounding box center [930, 367] width 19 height 19
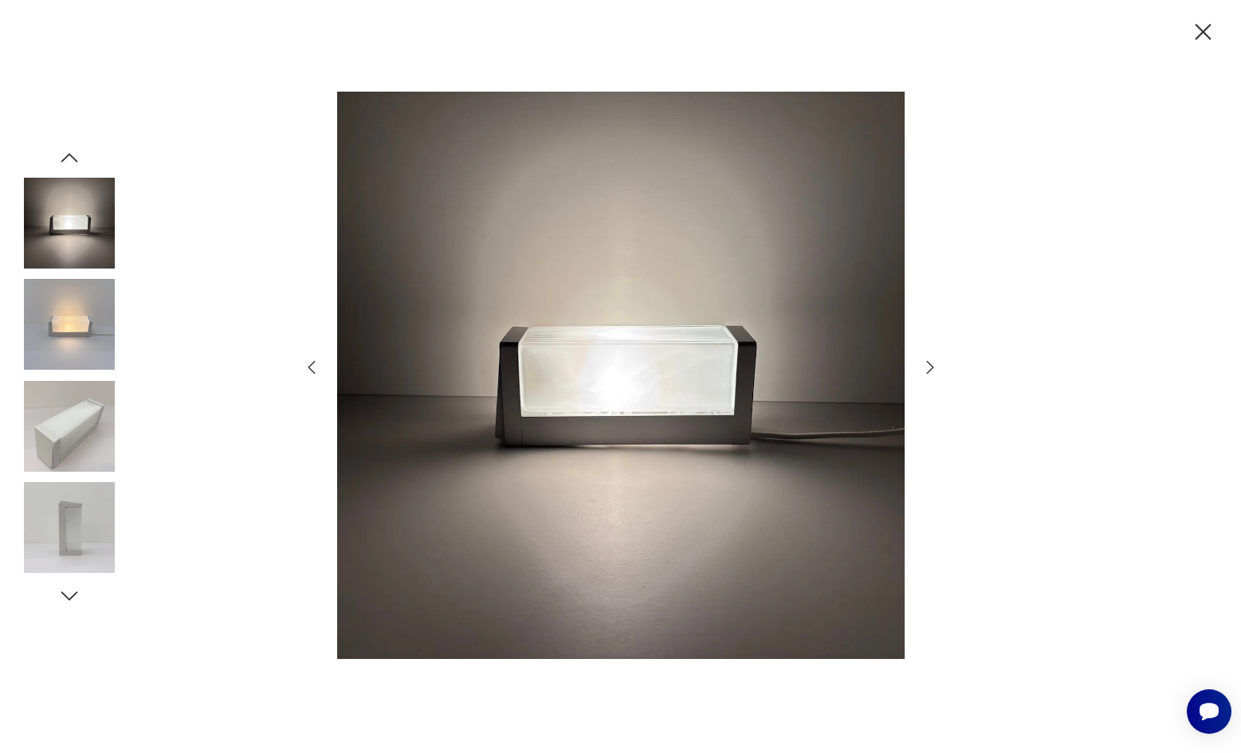
click at [929, 360] on icon "button" at bounding box center [930, 367] width 19 height 19
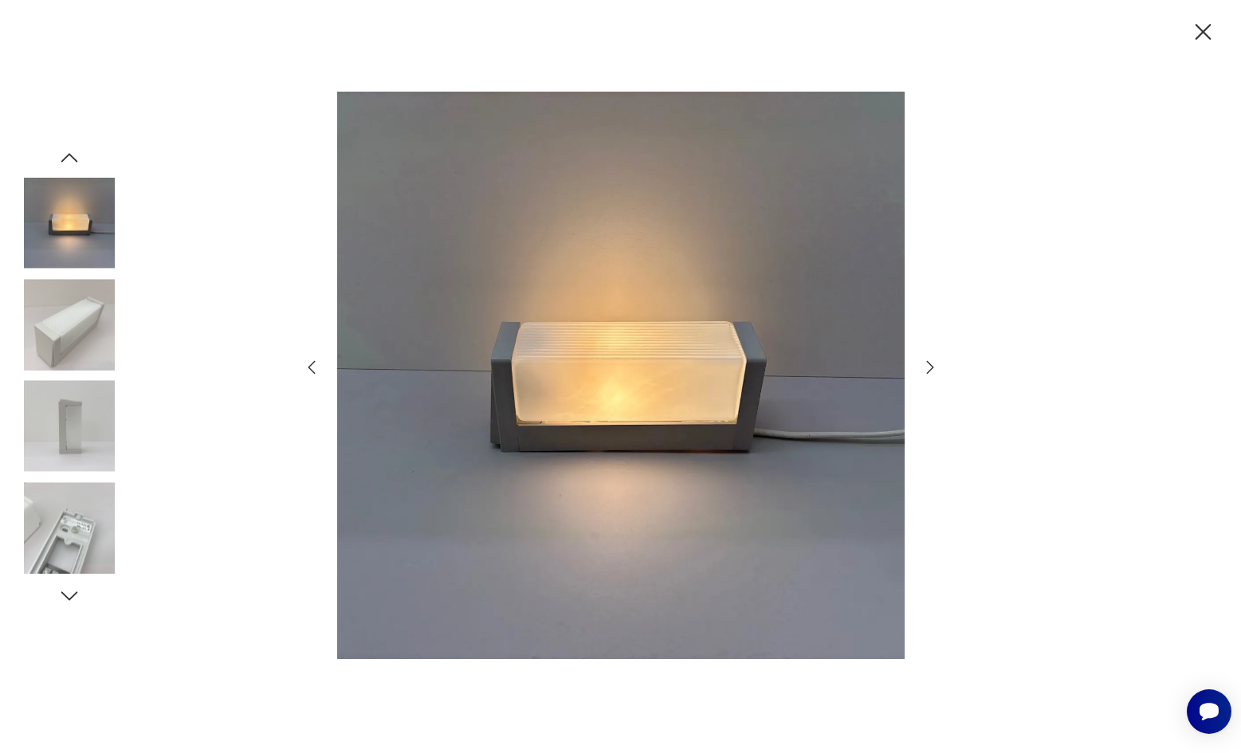
click at [929, 360] on icon "button" at bounding box center [930, 367] width 19 height 19
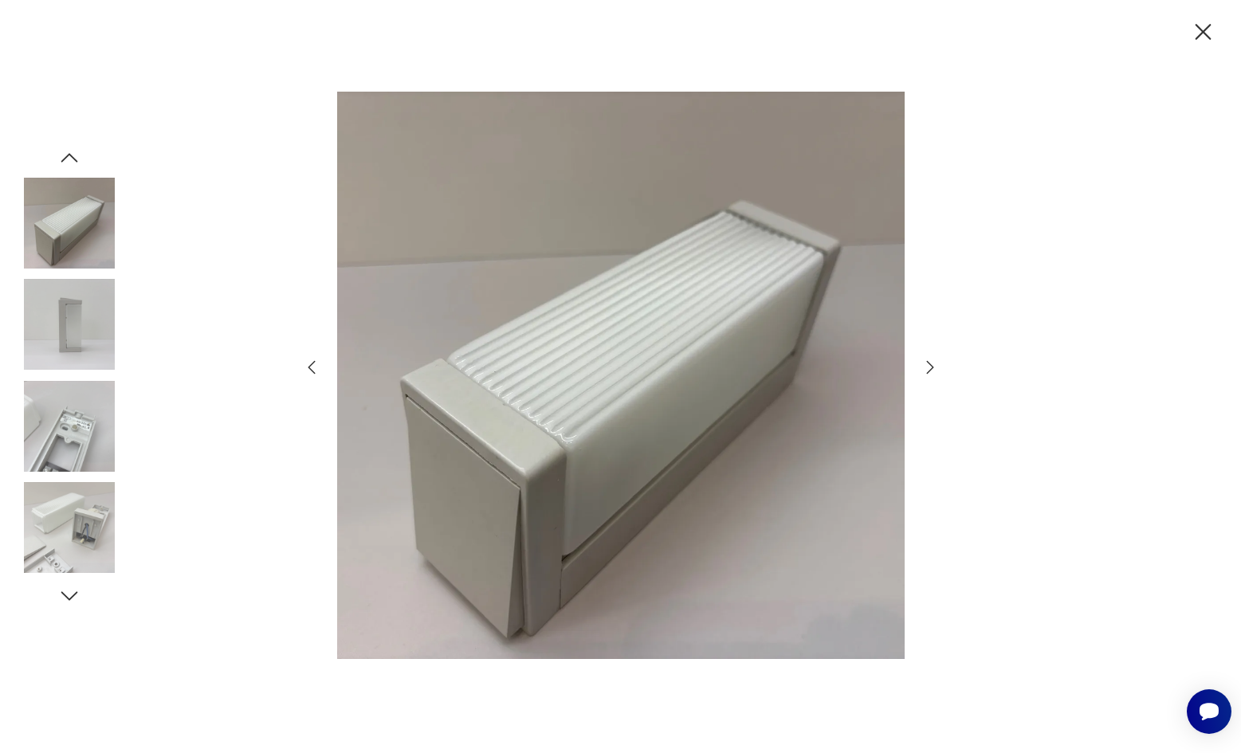
click at [929, 360] on icon "button" at bounding box center [930, 367] width 19 height 19
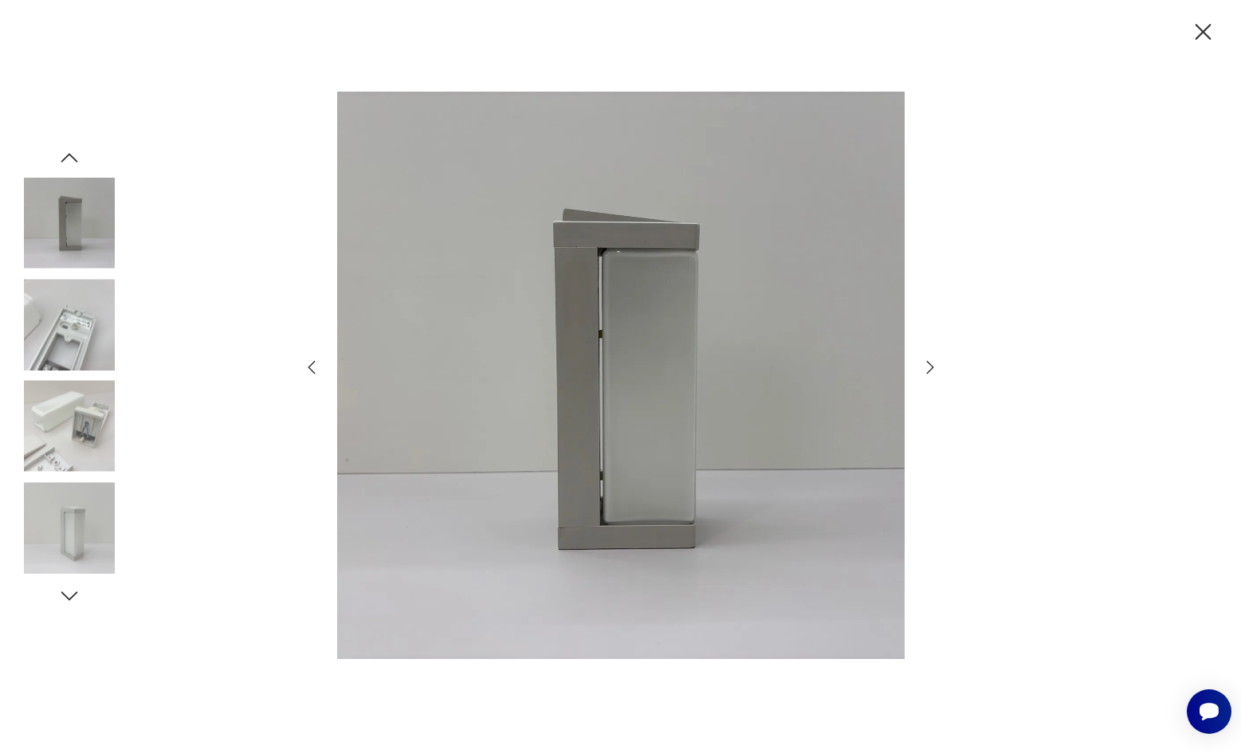
click at [929, 360] on icon "button" at bounding box center [930, 367] width 19 height 19
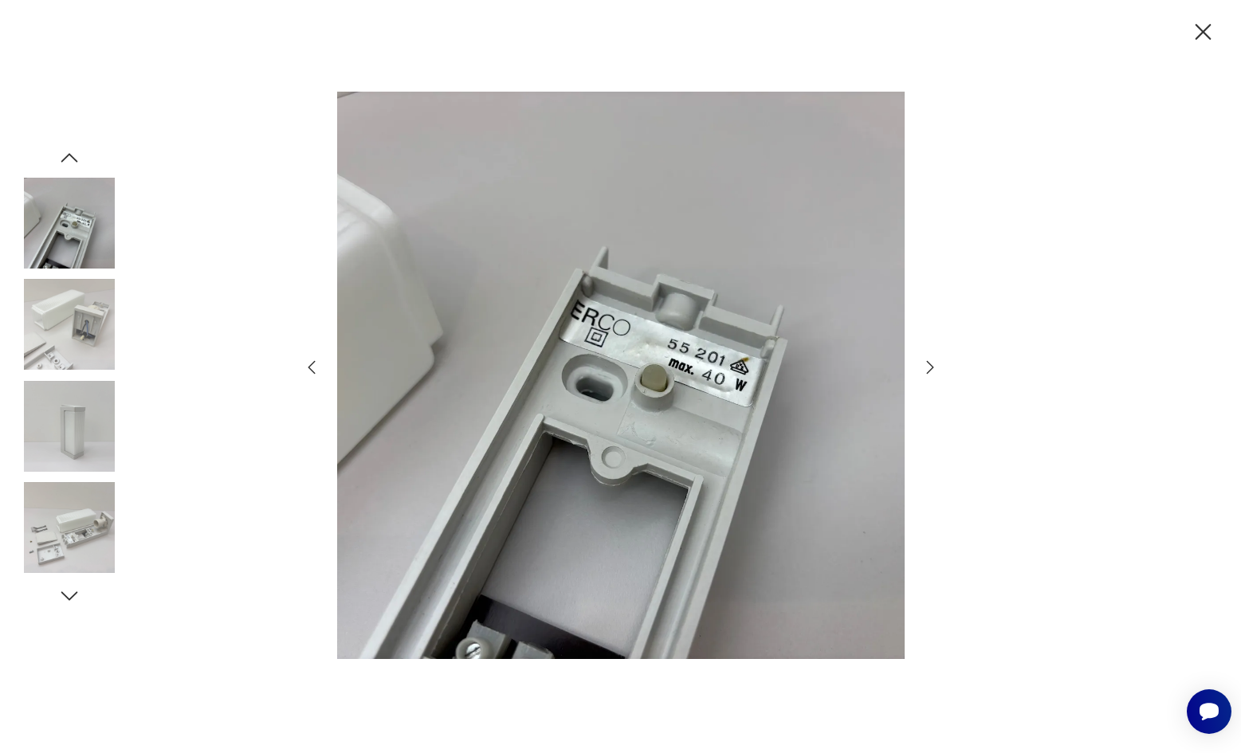
click at [929, 360] on icon "button" at bounding box center [930, 367] width 19 height 19
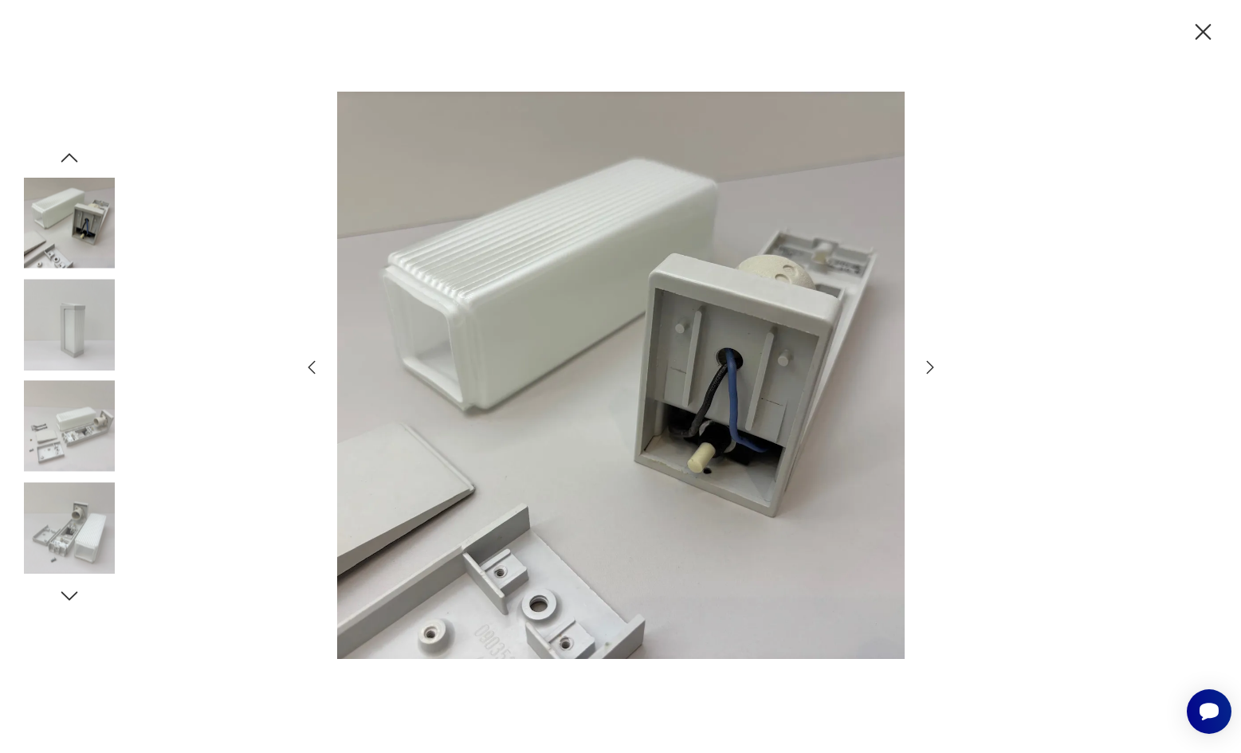
click at [929, 360] on icon "button" at bounding box center [930, 367] width 19 height 19
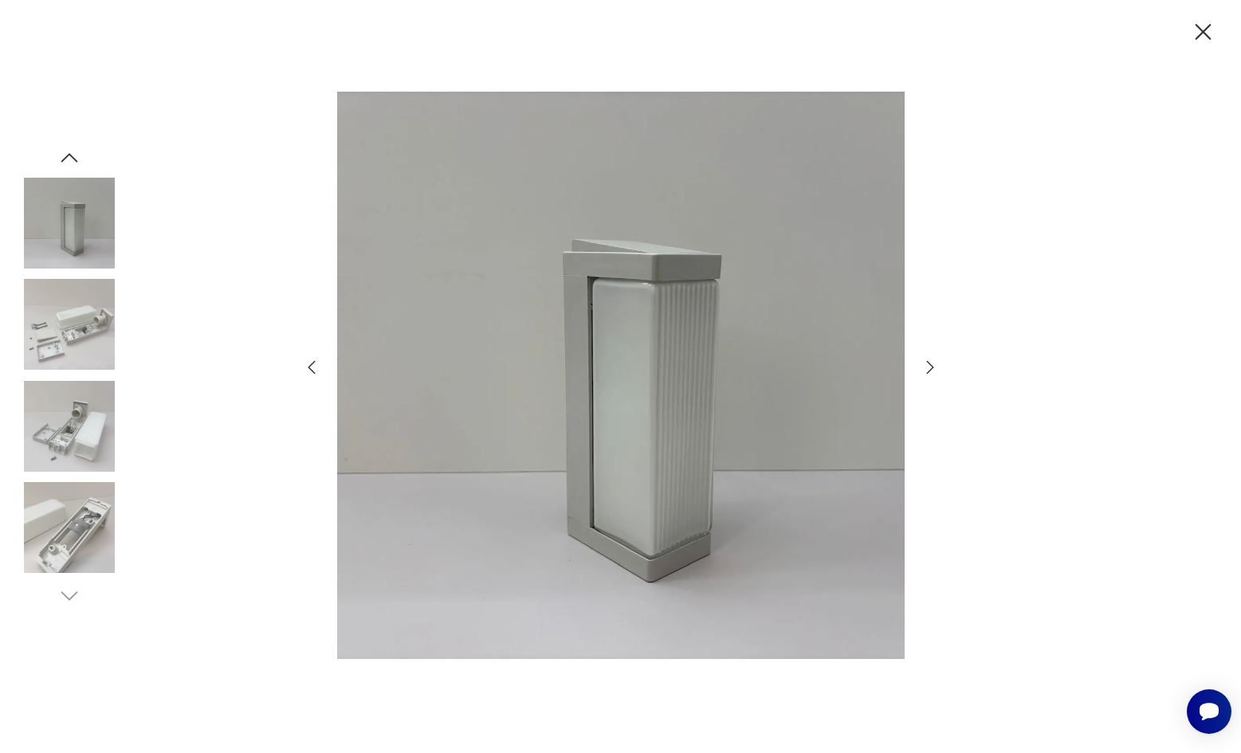
click at [929, 360] on icon "button" at bounding box center [930, 367] width 19 height 19
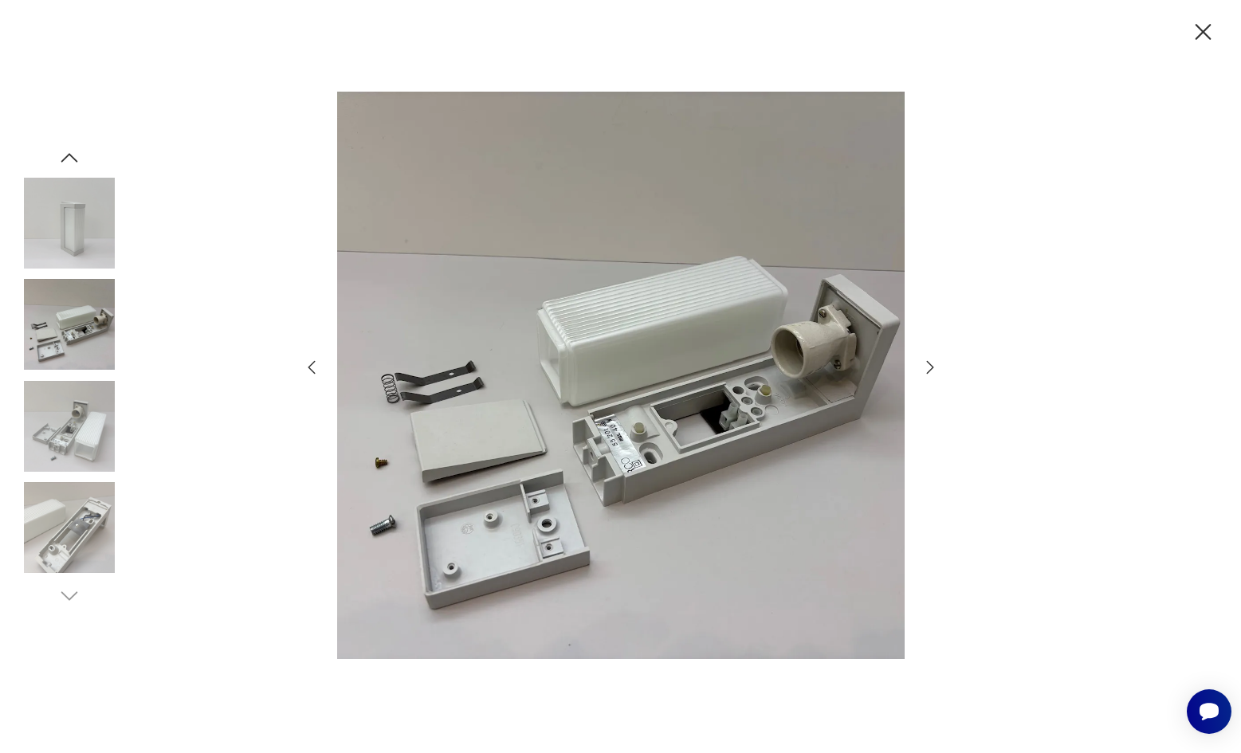
click at [929, 360] on icon "button" at bounding box center [930, 367] width 19 height 19
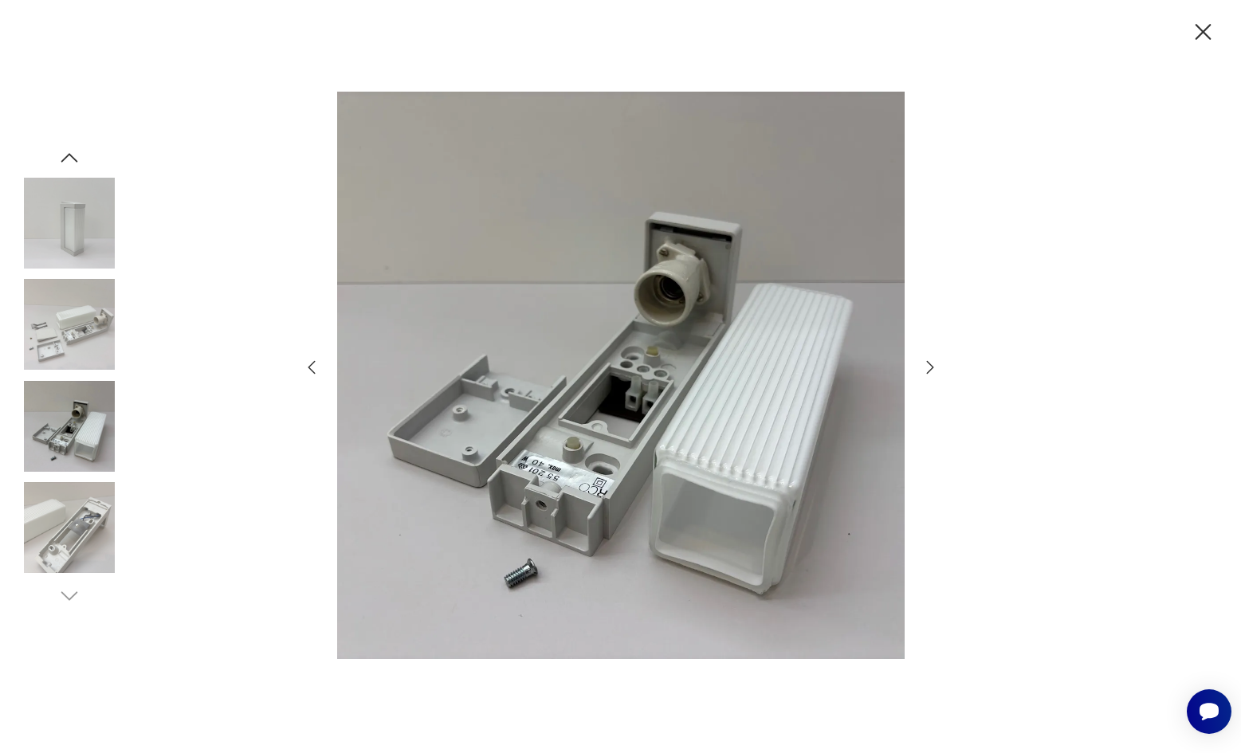
click at [929, 360] on icon "button" at bounding box center [930, 367] width 19 height 19
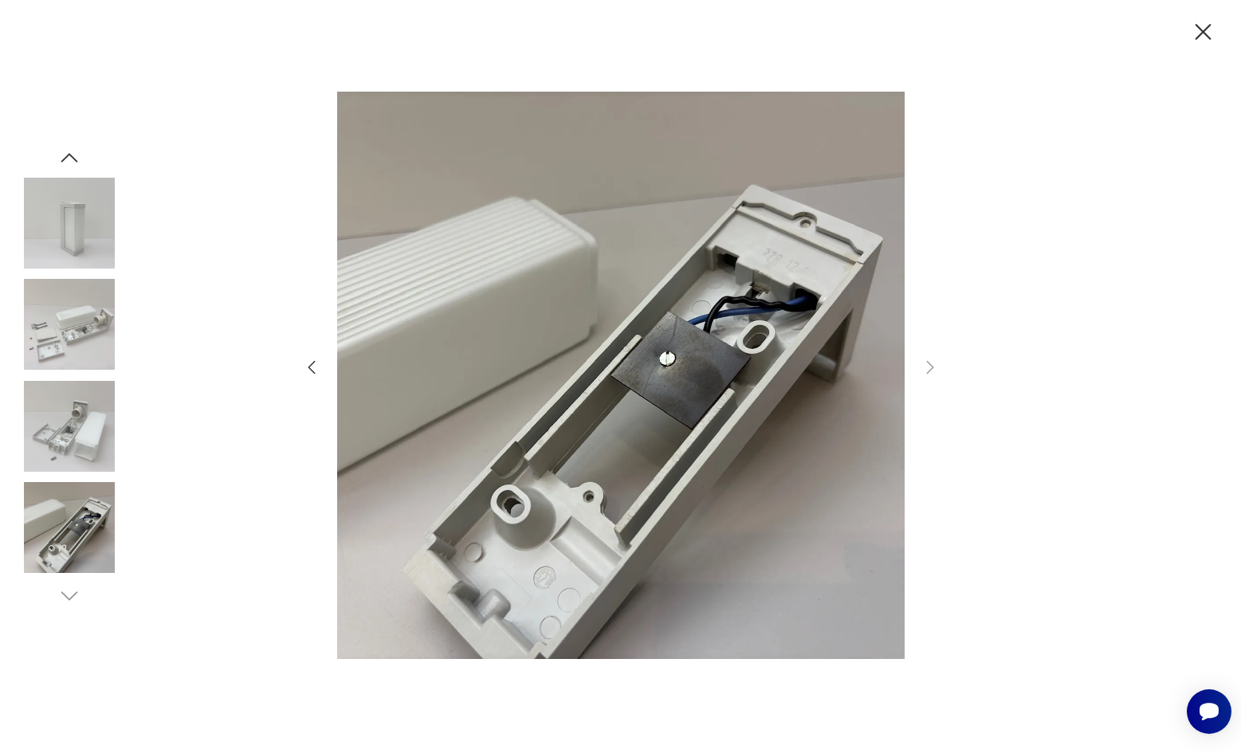
click at [929, 360] on icon "button" at bounding box center [930, 367] width 19 height 19
click at [57, 214] on img at bounding box center [69, 223] width 91 height 91
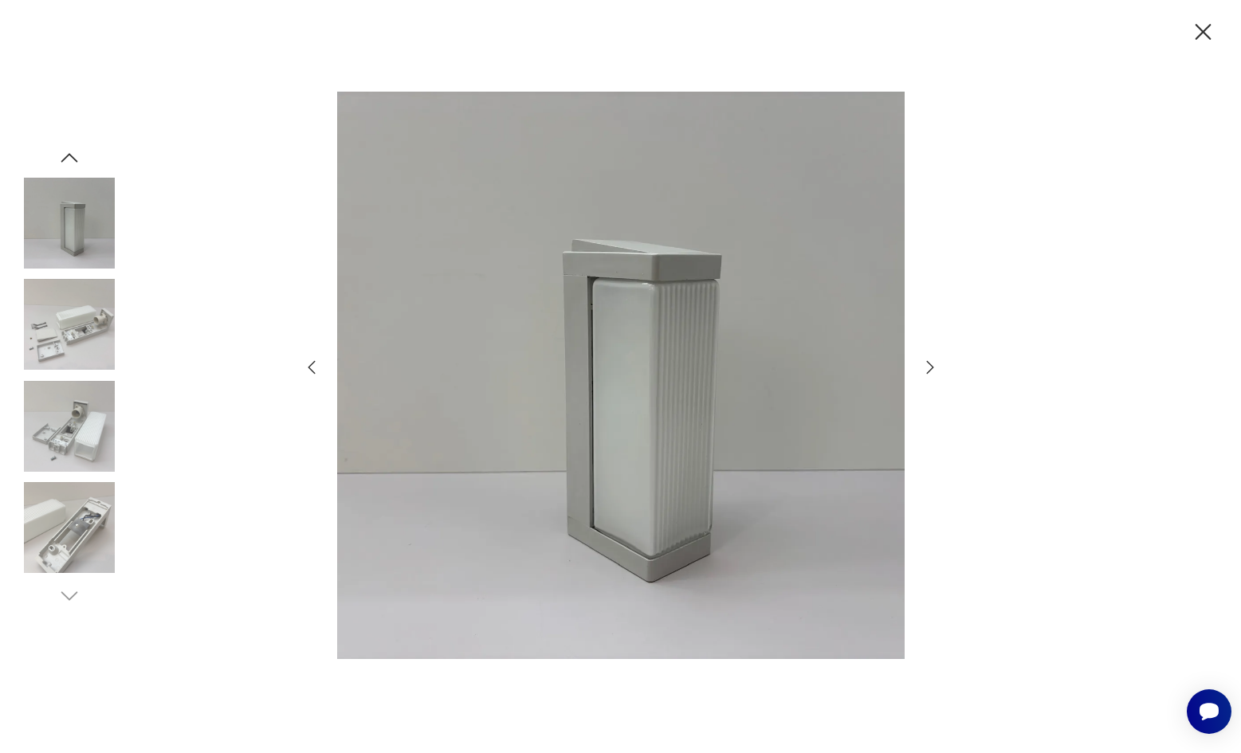
click at [70, 293] on img at bounding box center [69, 324] width 91 height 91
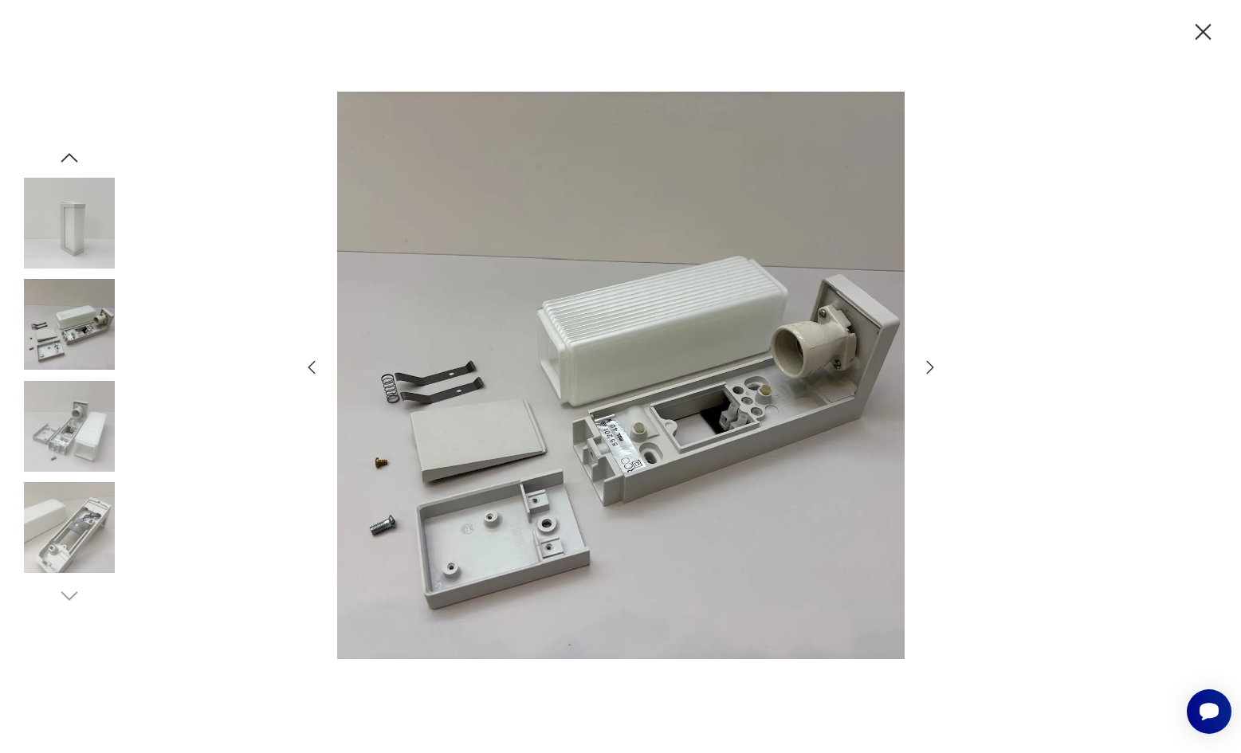
click at [81, 237] on img at bounding box center [69, 223] width 91 height 91
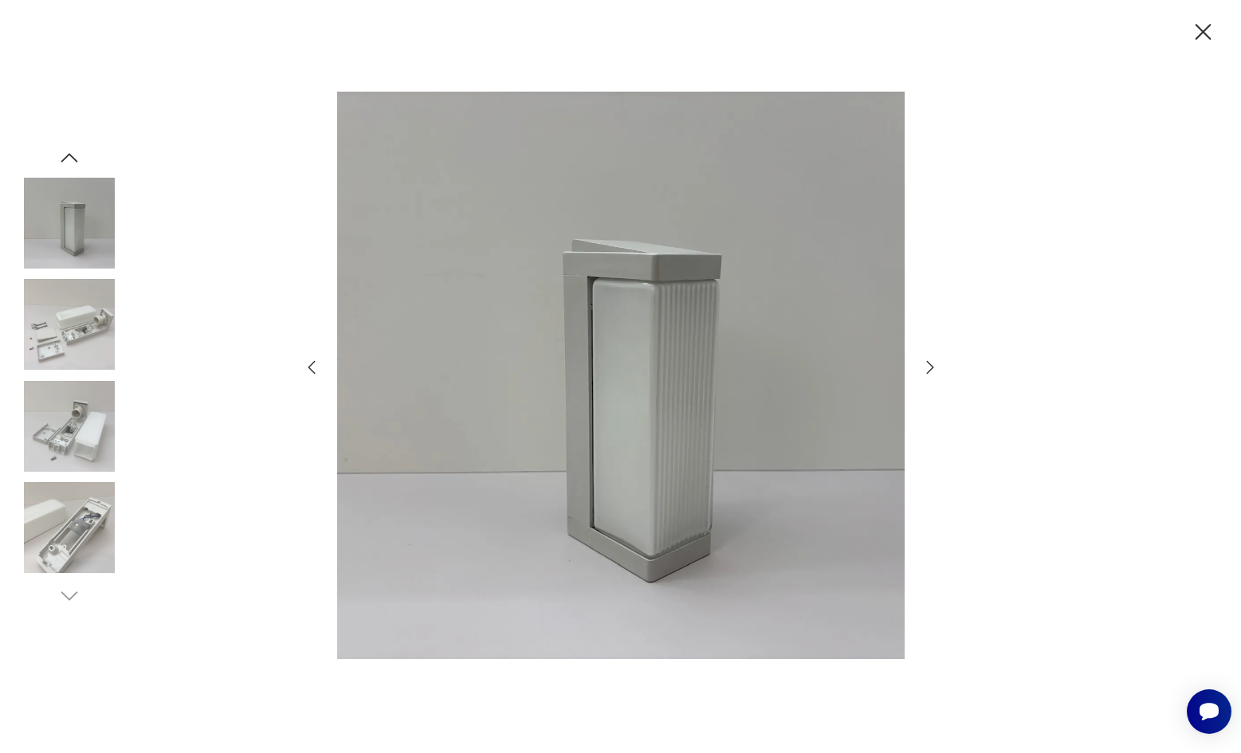
click at [1203, 35] on icon "button" at bounding box center [1204, 32] width 28 height 28
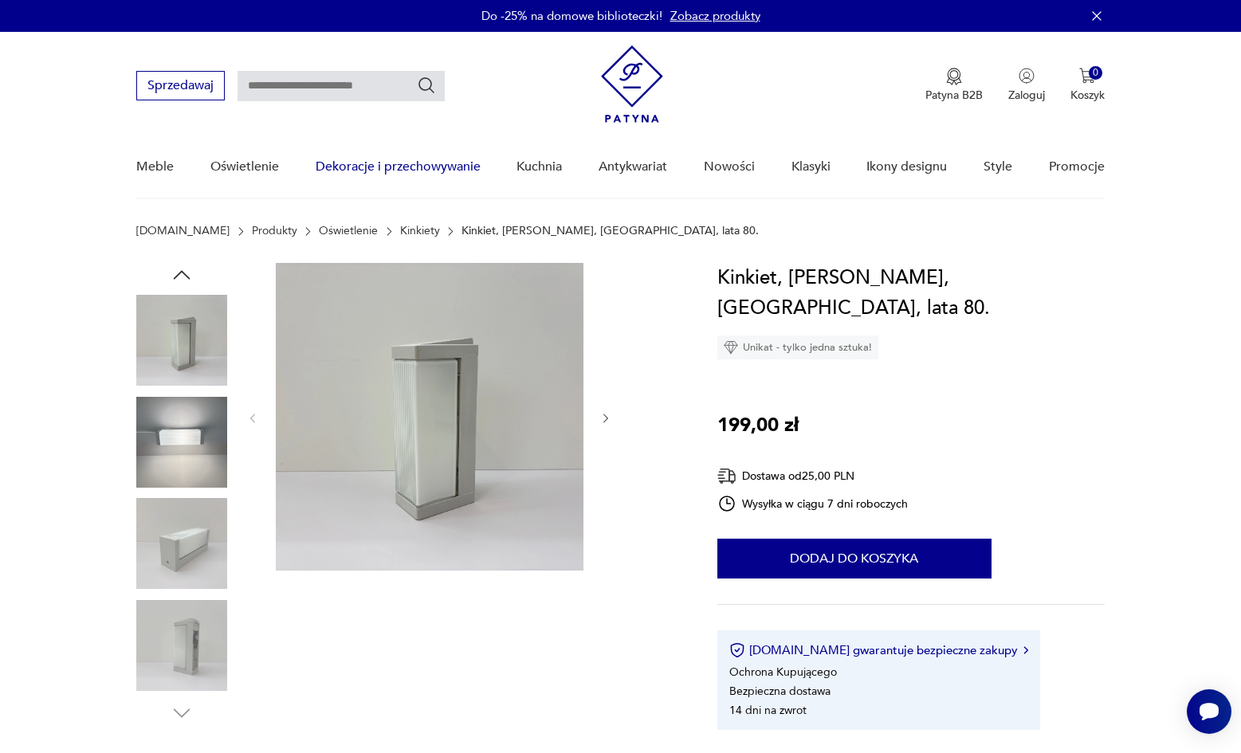
scroll to position [0, 0]
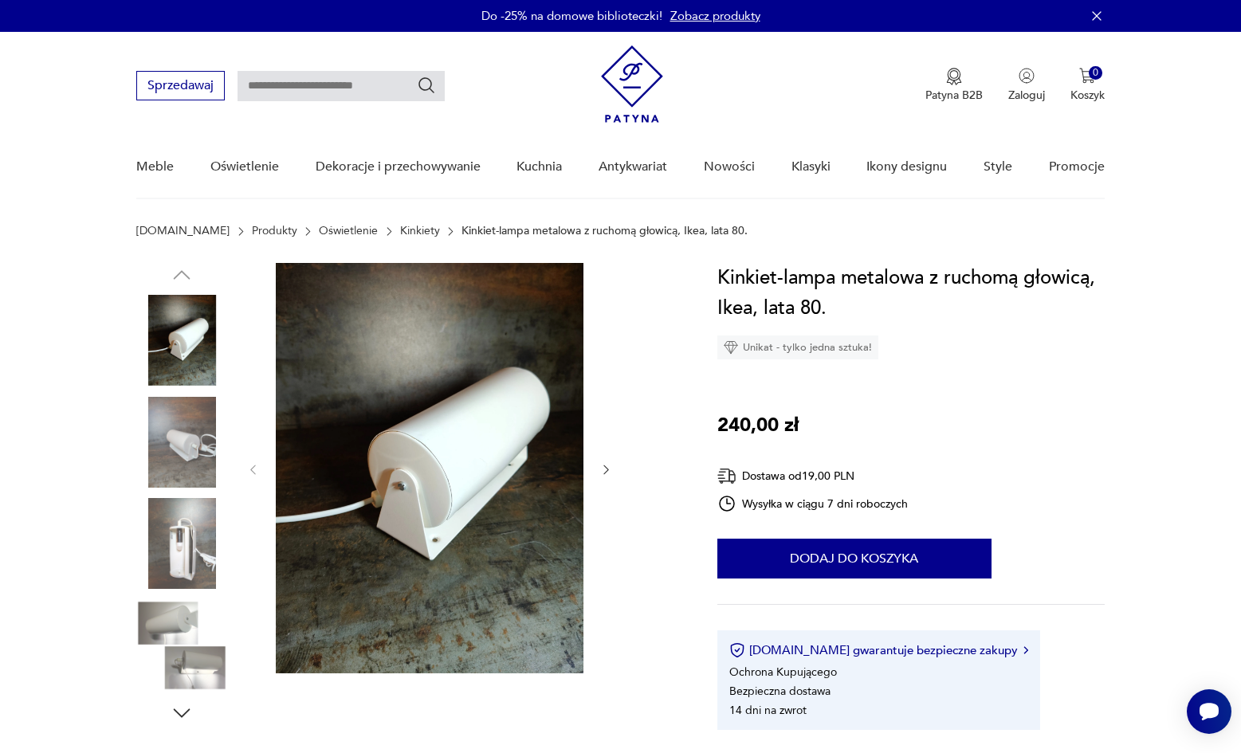
click at [475, 416] on img at bounding box center [430, 468] width 308 height 411
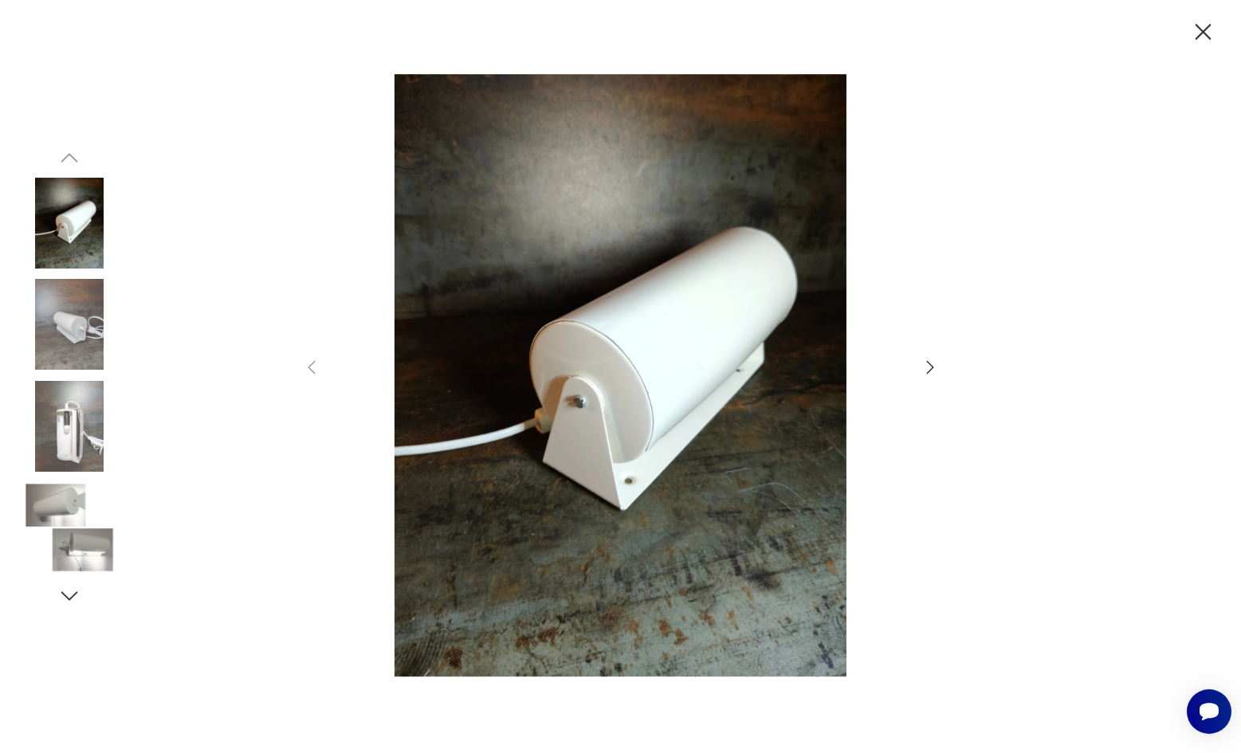
click at [933, 360] on icon "button" at bounding box center [930, 367] width 19 height 19
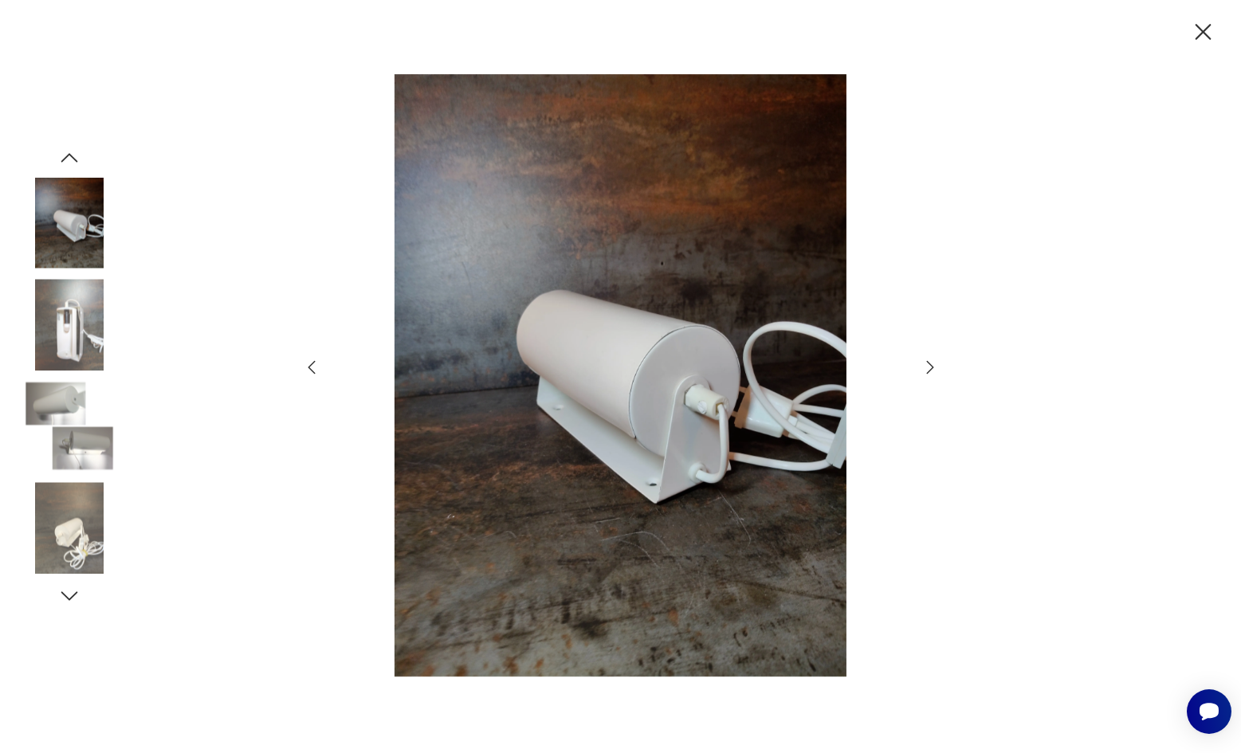
click at [933, 360] on icon "button" at bounding box center [930, 367] width 19 height 19
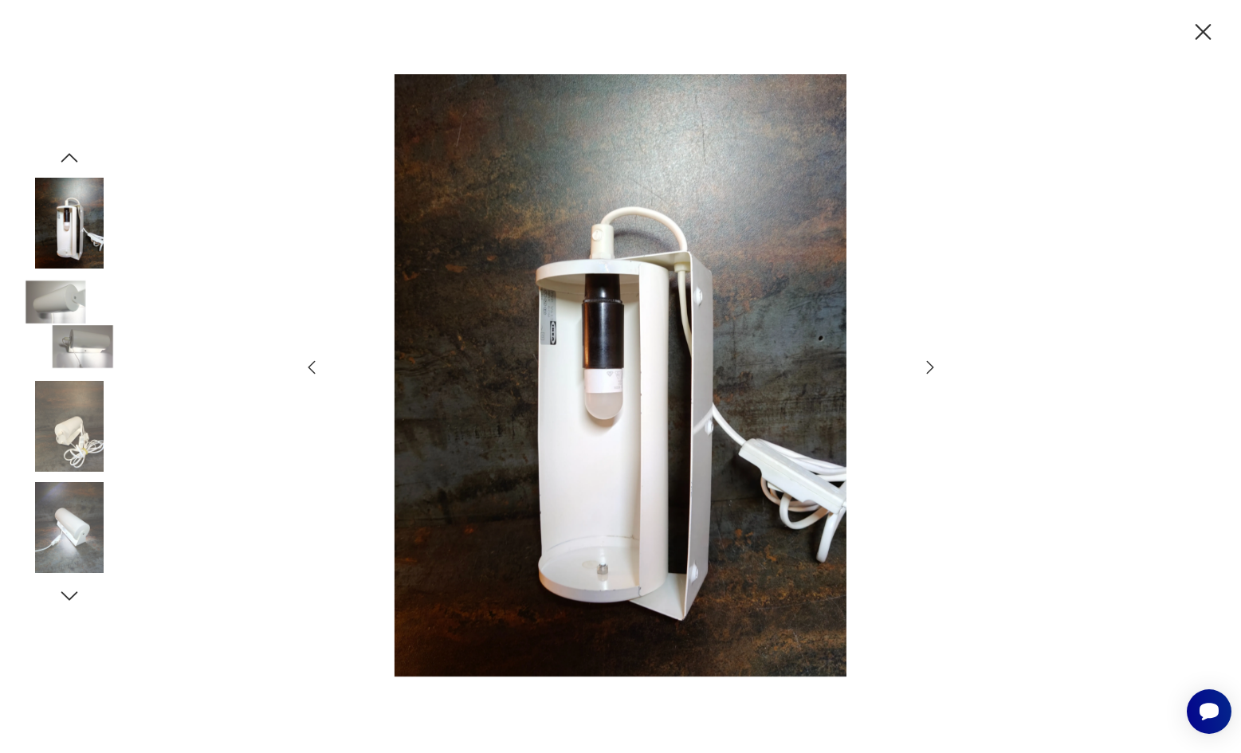
click at [933, 360] on icon "button" at bounding box center [930, 367] width 19 height 19
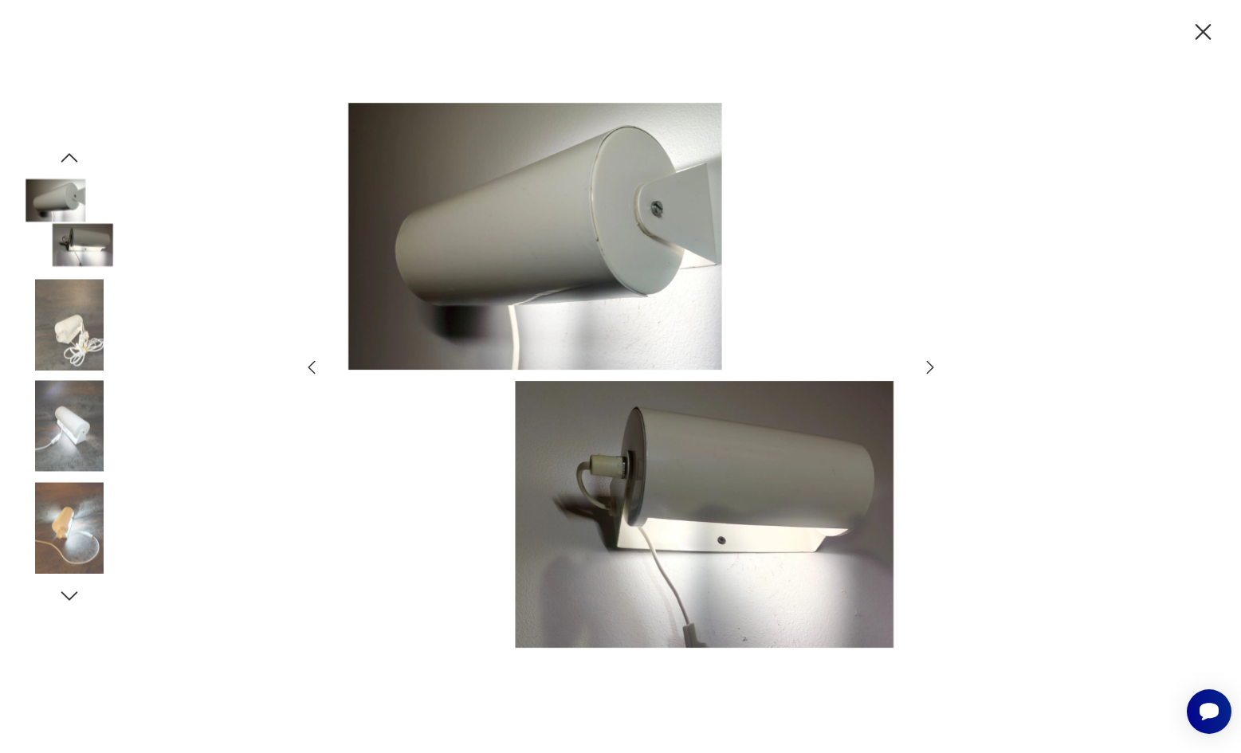
click at [933, 360] on icon "button" at bounding box center [930, 367] width 19 height 19
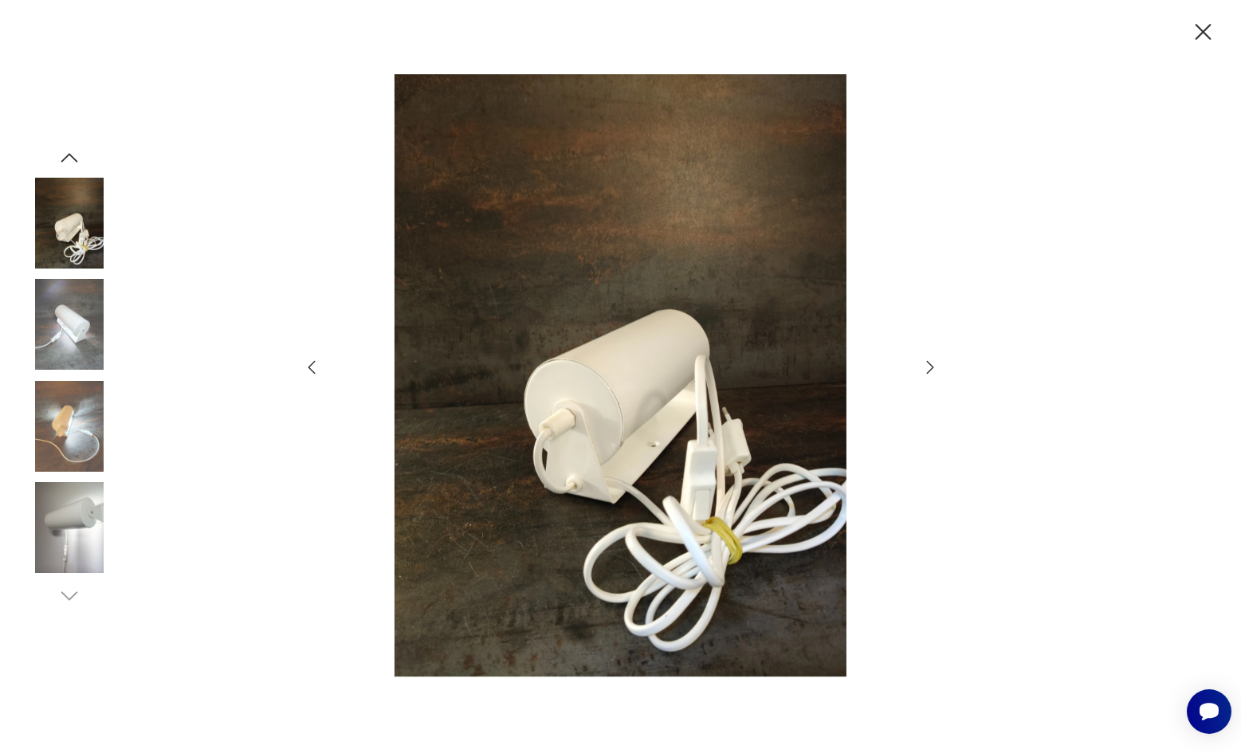
click at [933, 360] on icon "button" at bounding box center [930, 367] width 19 height 19
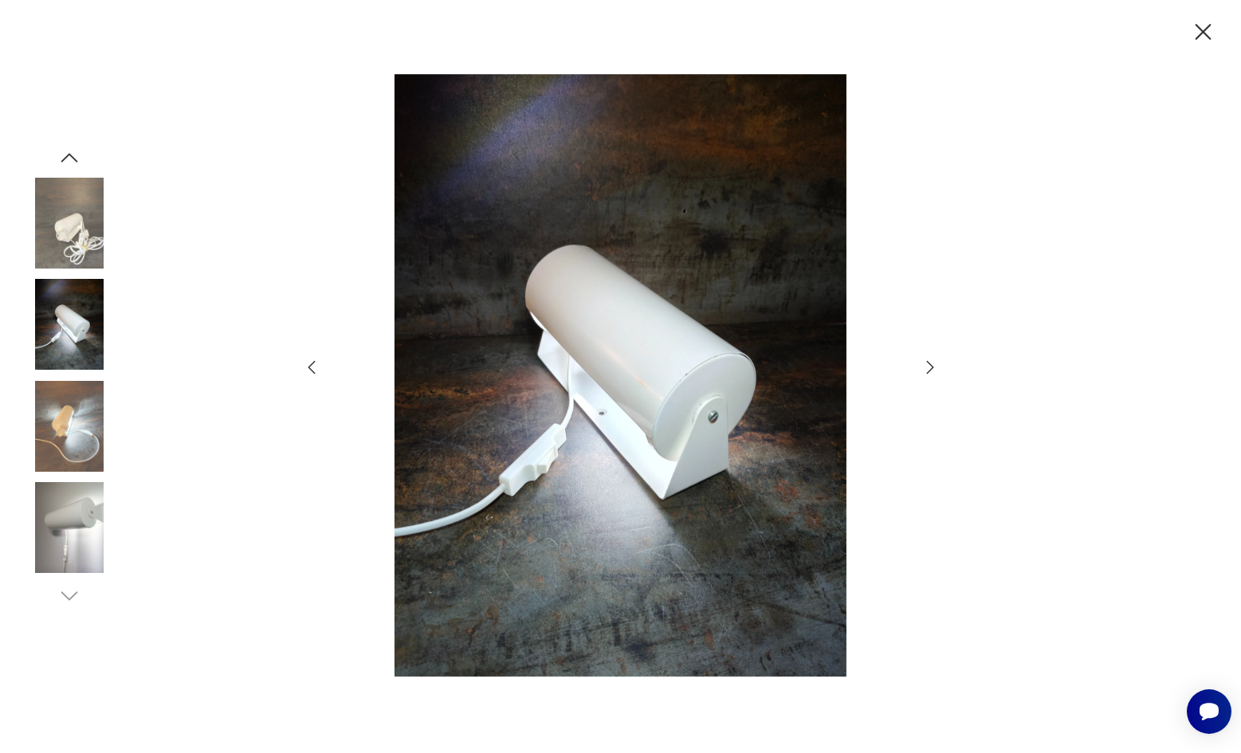
click at [933, 360] on icon "button" at bounding box center [930, 367] width 19 height 19
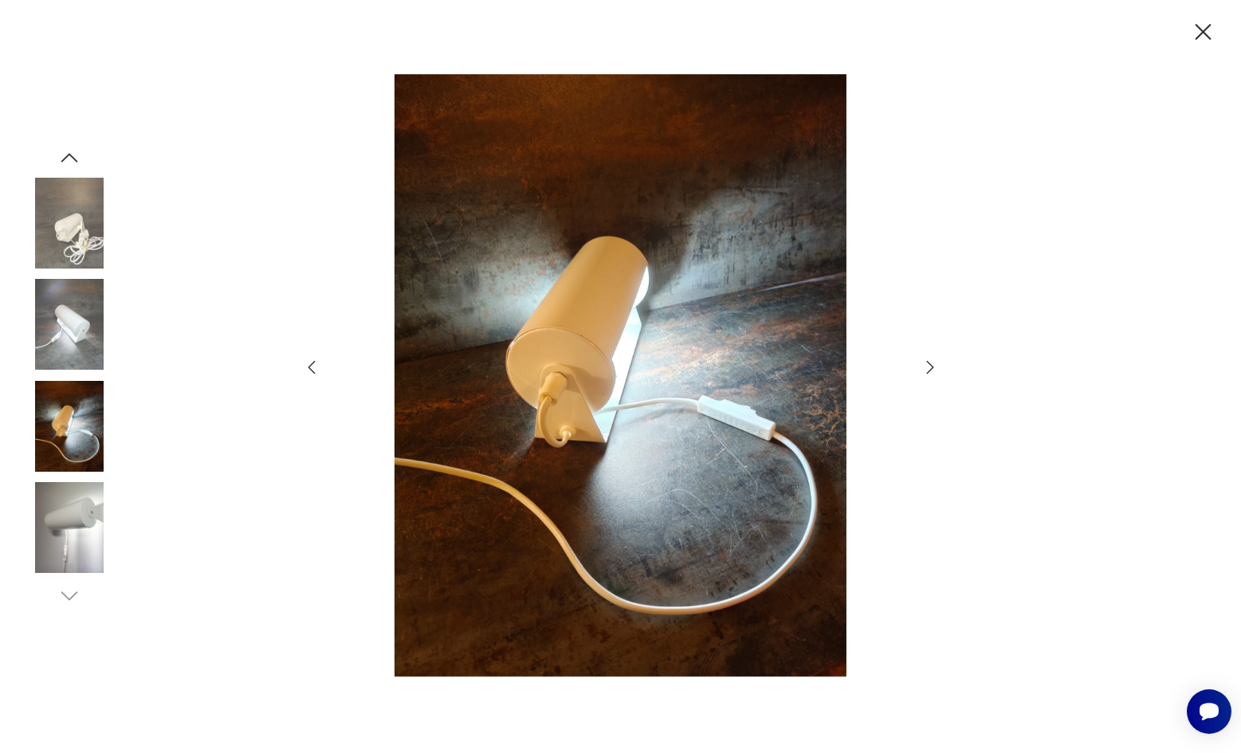
click at [933, 360] on icon "button" at bounding box center [930, 367] width 19 height 19
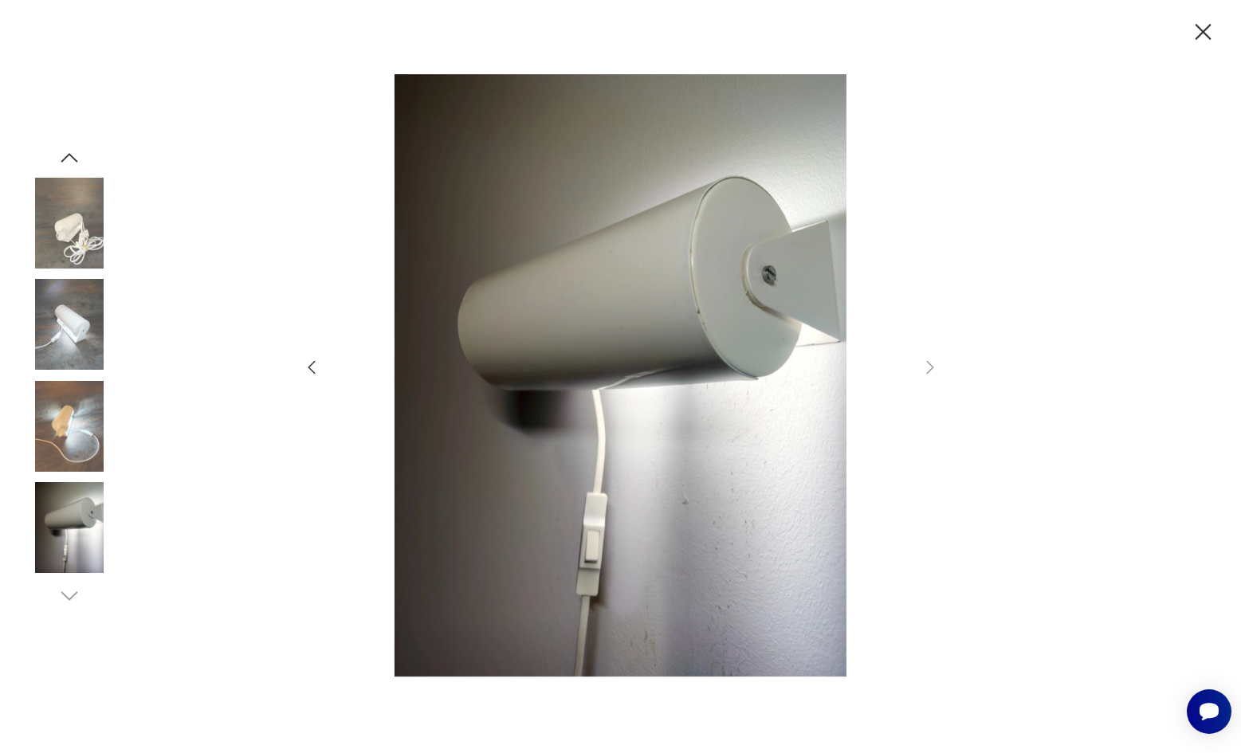
click at [933, 360] on icon "button" at bounding box center [930, 367] width 19 height 19
click at [1202, 26] on icon "button" at bounding box center [1204, 32] width 28 height 28
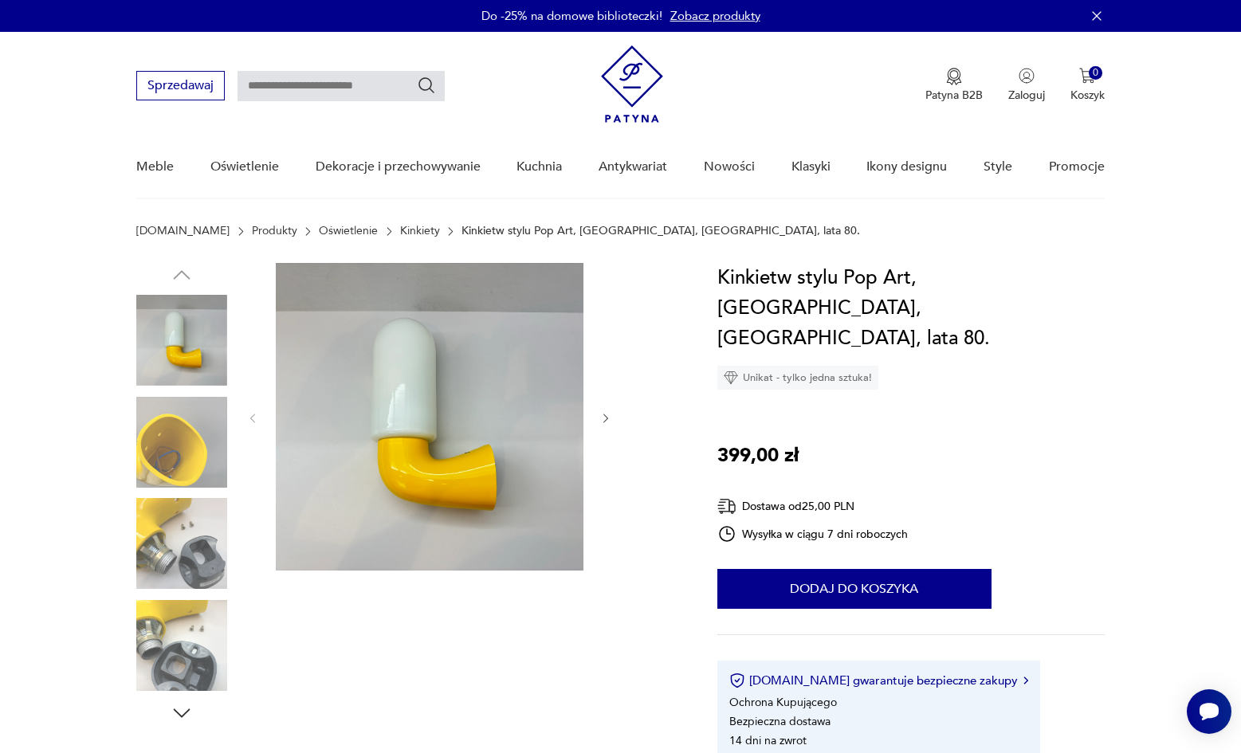
click at [606, 424] on icon "button" at bounding box center [607, 419] width 14 height 14
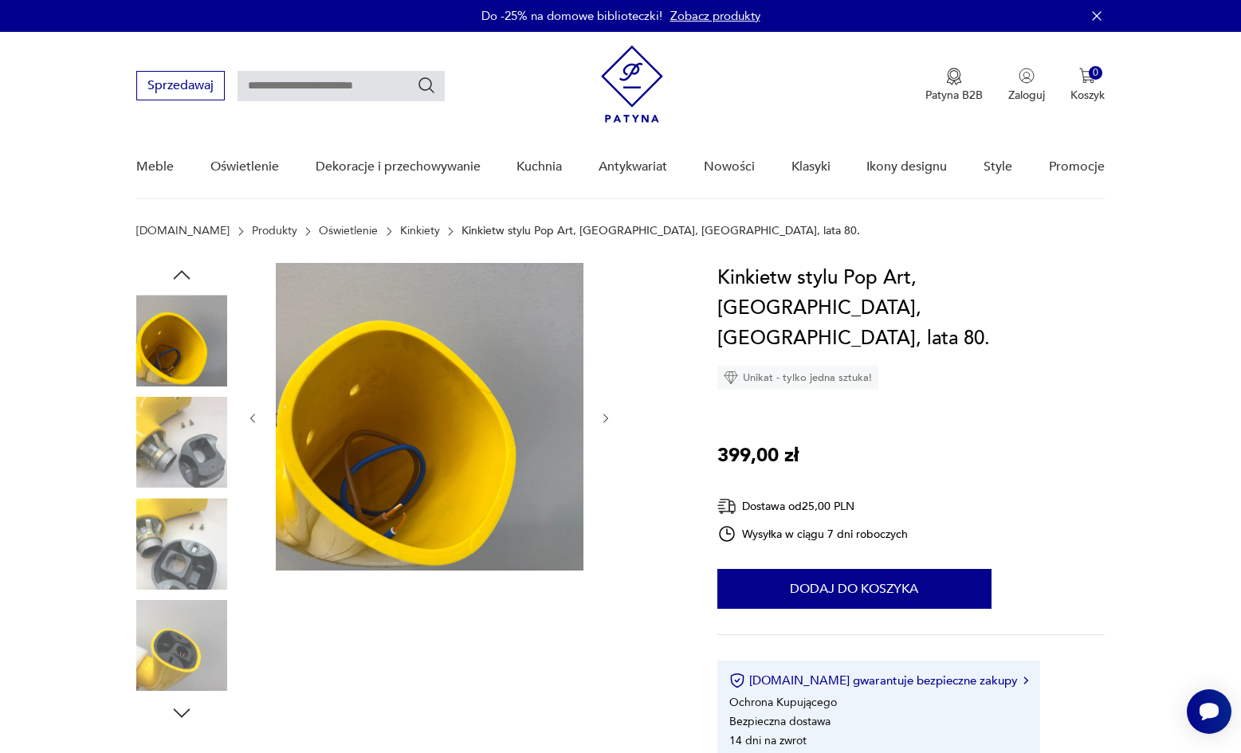
click at [606, 424] on icon "button" at bounding box center [607, 419] width 14 height 14
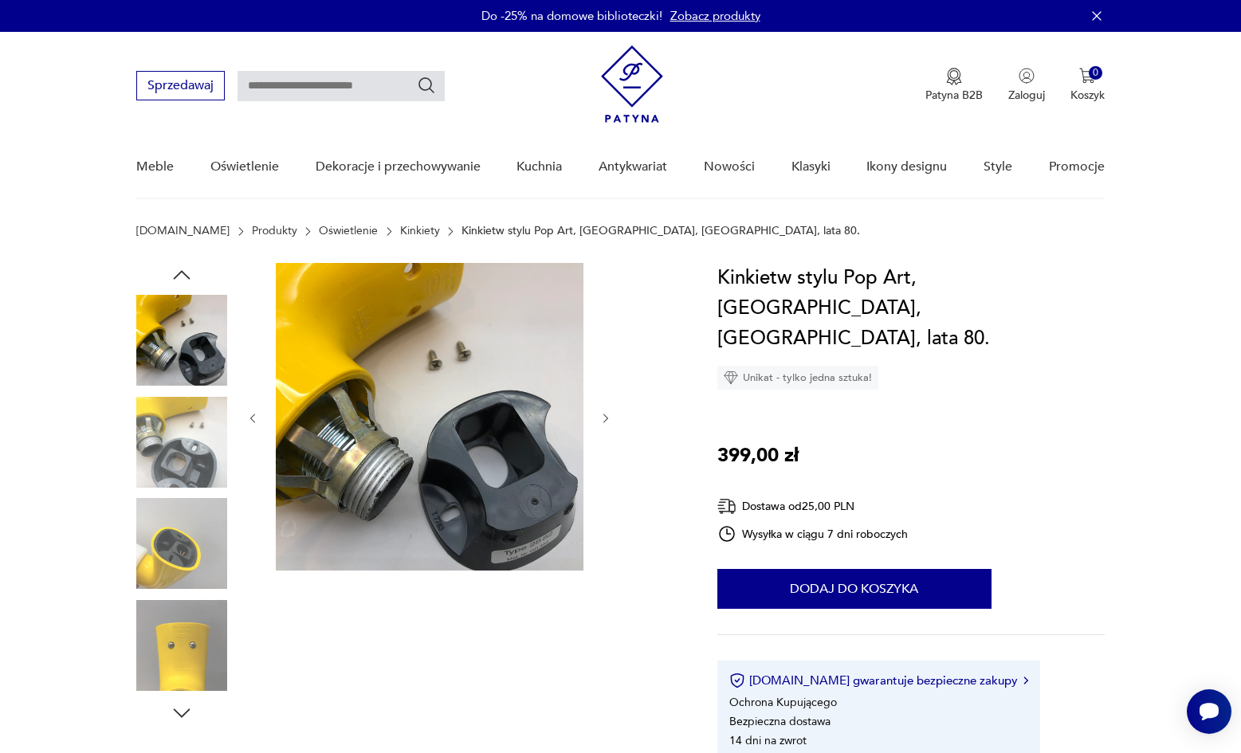
click at [606, 424] on icon "button" at bounding box center [607, 419] width 14 height 14
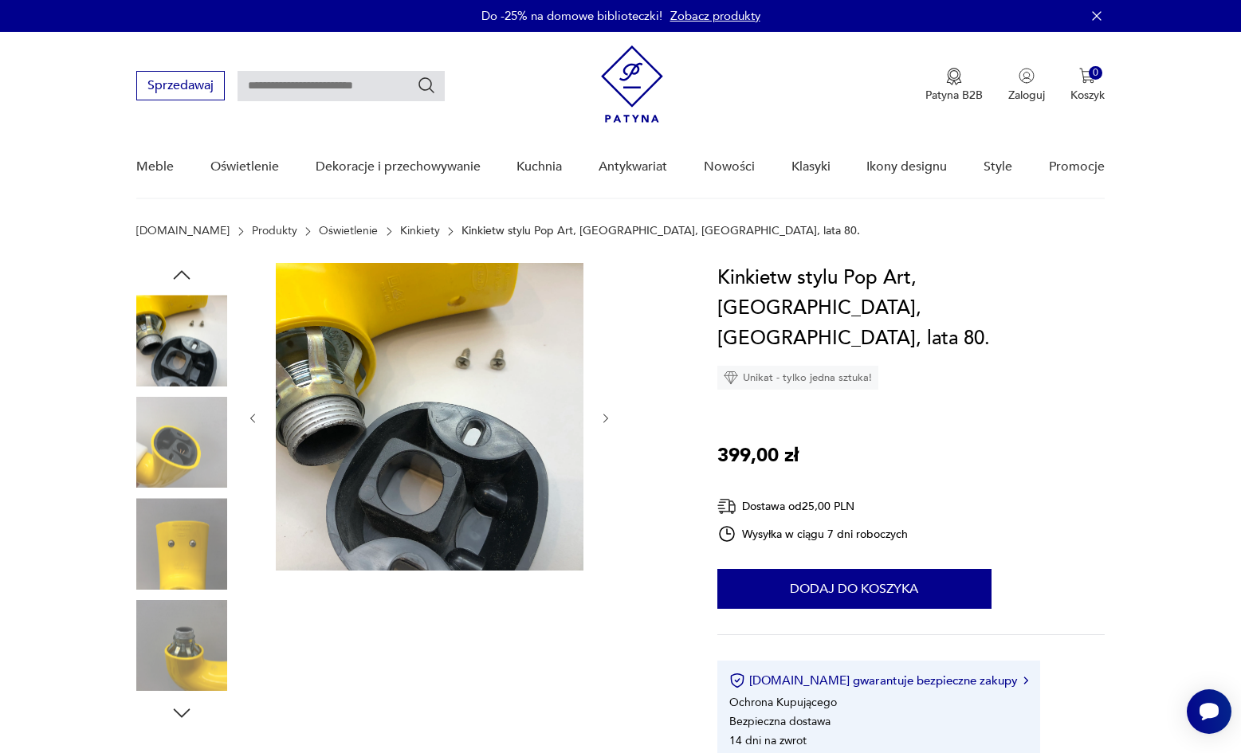
click at [606, 424] on icon "button" at bounding box center [607, 419] width 14 height 14
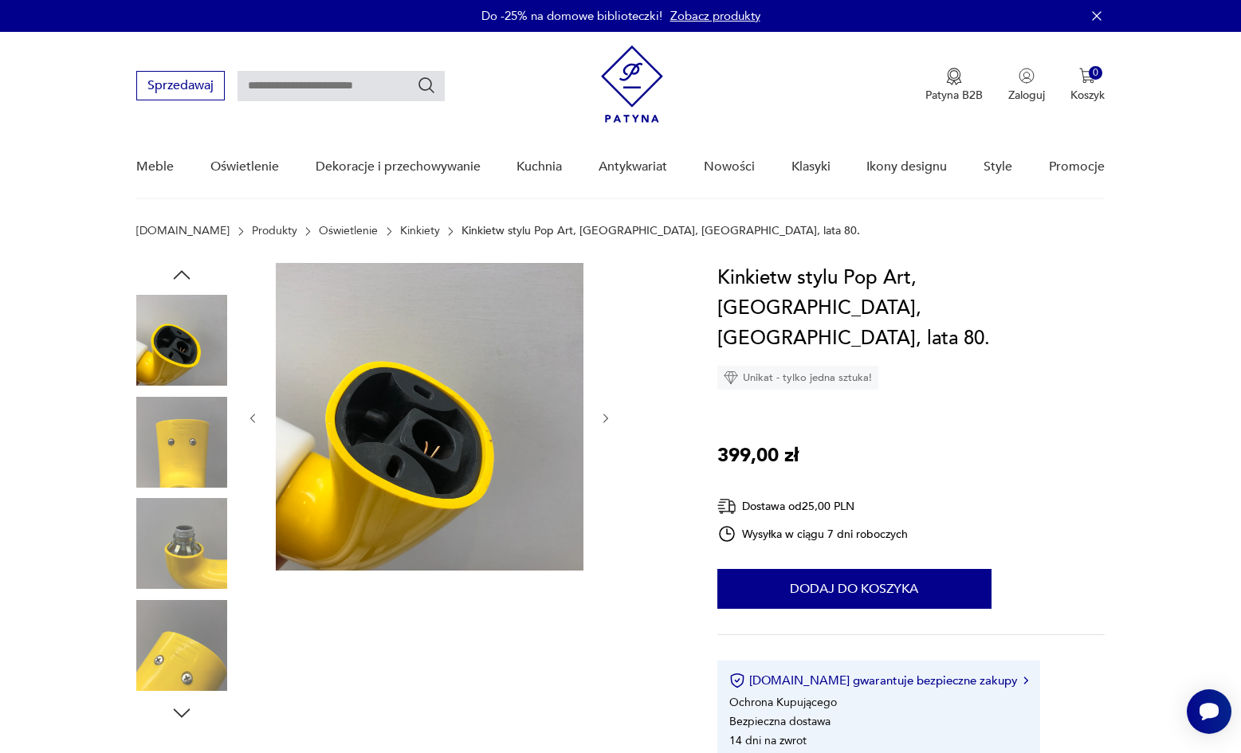
click at [606, 424] on icon "button" at bounding box center [607, 419] width 14 height 14
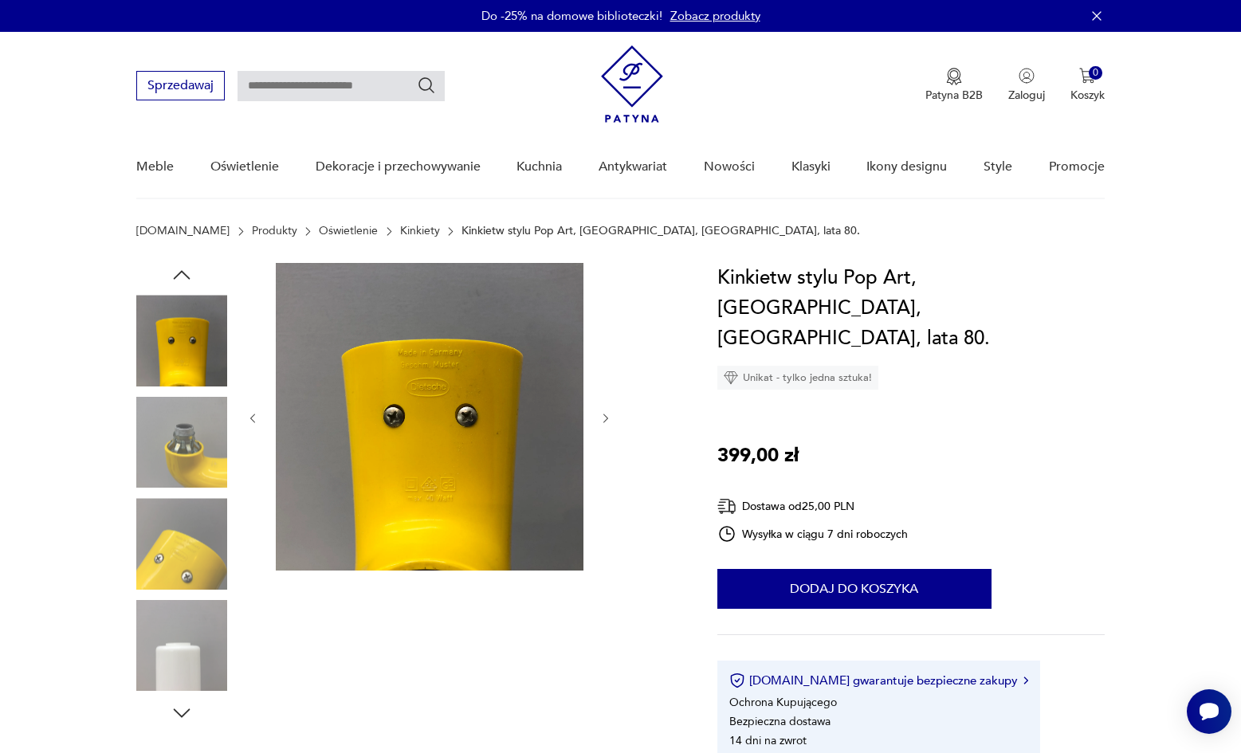
click at [606, 424] on icon "button" at bounding box center [607, 419] width 14 height 14
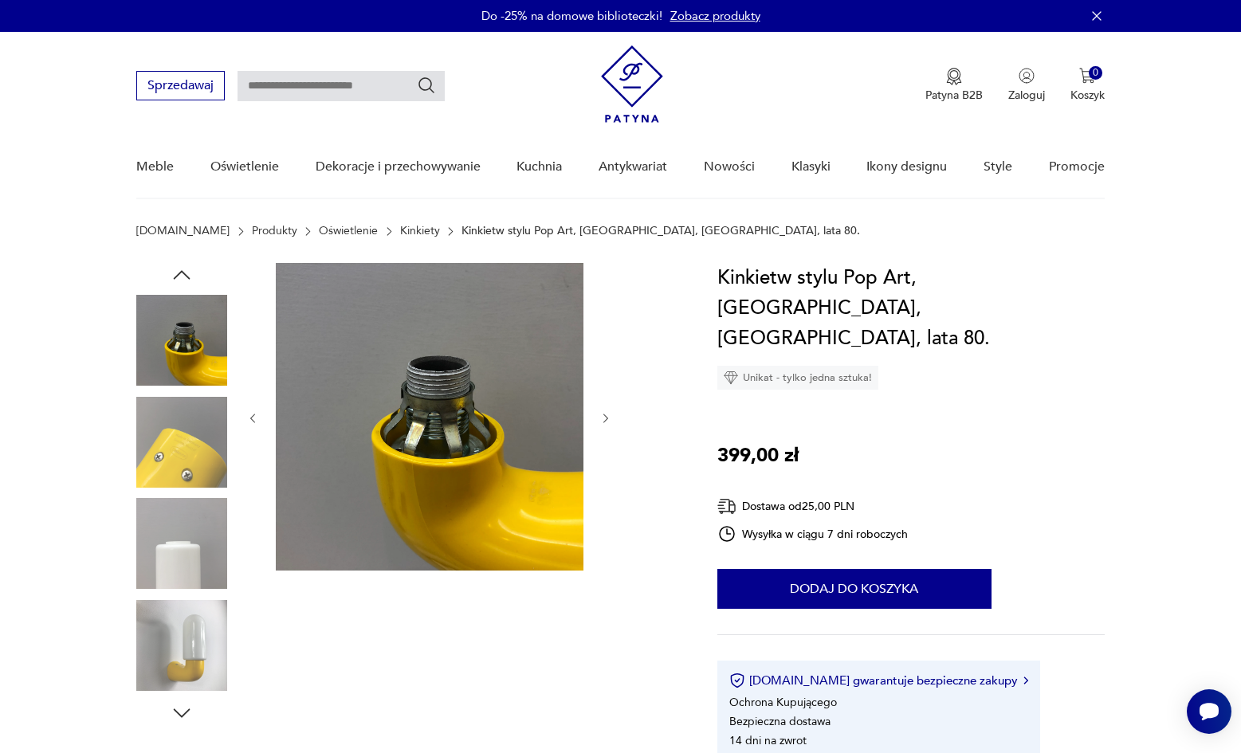
click at [606, 424] on icon "button" at bounding box center [607, 419] width 14 height 14
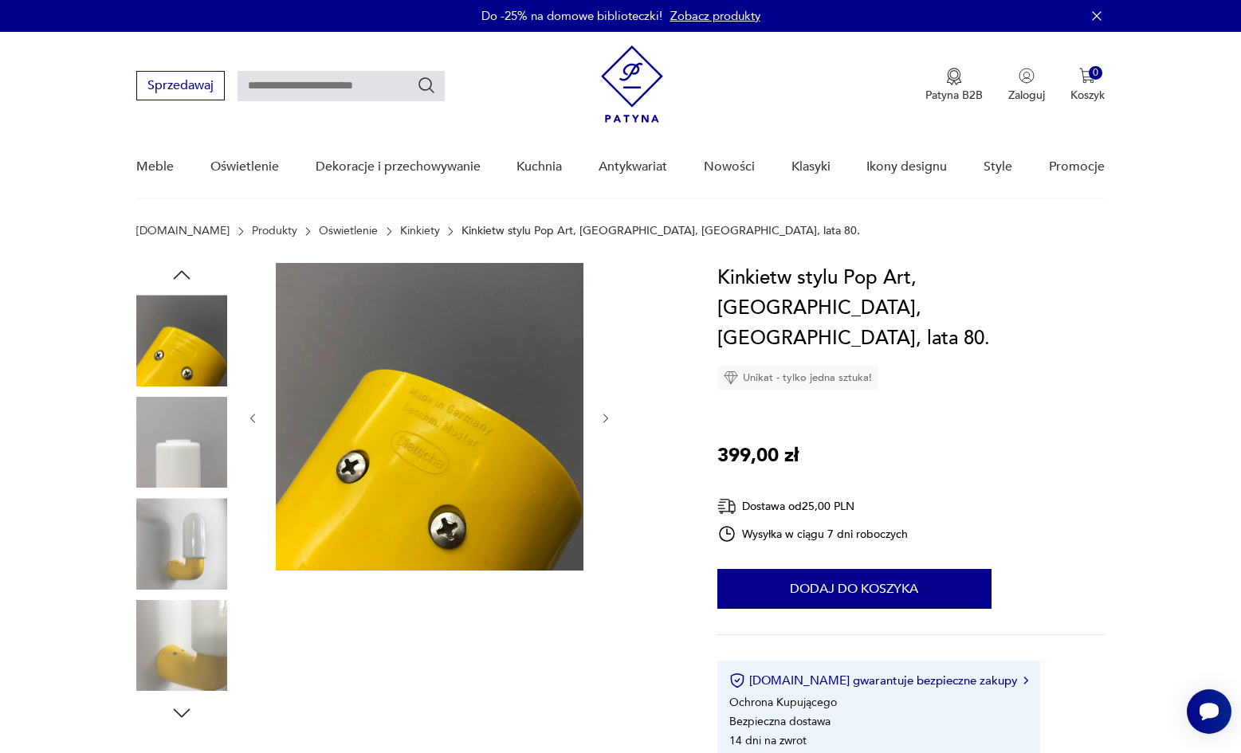
click at [606, 424] on icon "button" at bounding box center [607, 419] width 14 height 14
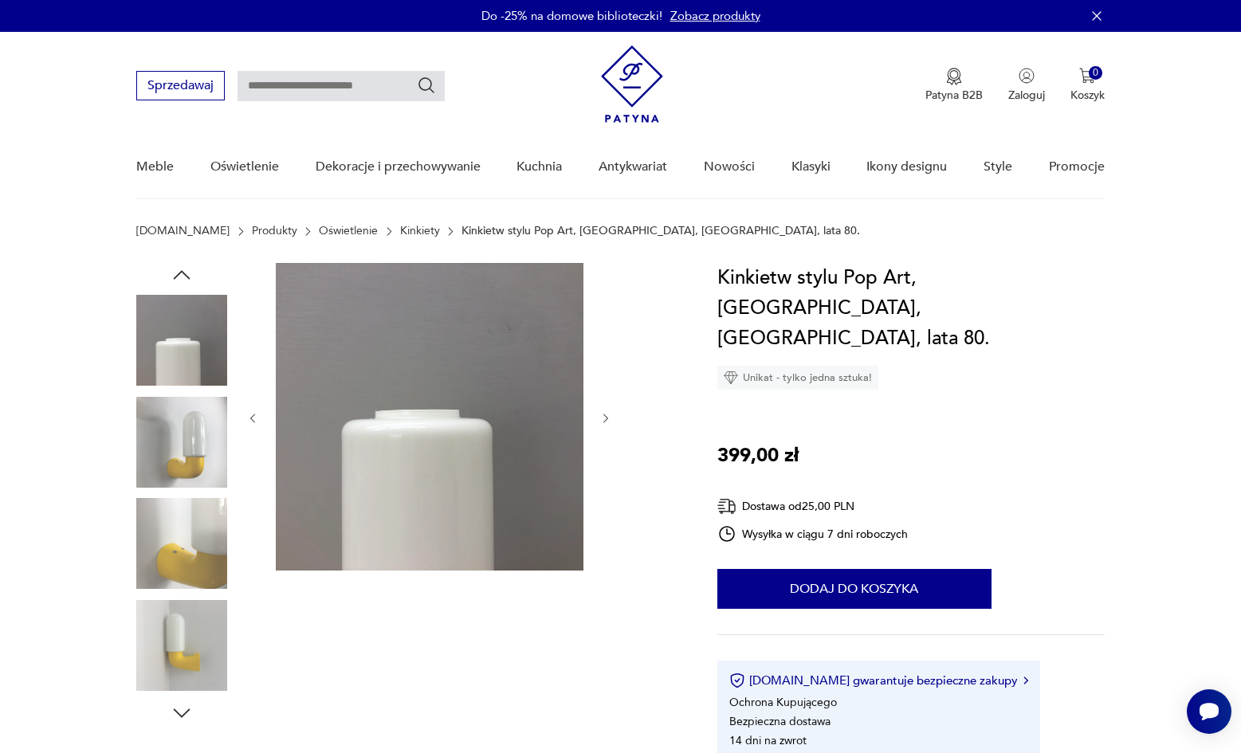
click at [606, 424] on icon "button" at bounding box center [607, 419] width 14 height 14
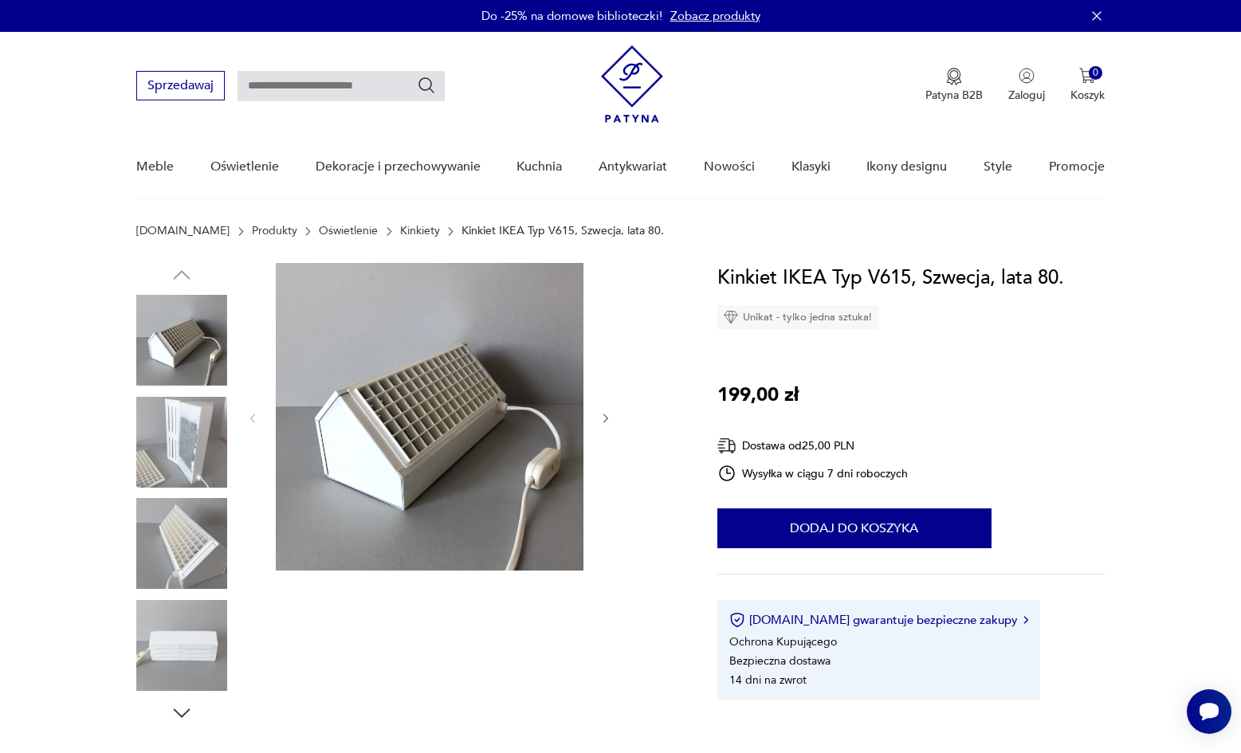
click at [612, 416] on icon "button" at bounding box center [607, 419] width 14 height 14
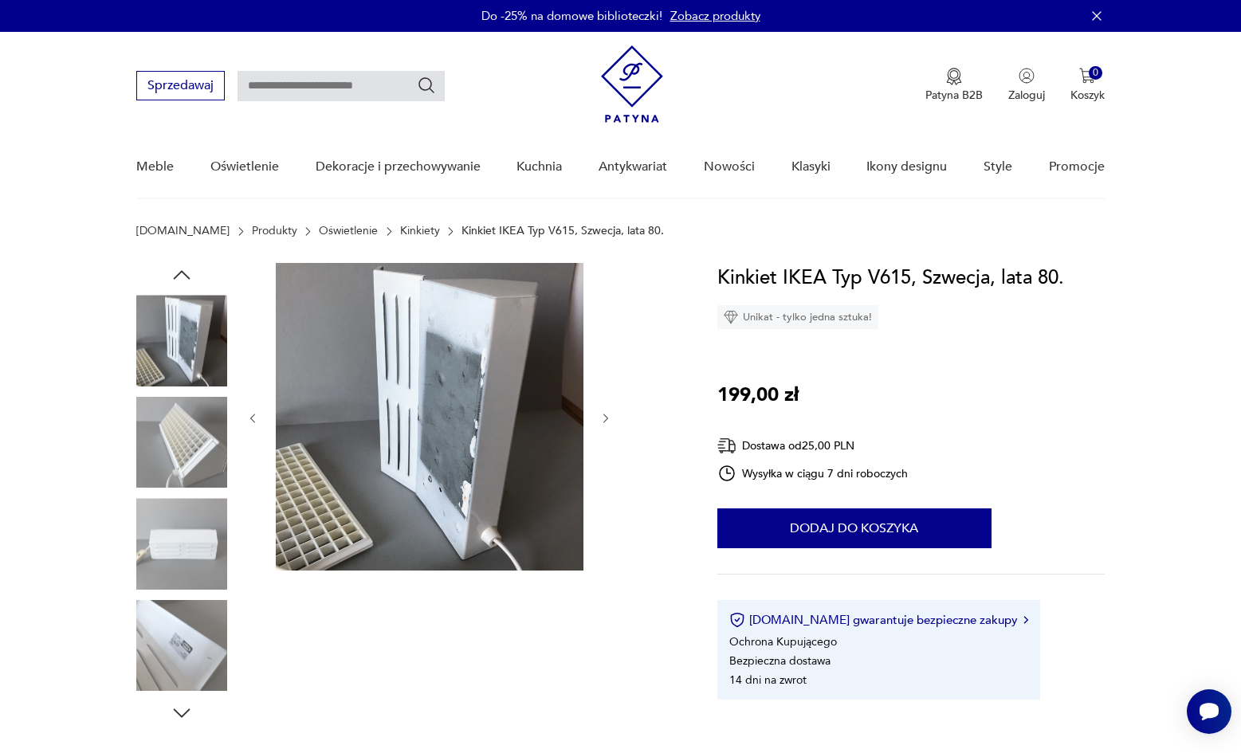
click at [612, 416] on icon "button" at bounding box center [607, 419] width 14 height 14
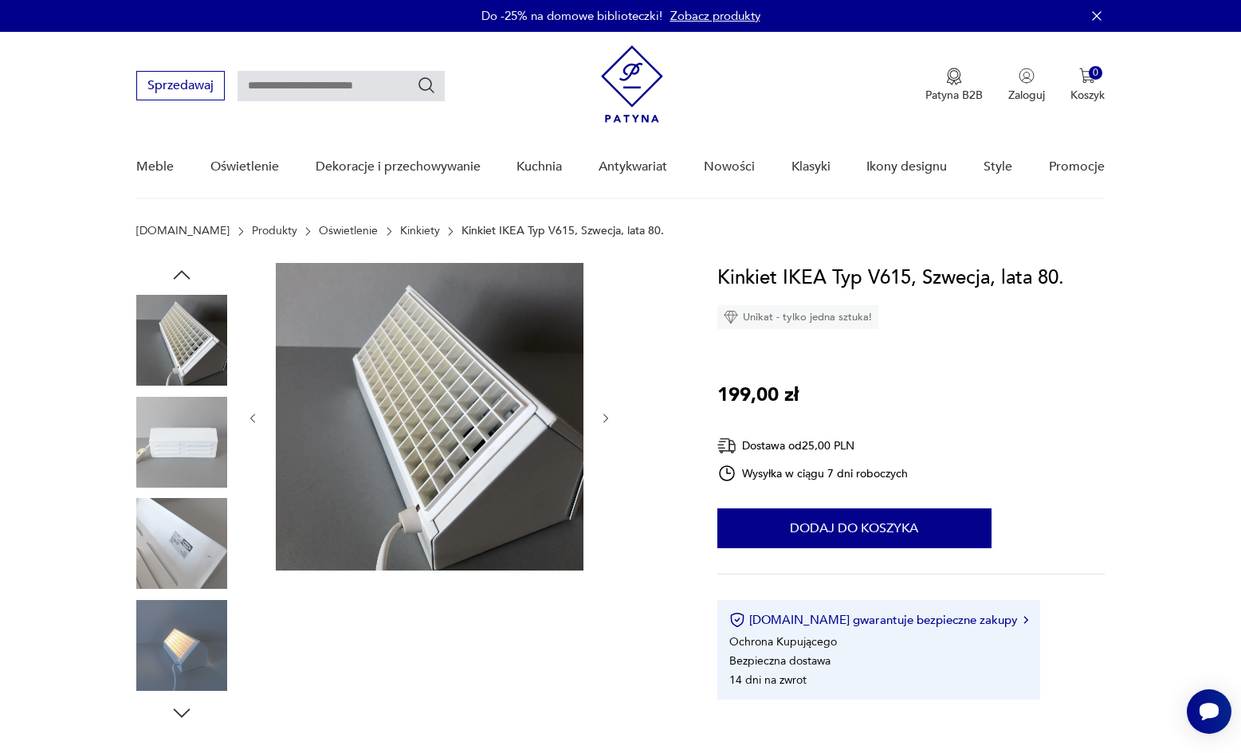
click at [612, 416] on icon "button" at bounding box center [607, 419] width 14 height 14
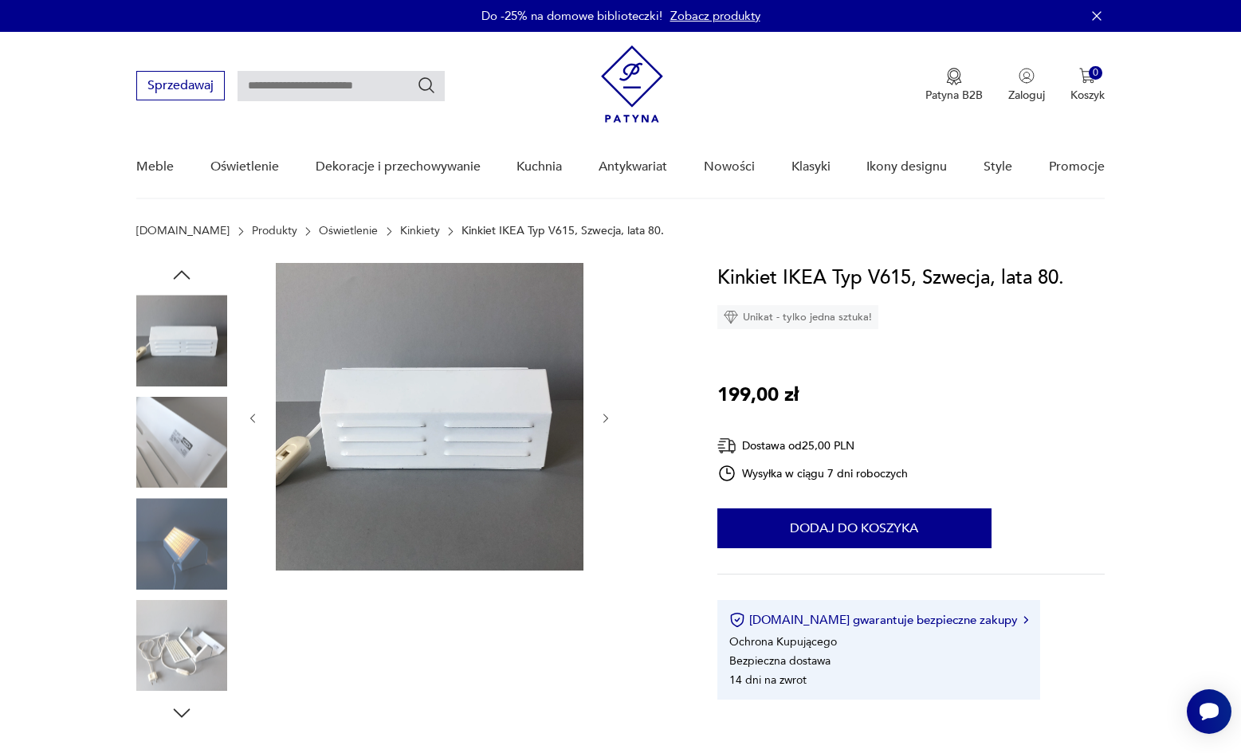
click at [612, 416] on icon "button" at bounding box center [607, 419] width 14 height 14
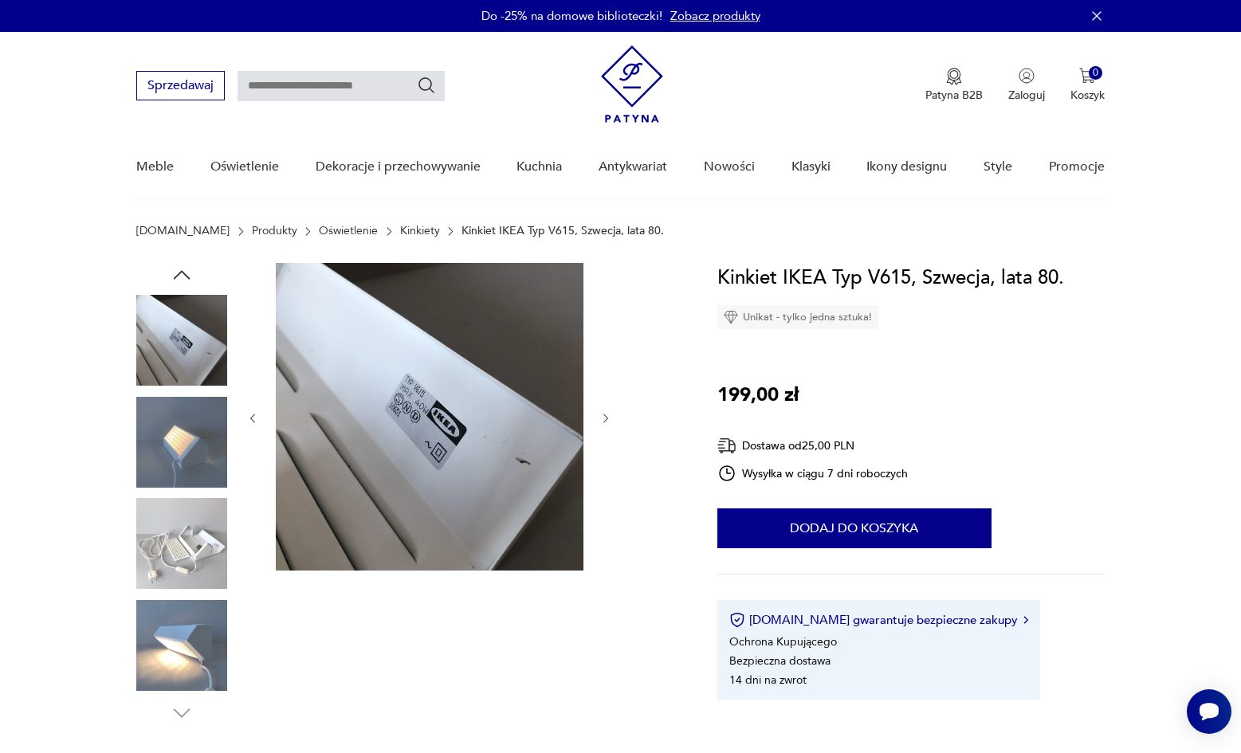
click at [612, 416] on icon "button" at bounding box center [607, 419] width 14 height 14
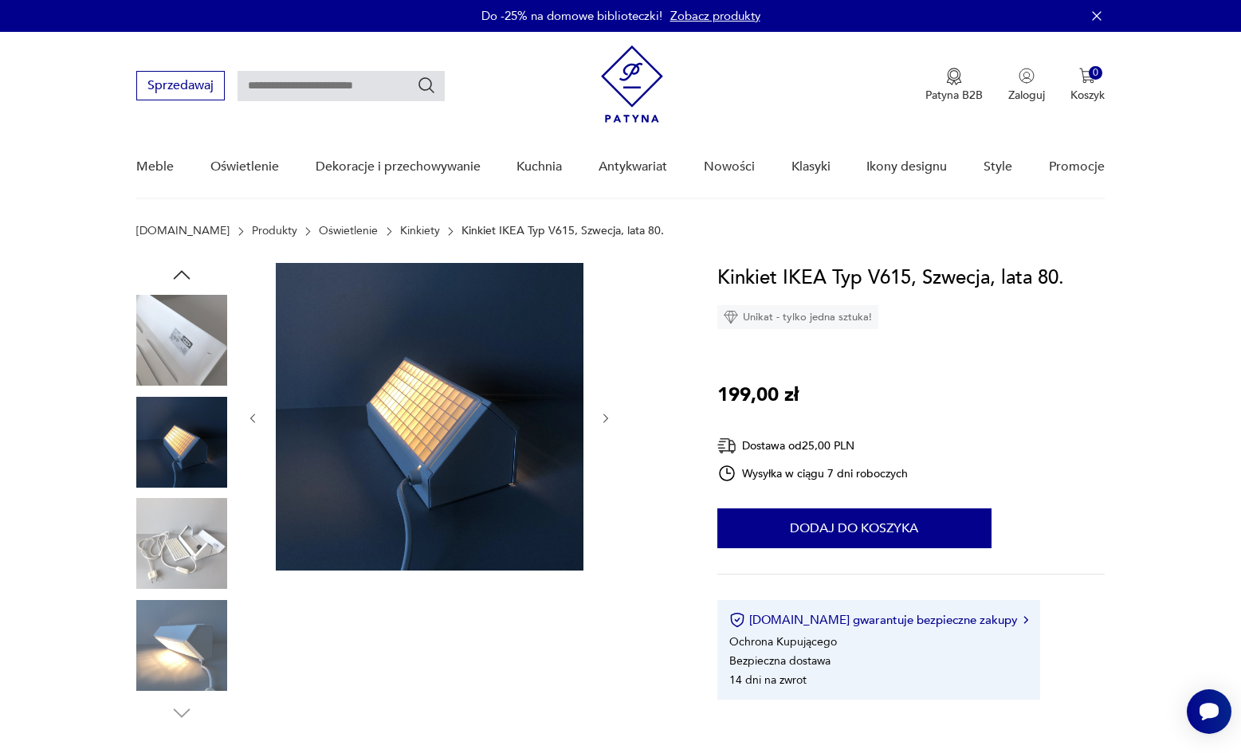
click at [612, 416] on icon "button" at bounding box center [607, 419] width 14 height 14
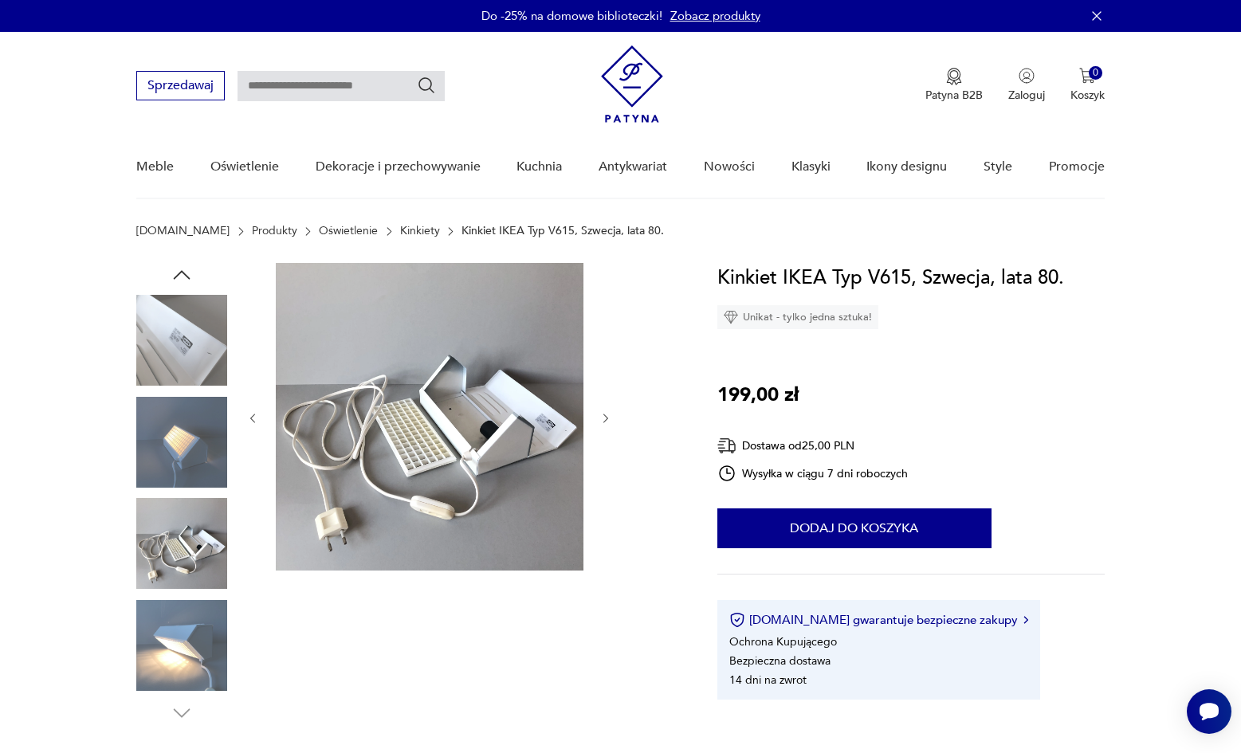
click at [612, 416] on icon "button" at bounding box center [607, 419] width 14 height 14
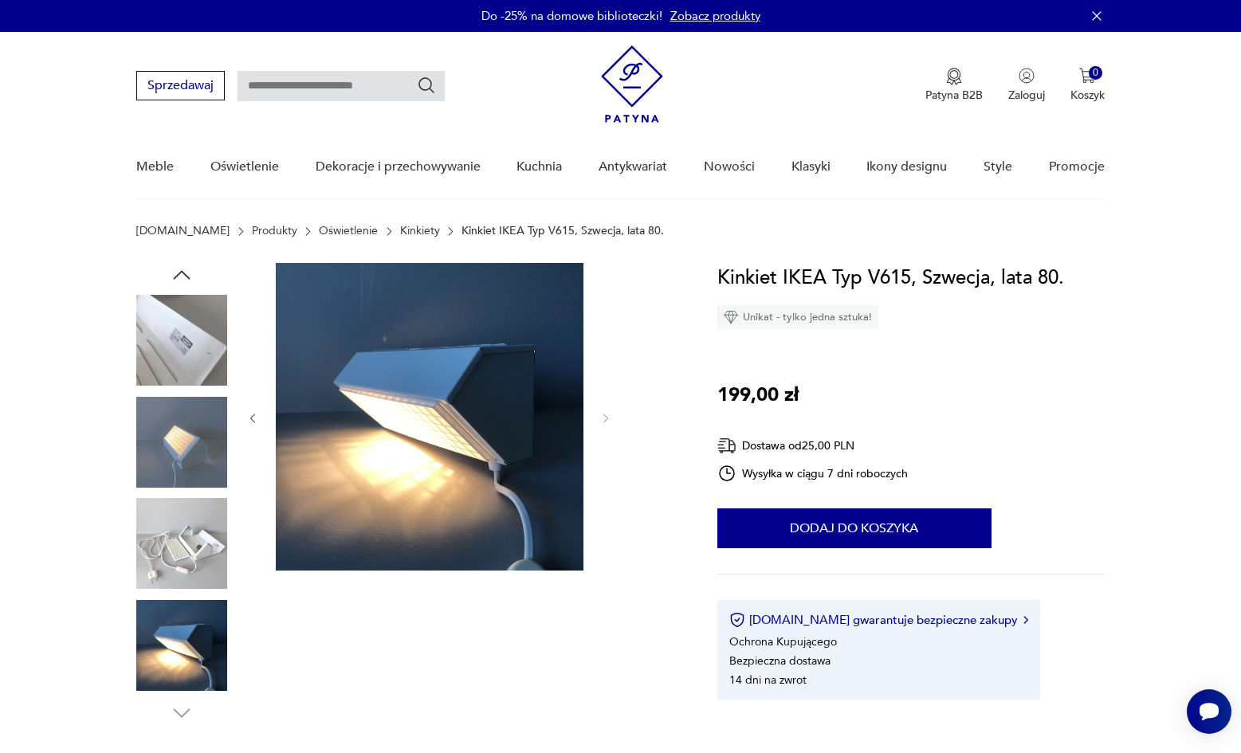
click at [612, 416] on icon "button" at bounding box center [607, 419] width 14 height 14
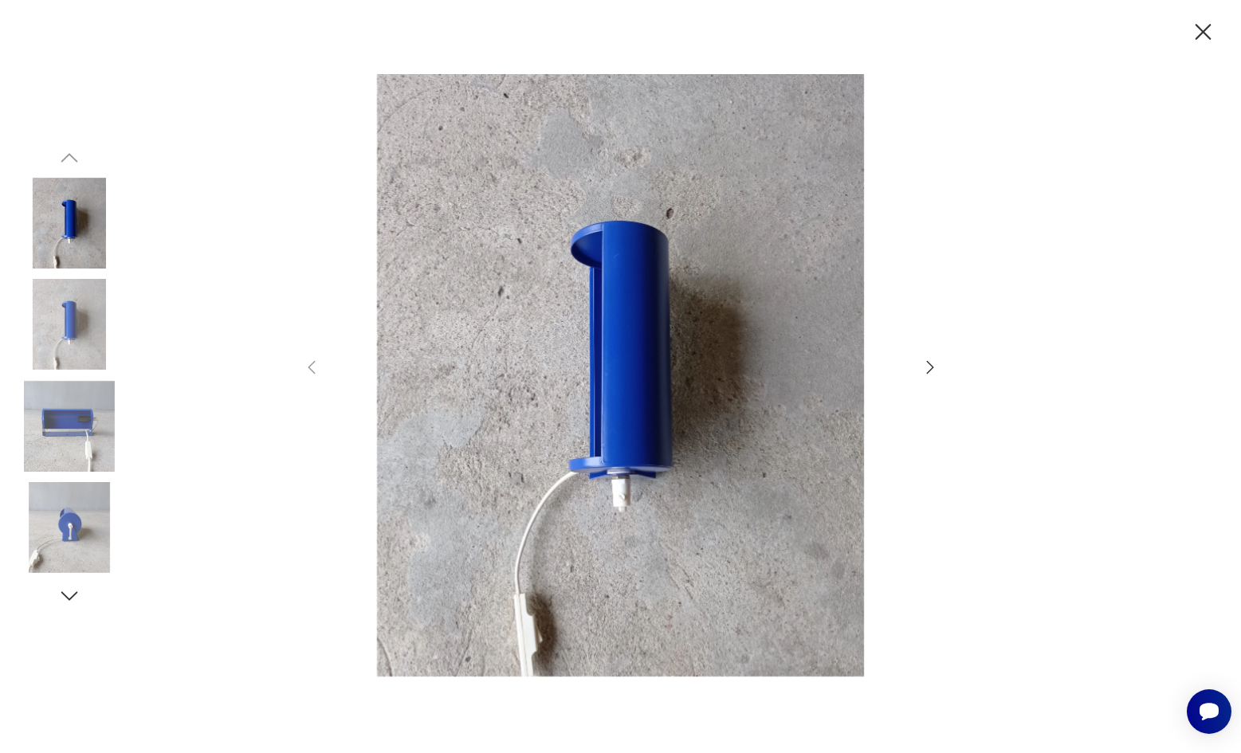
click at [927, 362] on icon "button" at bounding box center [929, 366] width 7 height 13
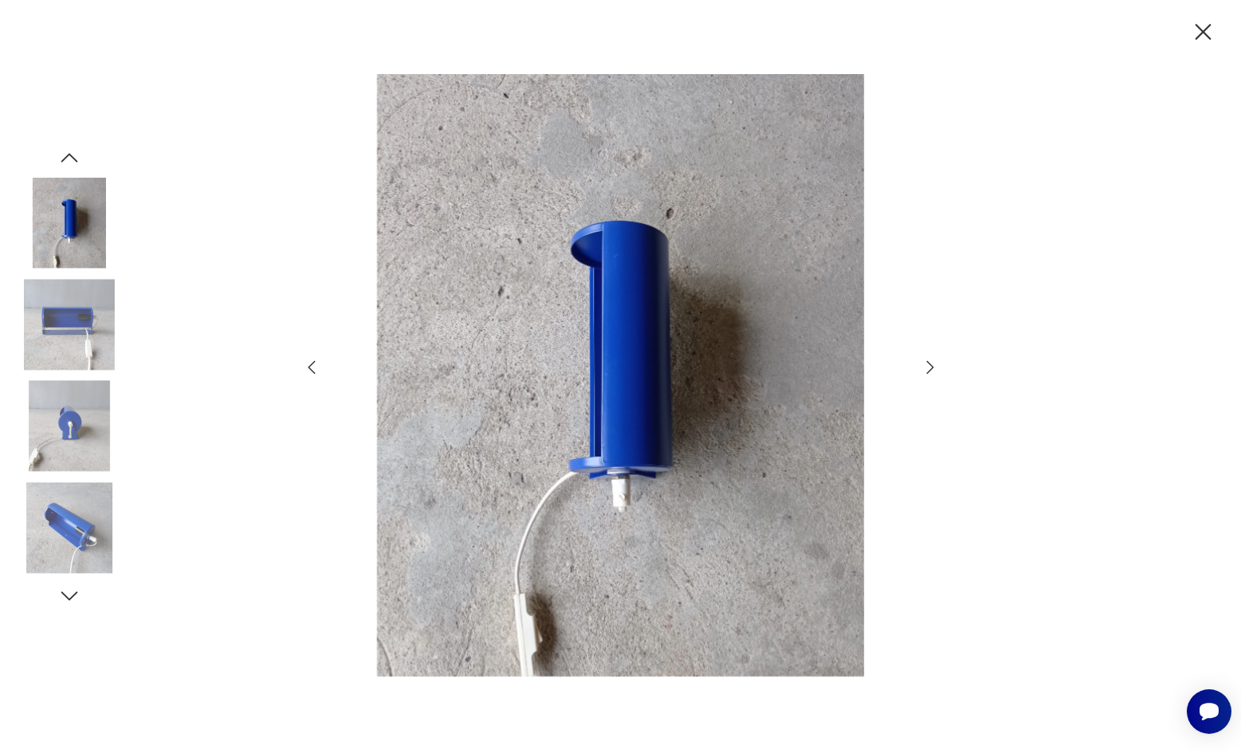
click at [99, 310] on img at bounding box center [69, 324] width 91 height 91
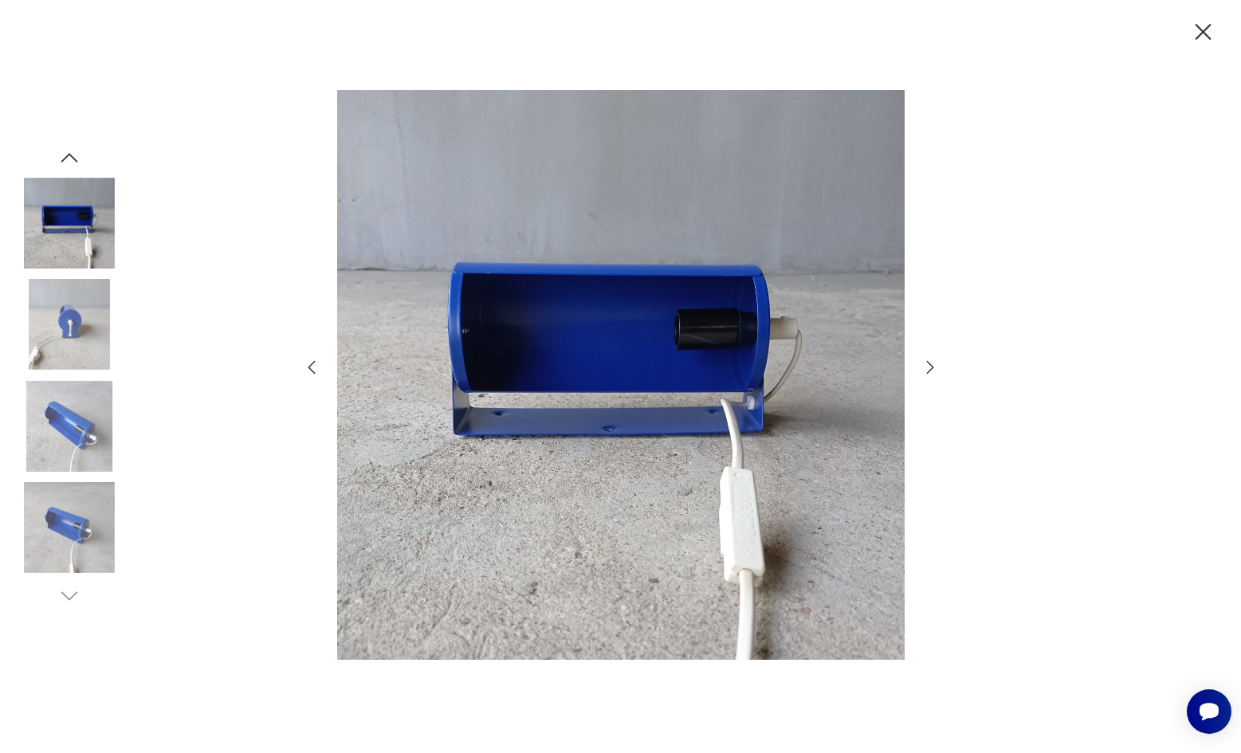
click at [53, 443] on img at bounding box center [69, 426] width 91 height 91
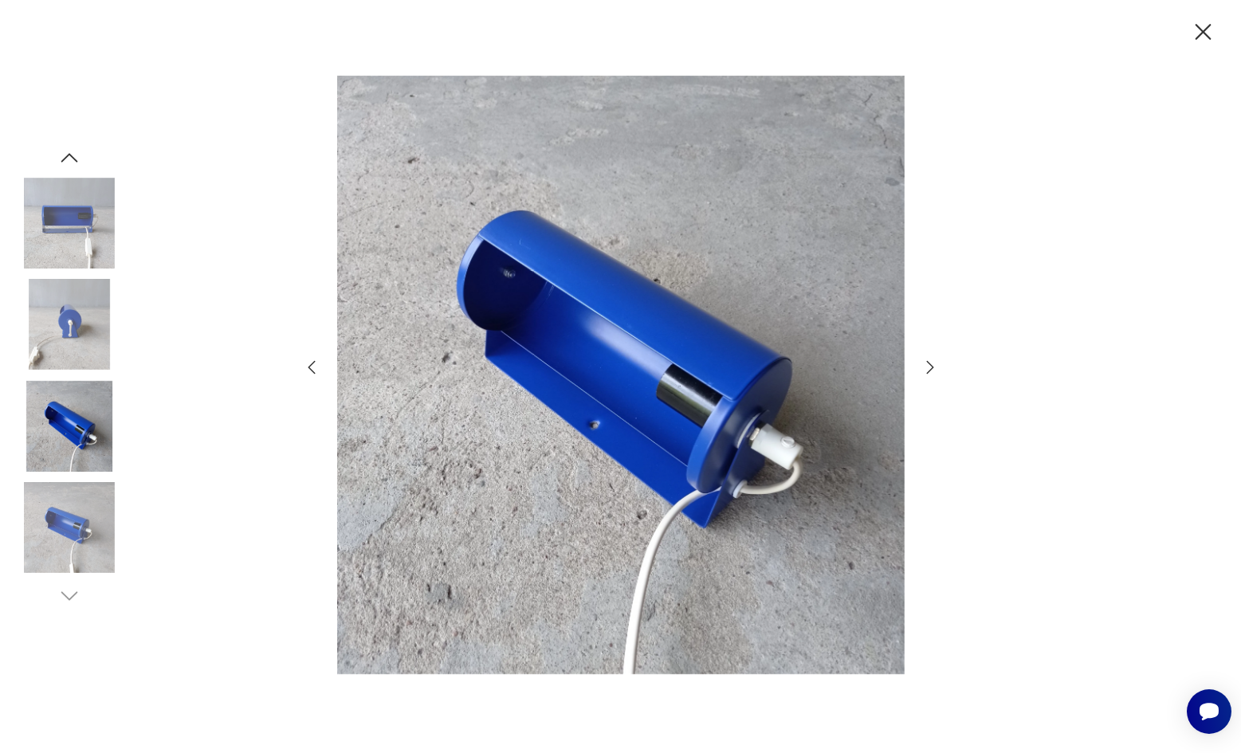
click at [67, 537] on img at bounding box center [69, 527] width 91 height 91
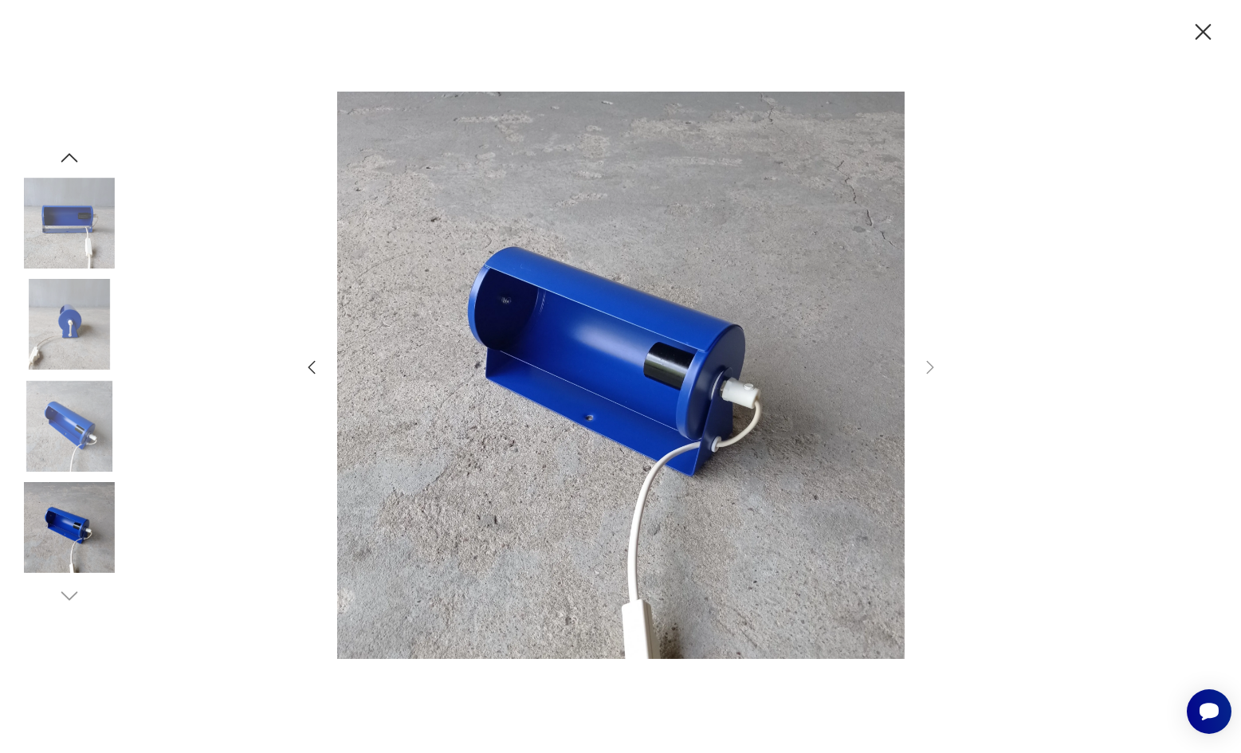
click at [931, 357] on div at bounding box center [621, 377] width 638 height 606
click at [318, 361] on icon "button" at bounding box center [311, 367] width 19 height 19
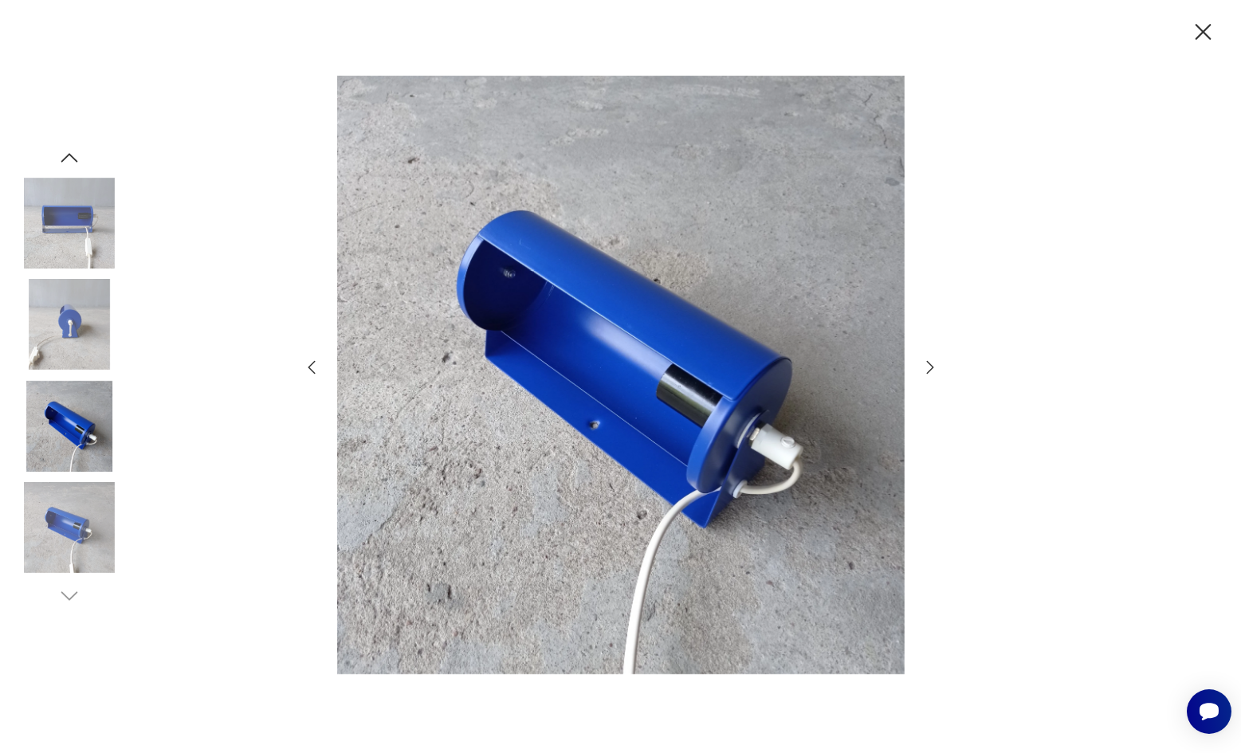
click at [318, 361] on icon "button" at bounding box center [311, 367] width 19 height 19
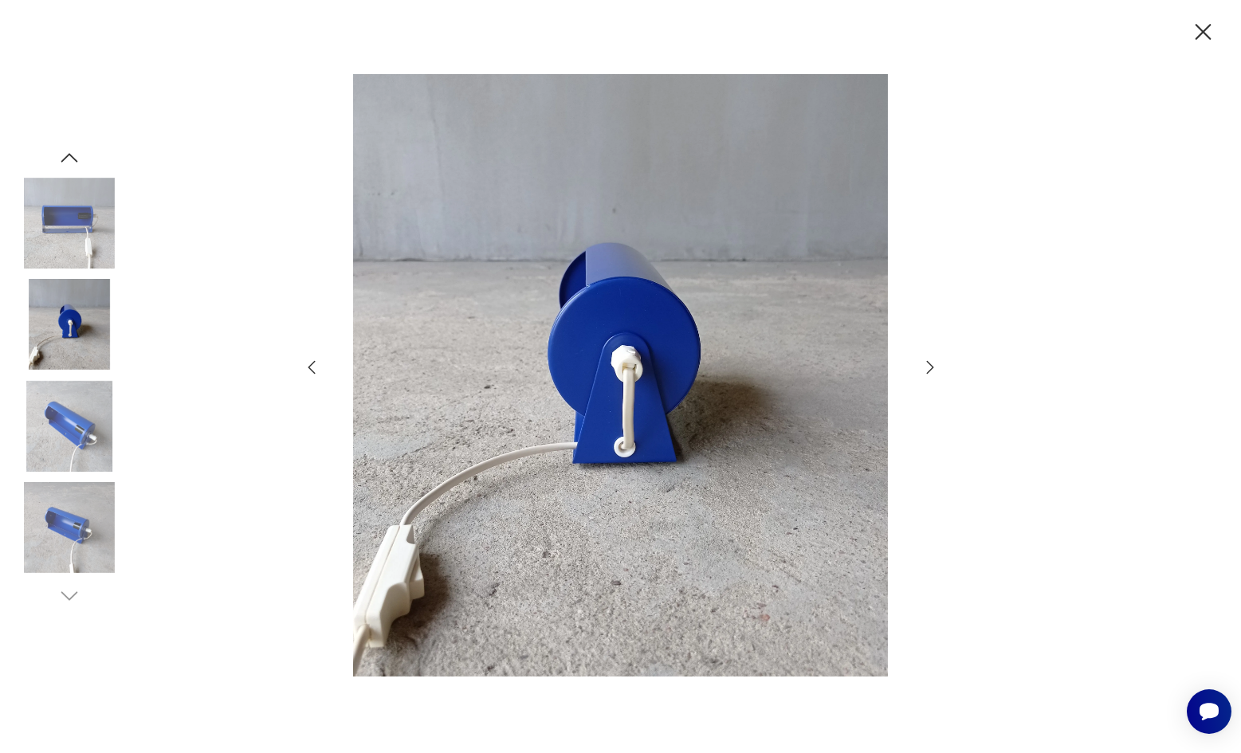
click at [318, 361] on icon "button" at bounding box center [311, 367] width 19 height 19
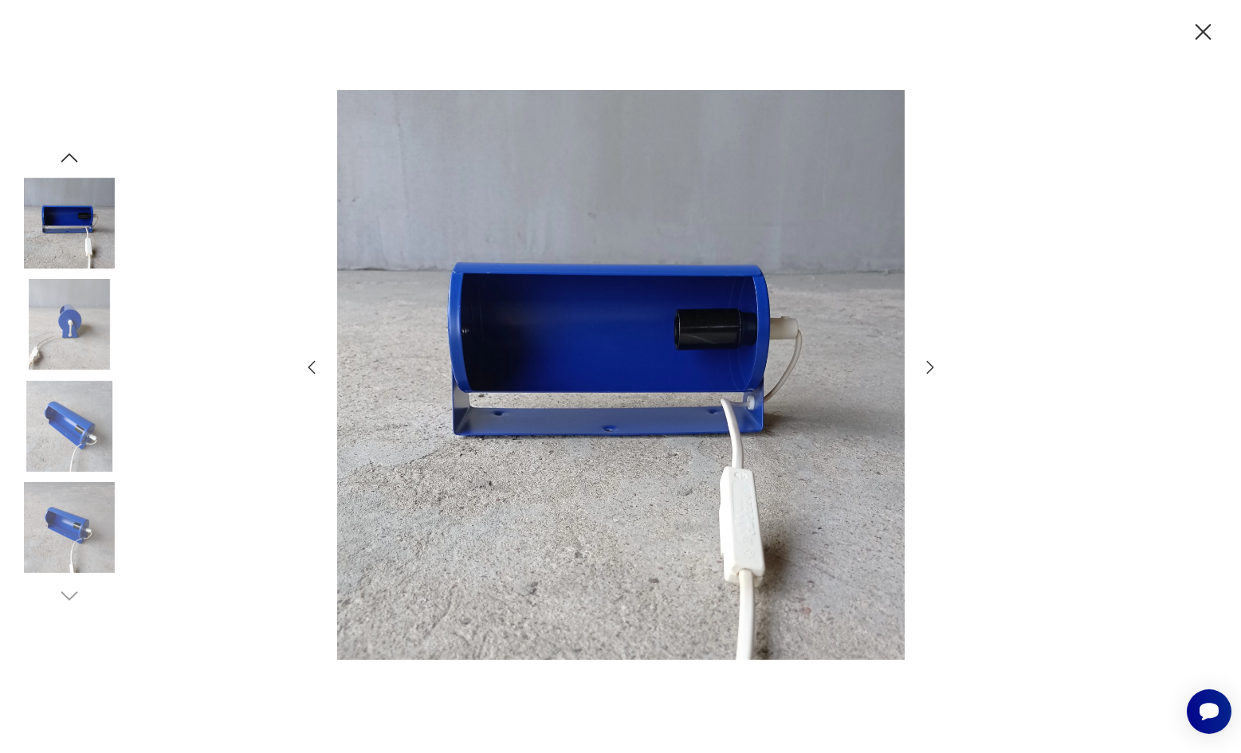
click at [318, 361] on icon "button" at bounding box center [311, 367] width 19 height 19
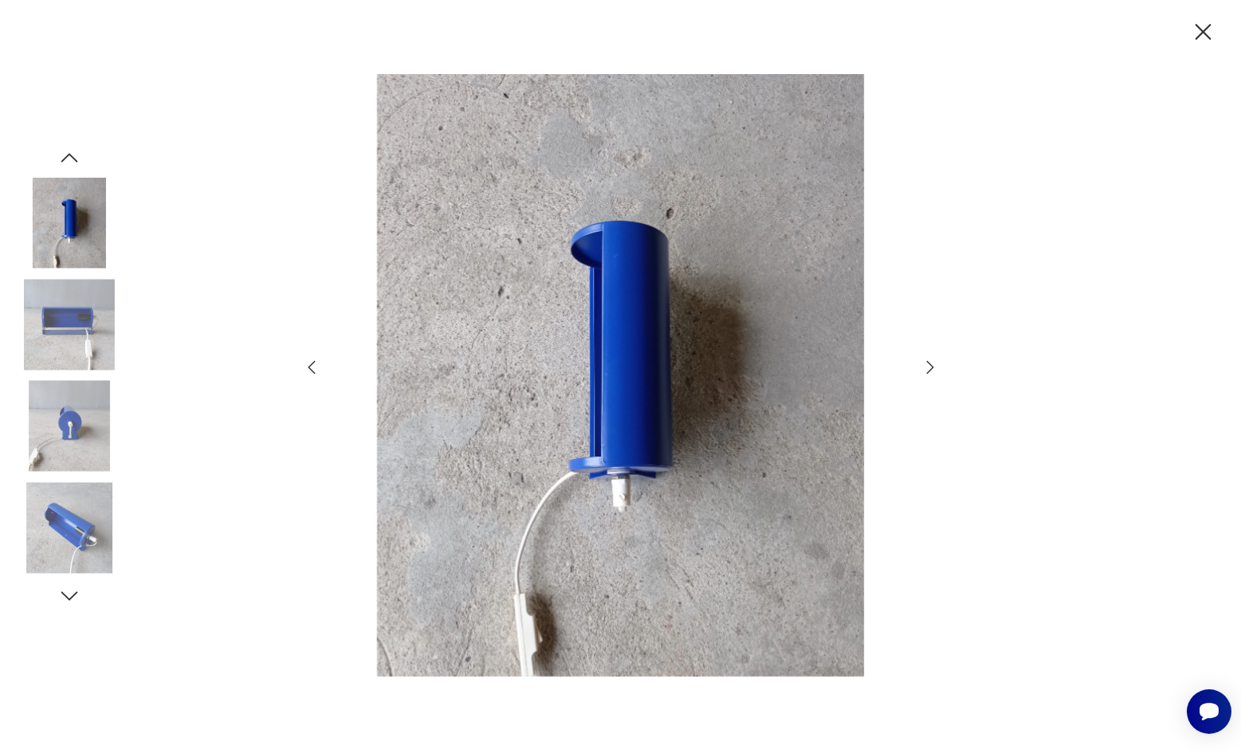
click at [318, 361] on icon "button" at bounding box center [311, 367] width 19 height 19
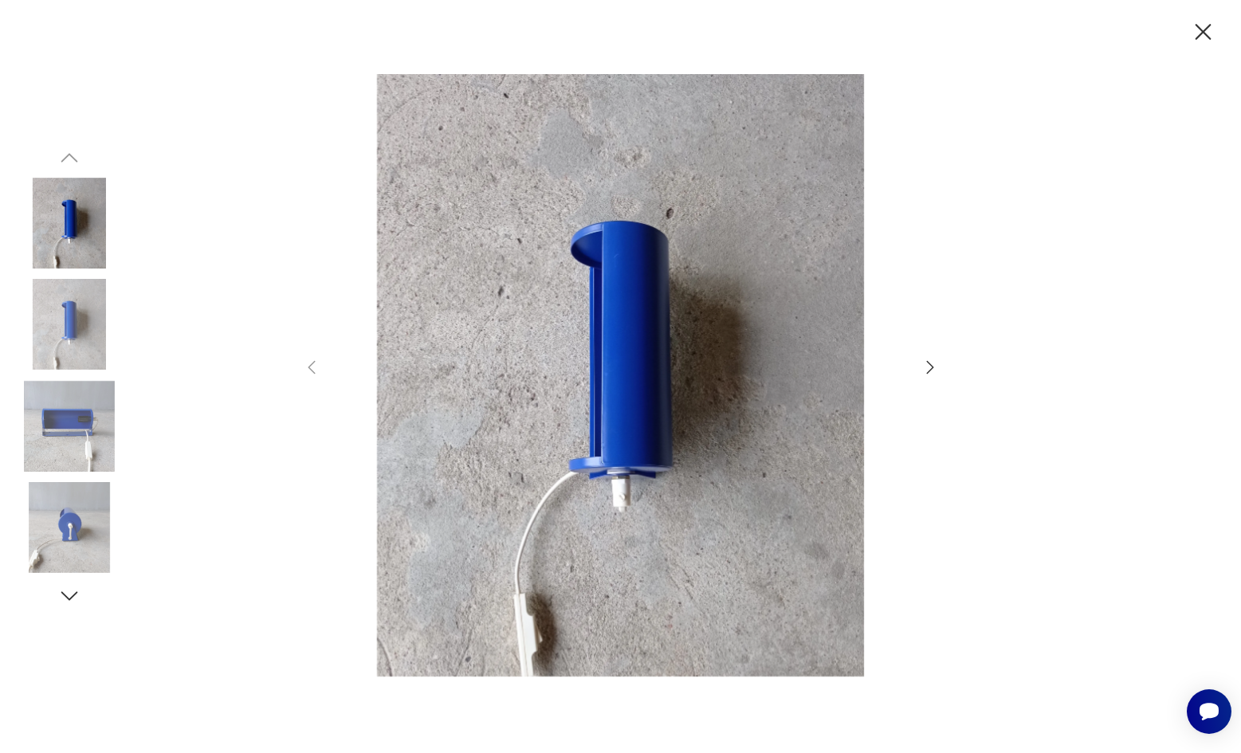
click at [318, 361] on icon "button" at bounding box center [311, 367] width 19 height 19
click at [95, 218] on img at bounding box center [69, 223] width 91 height 91
click at [1199, 33] on icon "button" at bounding box center [1204, 32] width 28 height 28
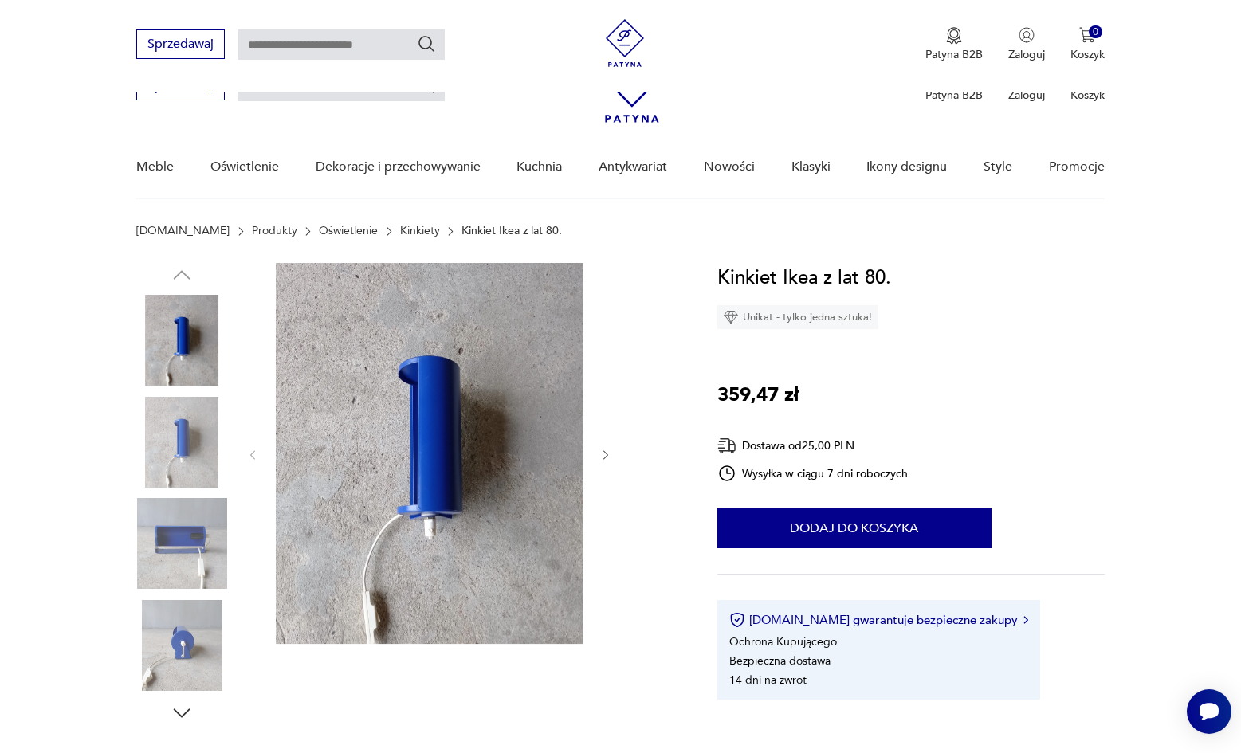
scroll to position [442, 0]
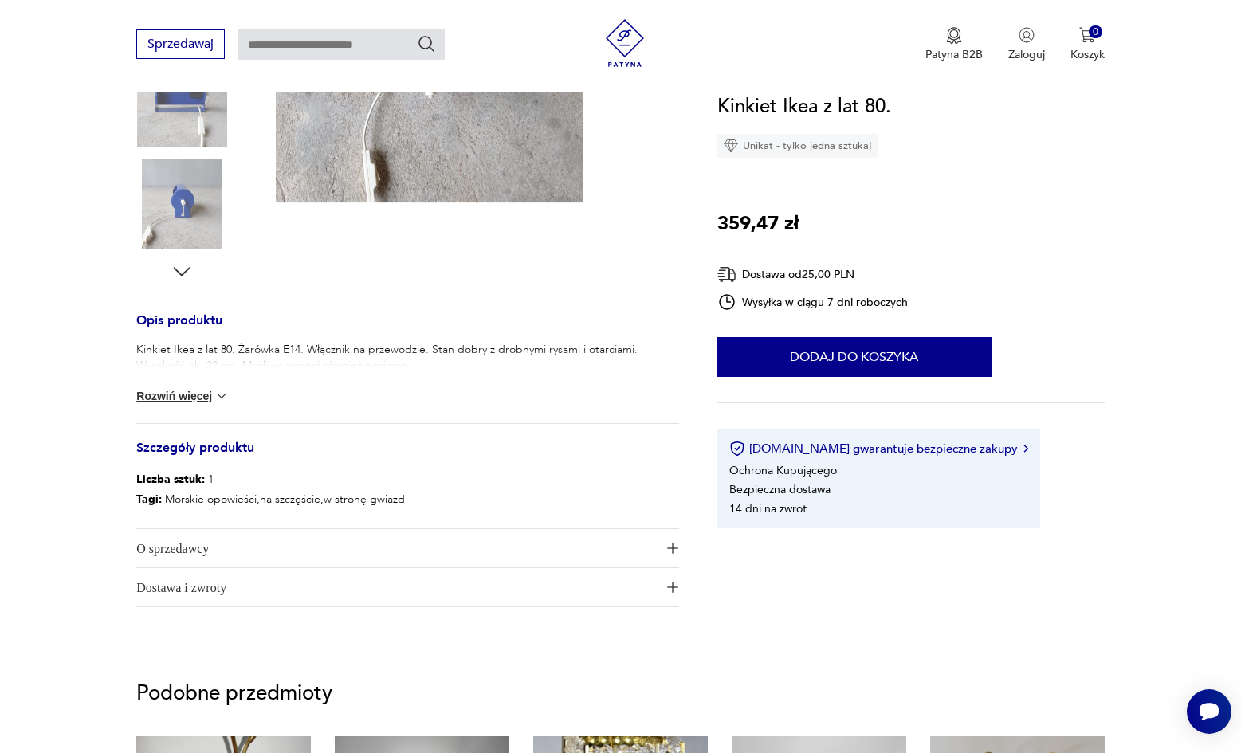
click at [219, 387] on div "Kinkiet Ikea z lat 80. Żarówka E14. Włącznik na przewodzie. Stan dobry z drobny…" at bounding box center [407, 382] width 543 height 81
click at [203, 390] on button "Rozwiń więcej" at bounding box center [182, 396] width 92 height 16
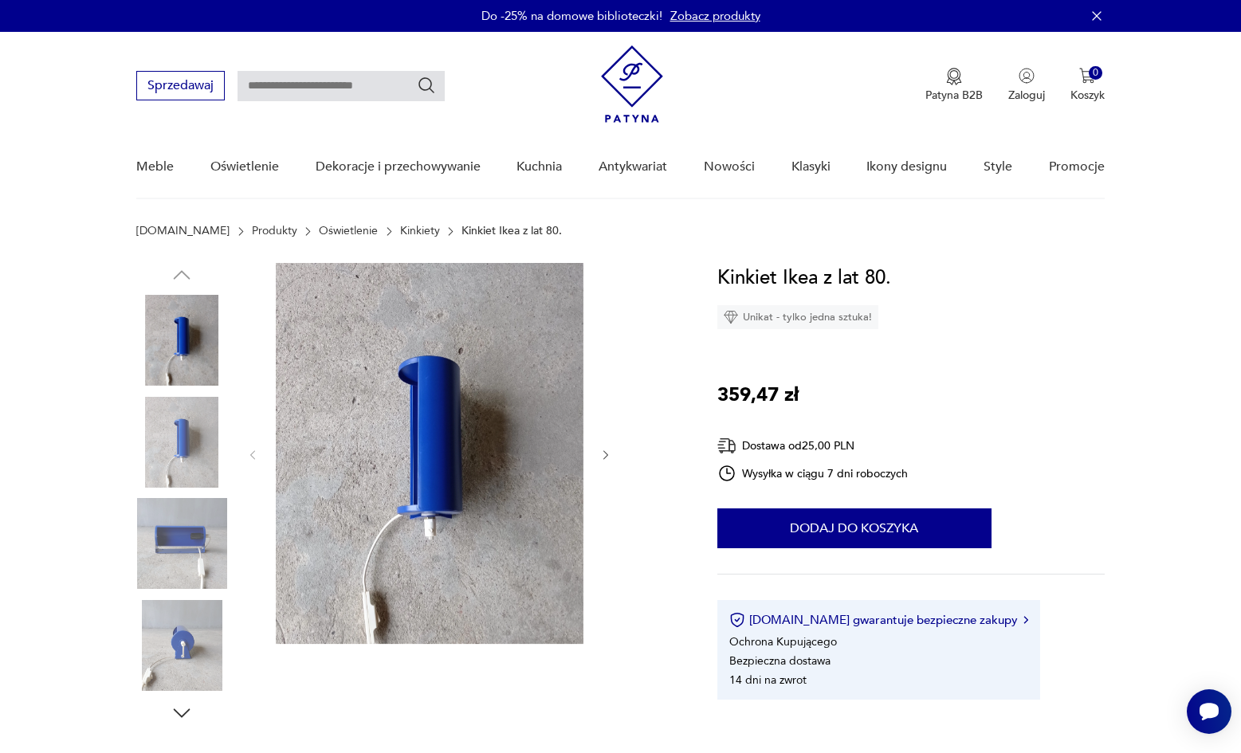
scroll to position [0, 0]
click at [604, 459] on icon "button" at bounding box center [607, 456] width 14 height 14
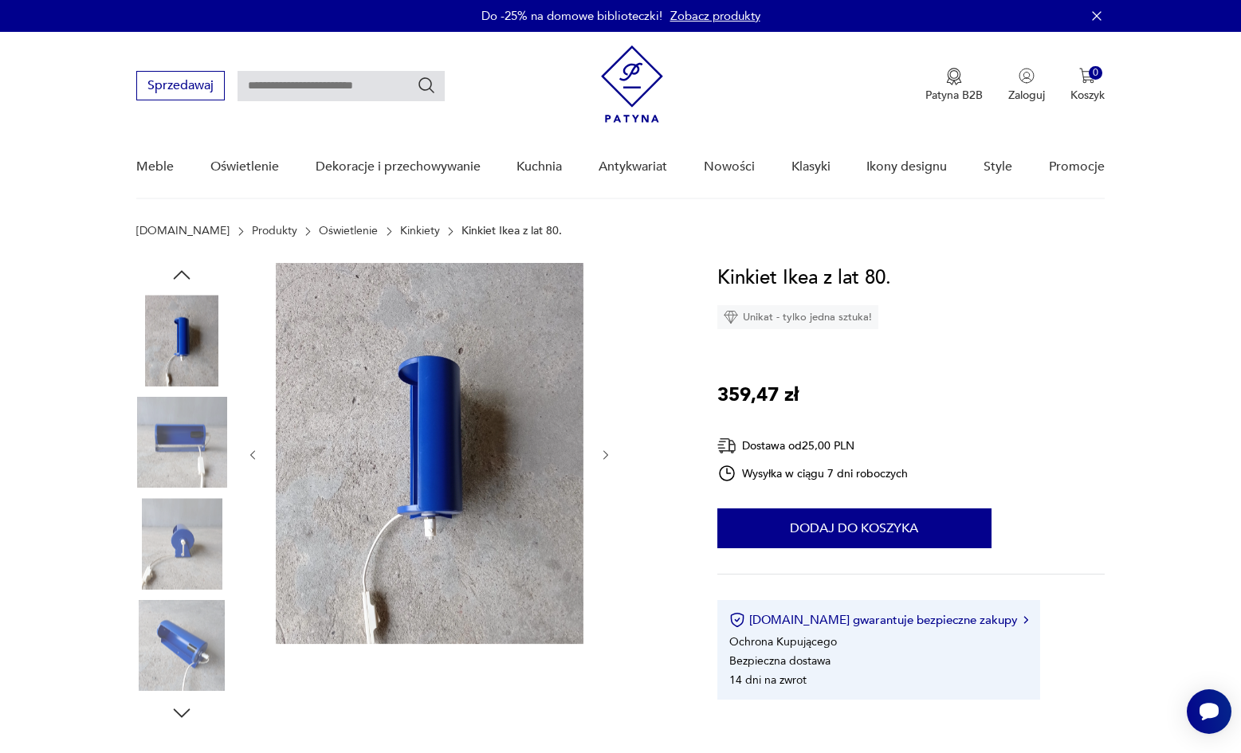
click at [604, 459] on icon "button" at bounding box center [607, 456] width 14 height 14
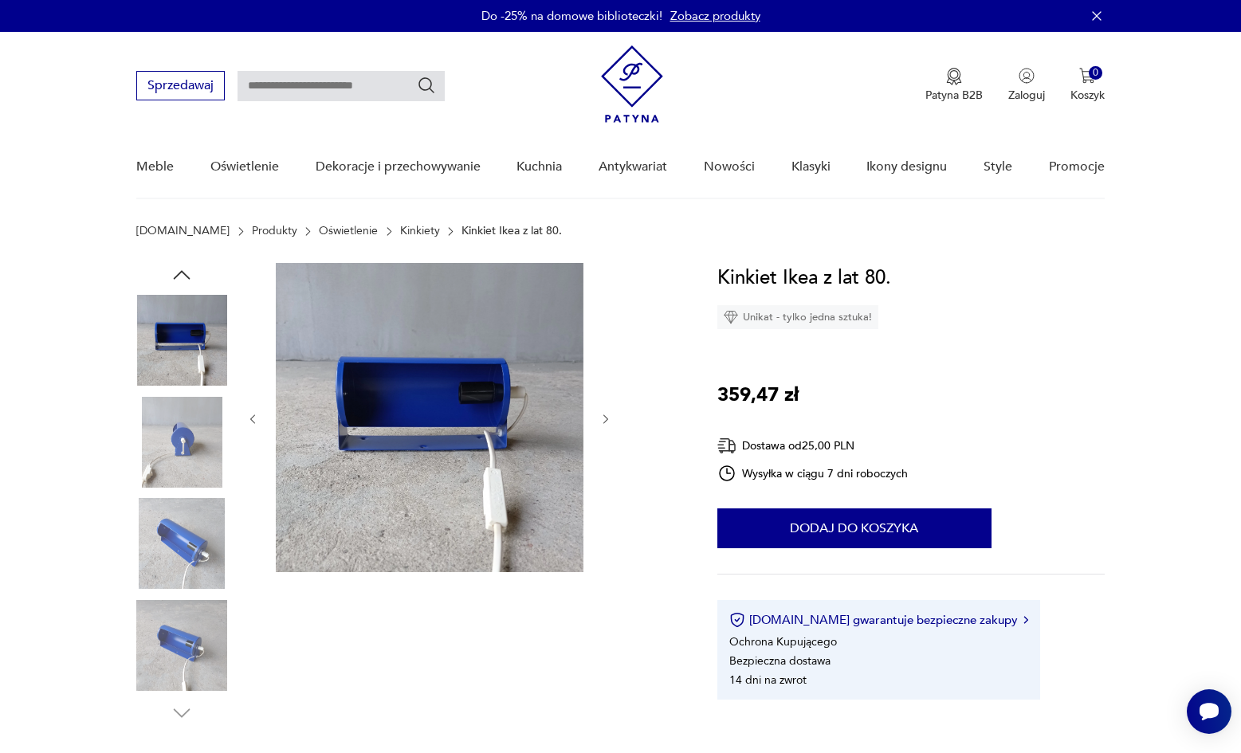
click at [606, 421] on icon "button" at bounding box center [607, 420] width 14 height 14
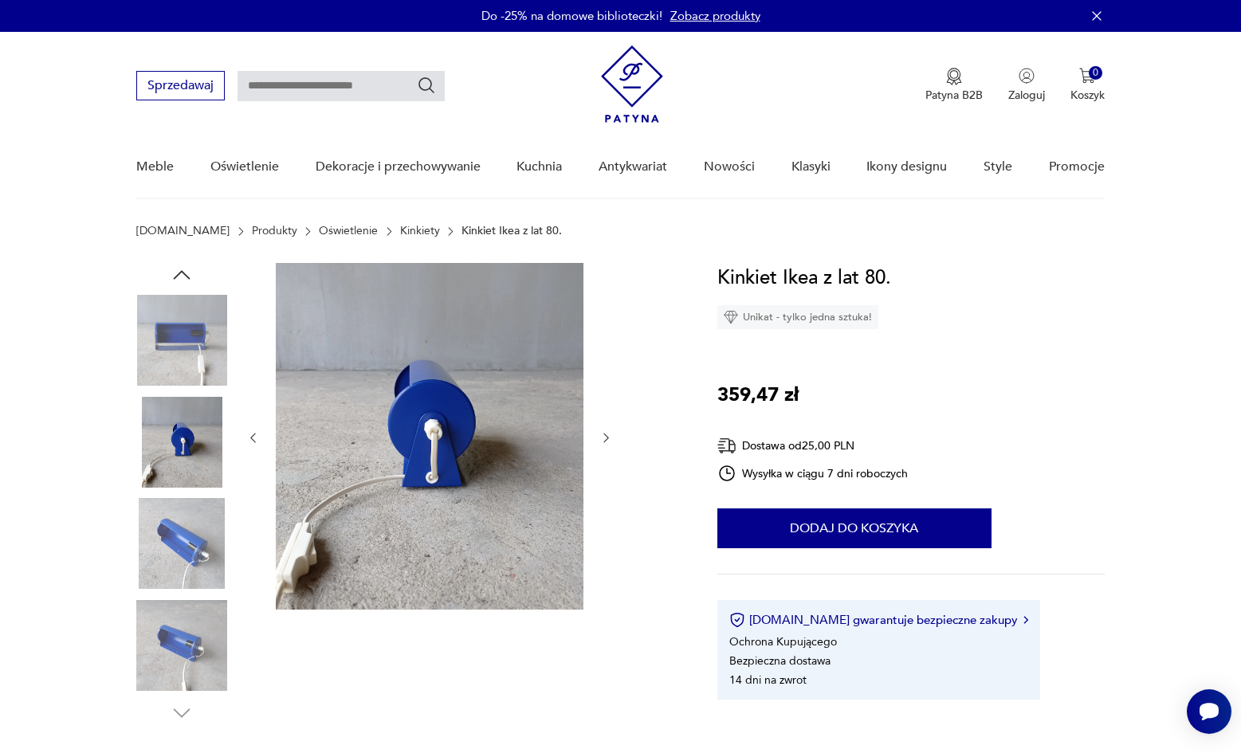
click at [606, 421] on div at bounding box center [429, 438] width 367 height 350
click at [607, 439] on icon "button" at bounding box center [607, 438] width 14 height 14
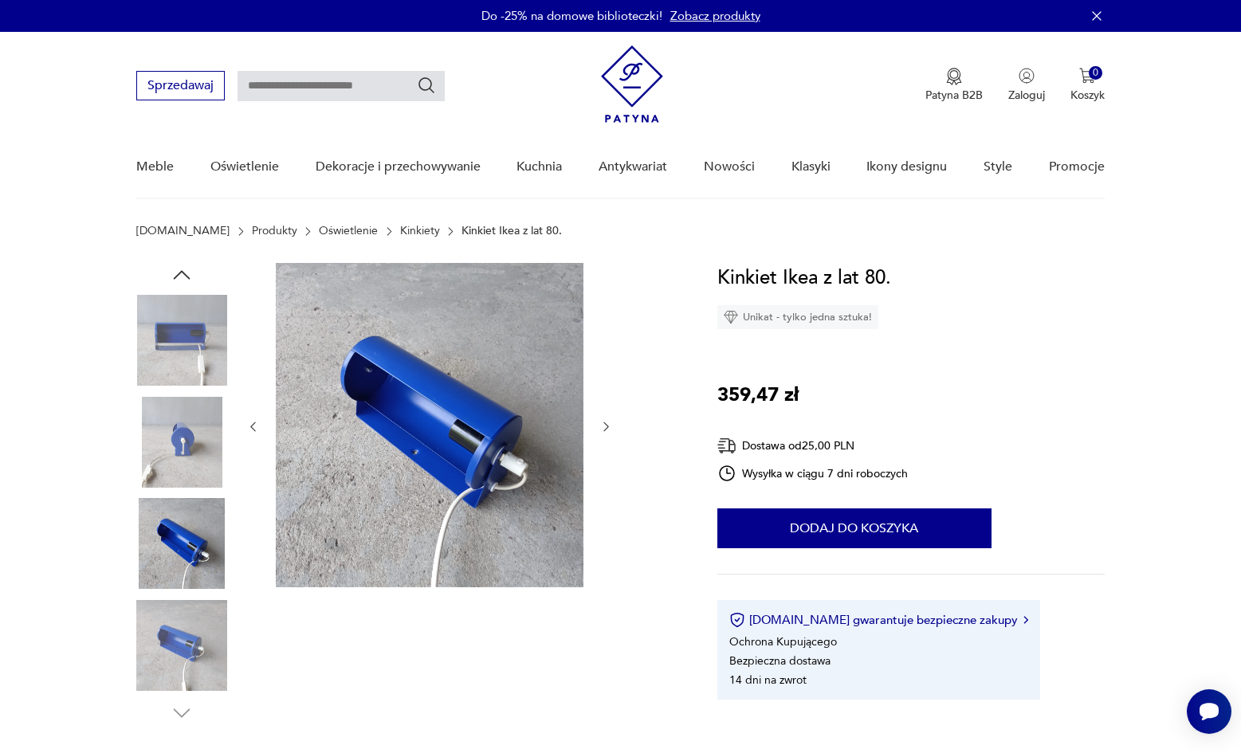
click at [607, 439] on div at bounding box center [429, 427] width 367 height 328
click at [608, 425] on icon "button" at bounding box center [607, 427] width 14 height 14
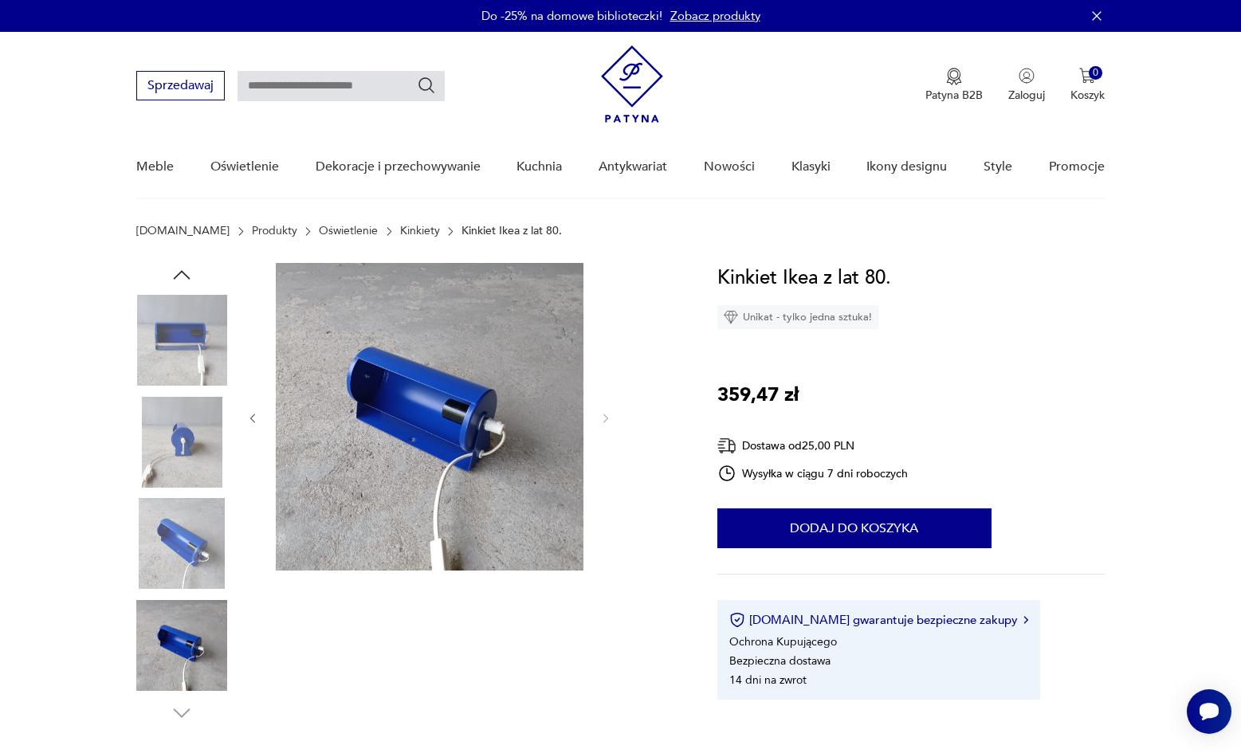
click at [608, 425] on icon "button" at bounding box center [607, 419] width 14 height 14
click at [607, 418] on icon "button" at bounding box center [607, 419] width 14 height 14
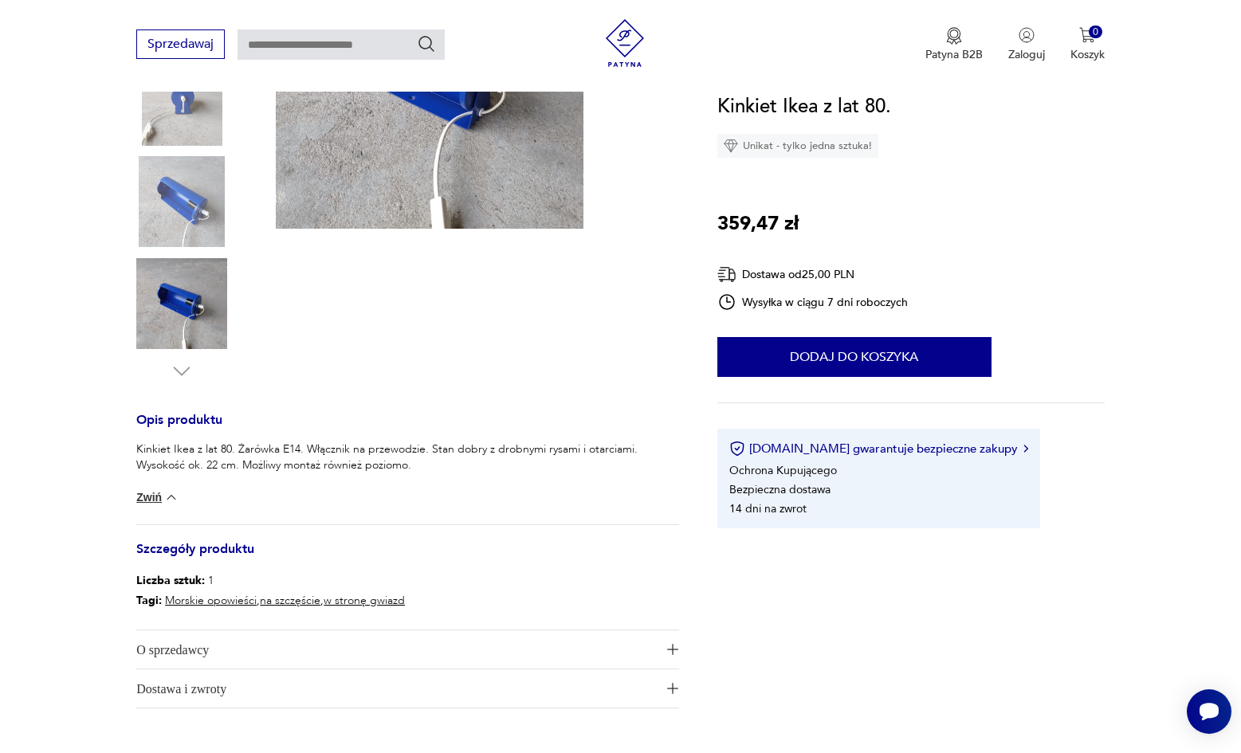
scroll to position [398, 0]
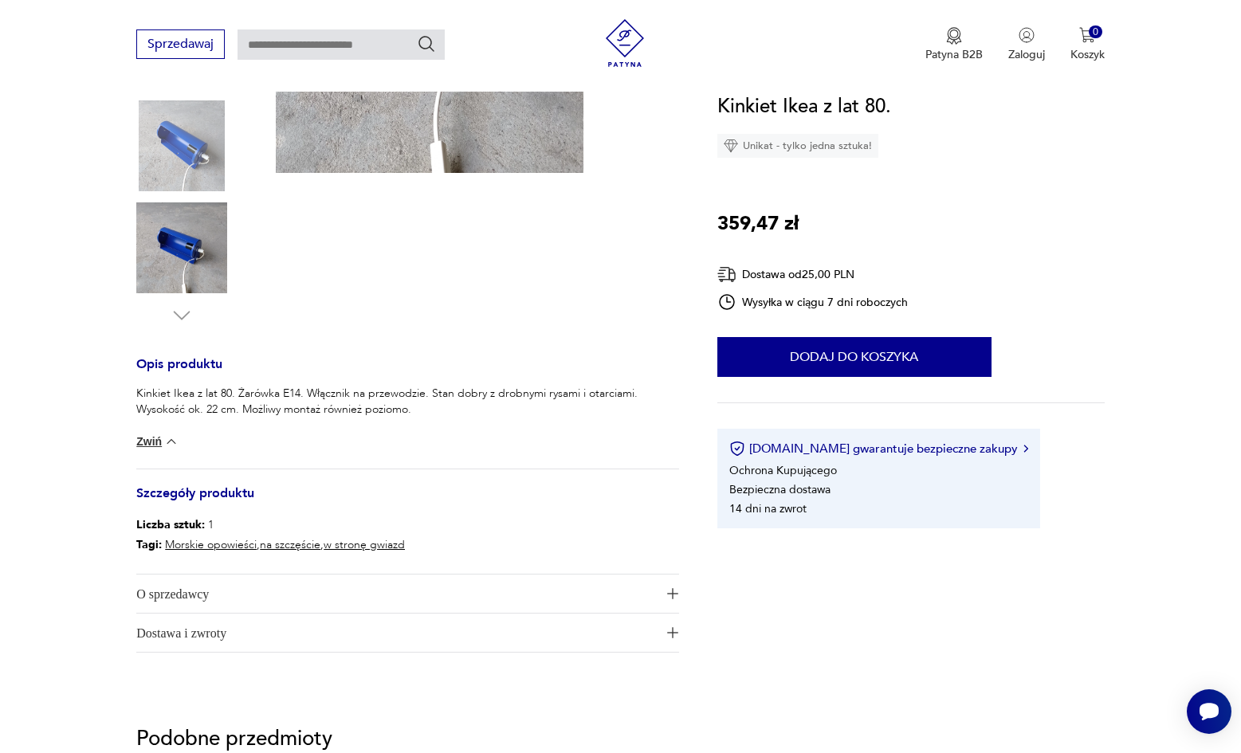
click at [173, 437] on img at bounding box center [171, 442] width 16 height 16
click at [221, 442] on img at bounding box center [222, 440] width 16 height 16
